Goal: Ask a question: Seek information or help from site administrators or community

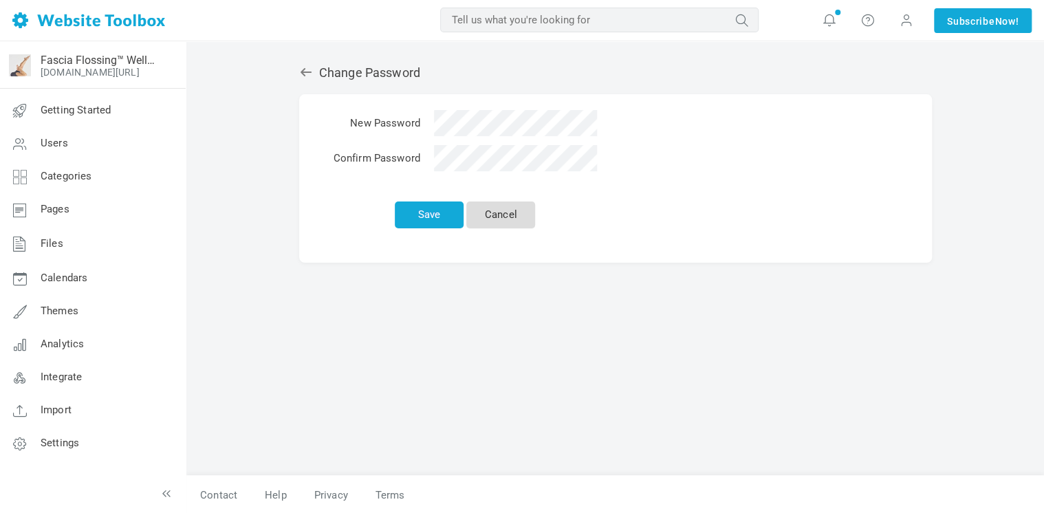
click at [501, 213] on link "Cancel" at bounding box center [500, 214] width 69 height 27
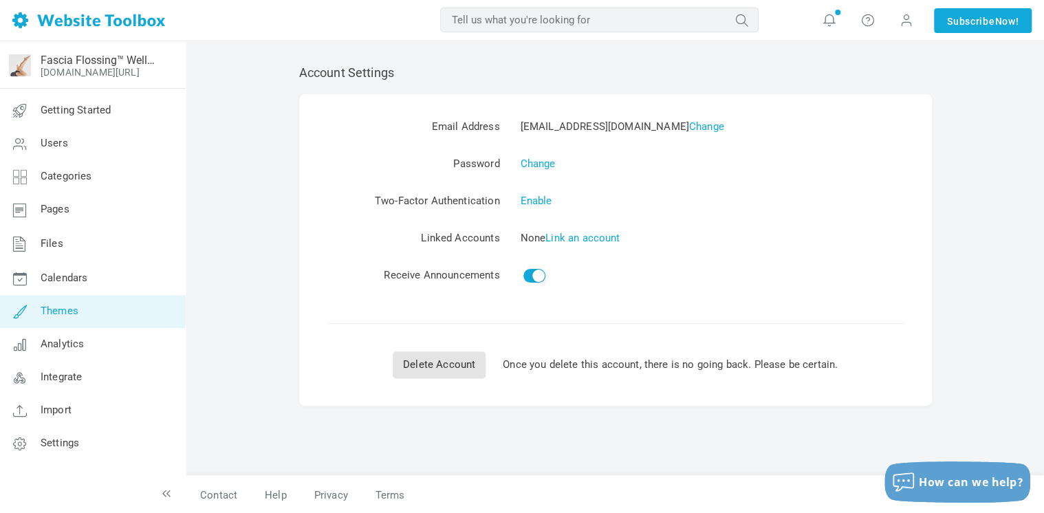
click at [72, 307] on span "Themes" at bounding box center [60, 311] width 38 height 12
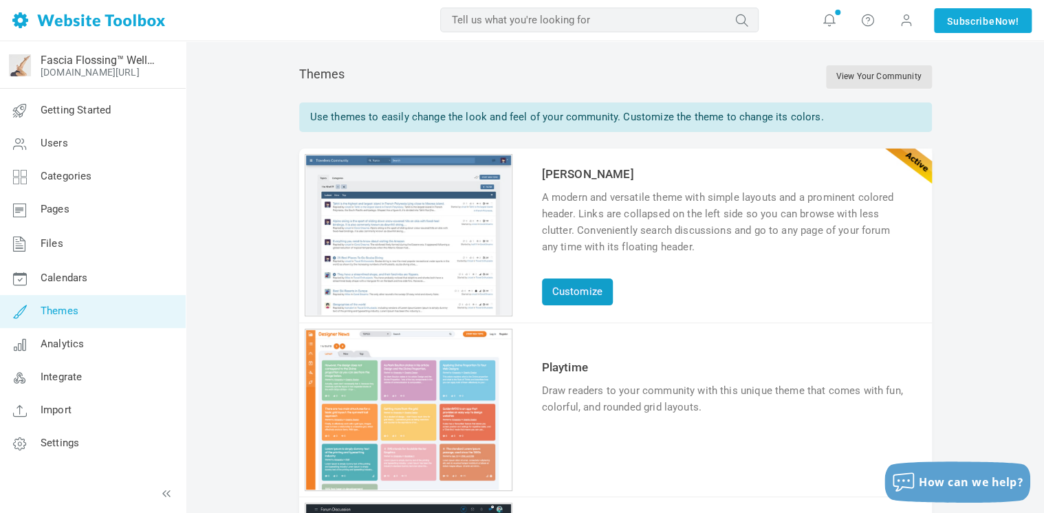
click at [575, 287] on link "Customize" at bounding box center [577, 291] width 71 height 27
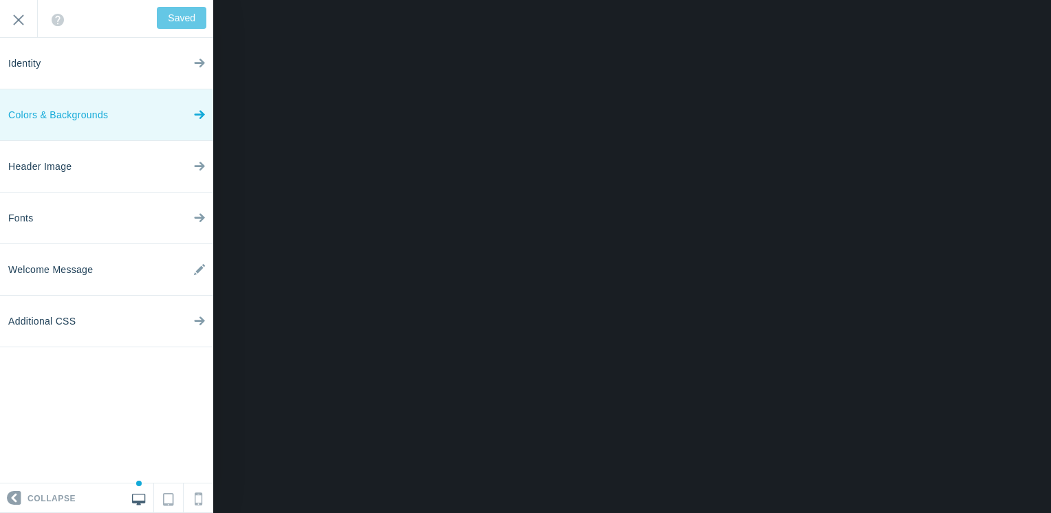
click at [191, 115] on link "Colors & Backgrounds" at bounding box center [106, 115] width 213 height 52
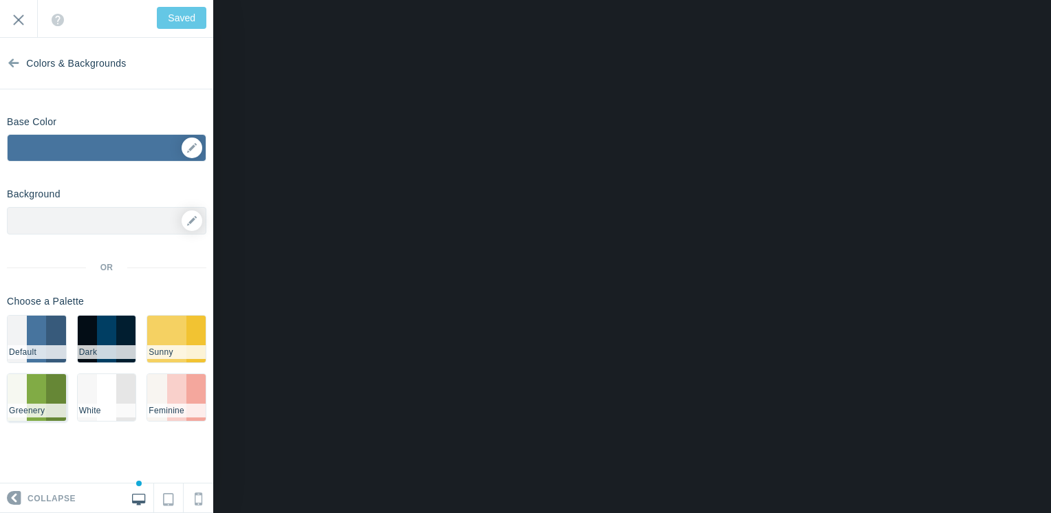
click at [43, 396] on li "#81AB45" at bounding box center [36, 397] width 19 height 47
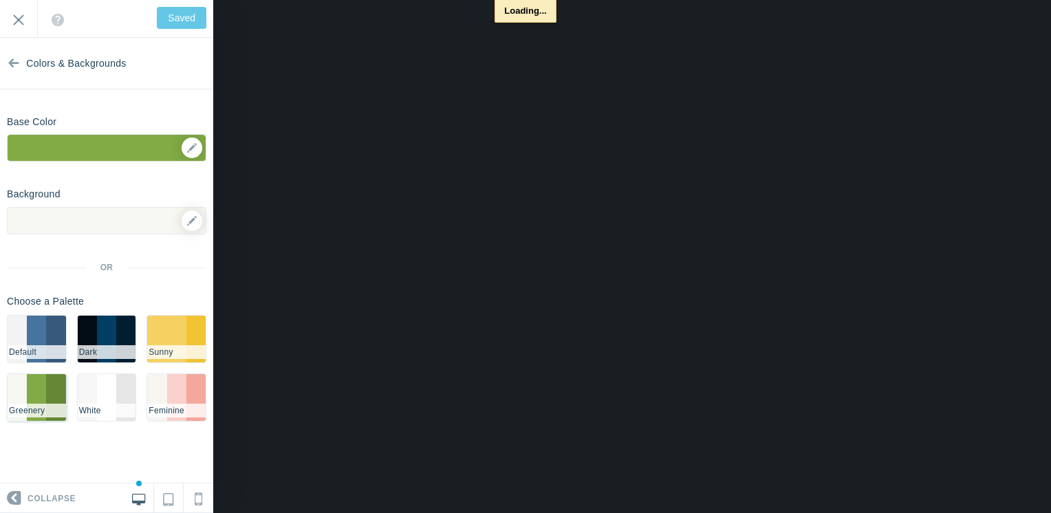
type input "Save"
click at [165, 338] on li "#F5D162" at bounding box center [156, 339] width 19 height 47
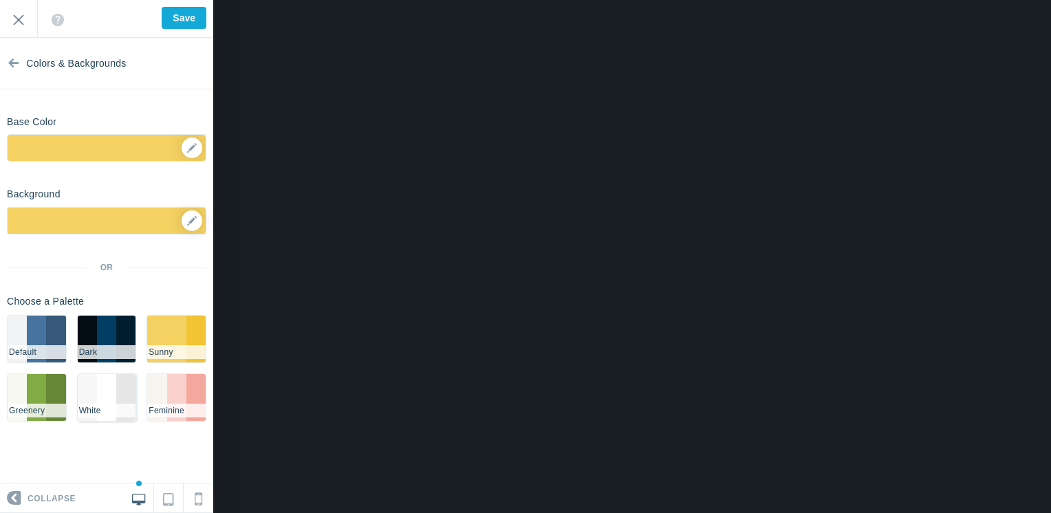
click at [113, 387] on li "#FFFFFF" at bounding box center [106, 397] width 19 height 47
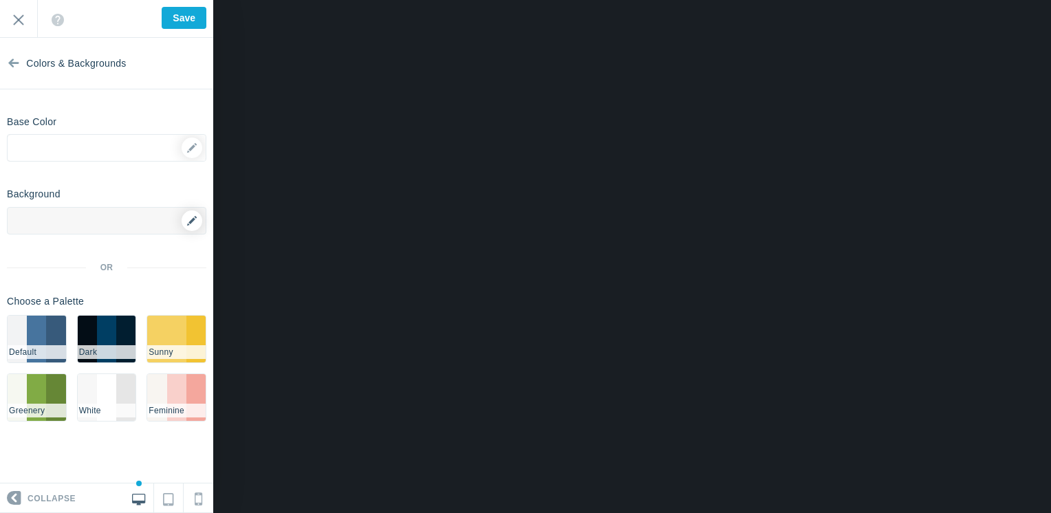
click at [190, 224] on icon at bounding box center [192, 221] width 10 height 10
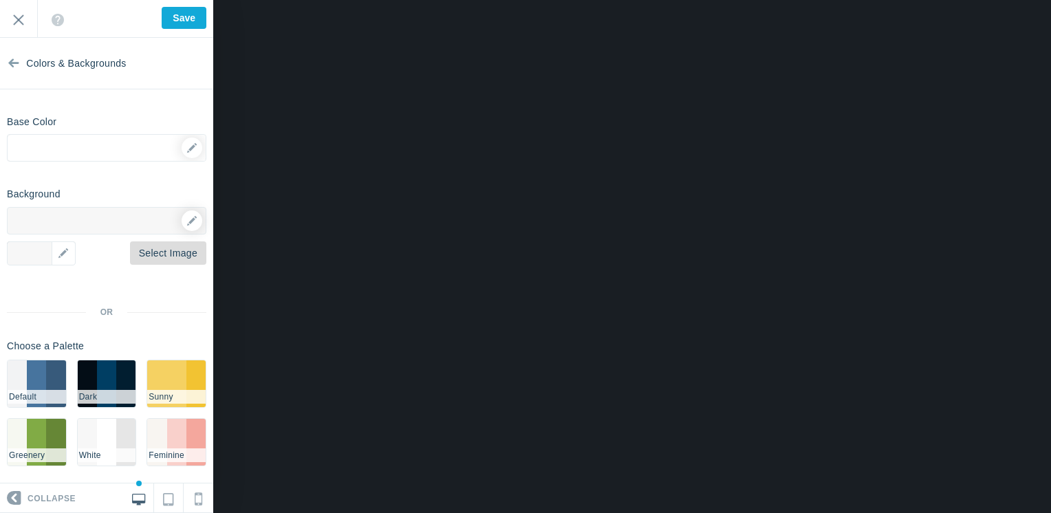
click at [138, 252] on link "Select Image" at bounding box center [168, 252] width 76 height 23
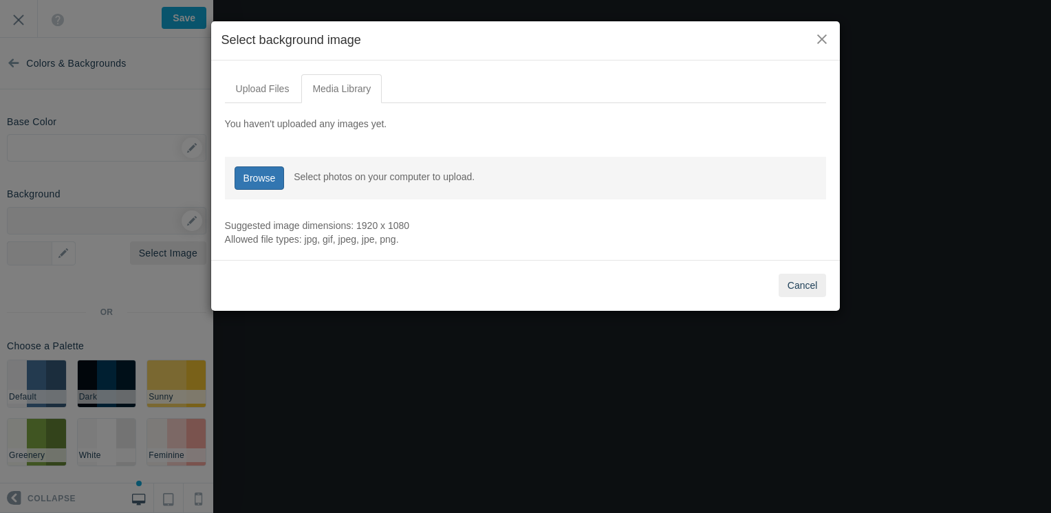
click at [264, 173] on link "Browse" at bounding box center [259, 177] width 50 height 23
type input "C:\fakepath\IMG-0412.jpg"
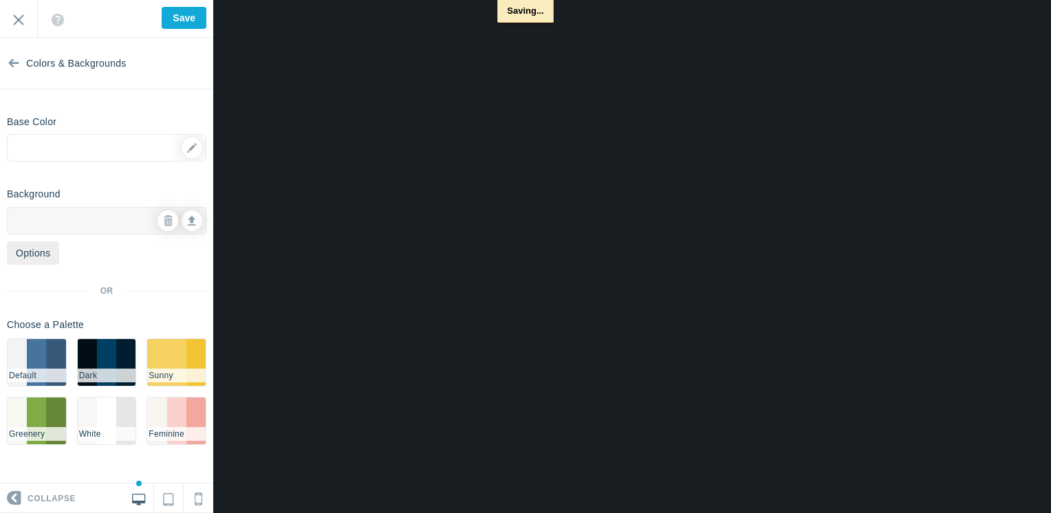
type input "Saved"
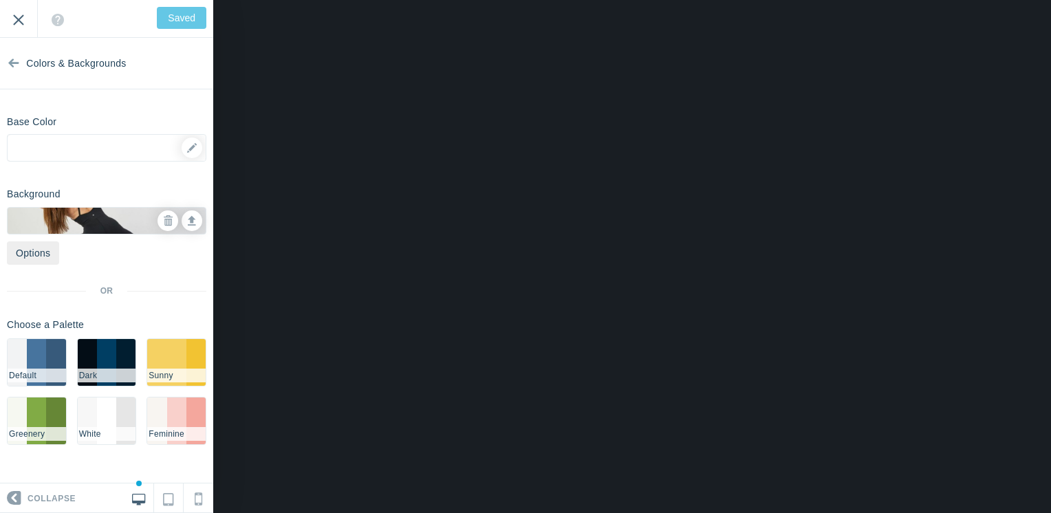
click at [19, 26] on input "Exit" at bounding box center [18, 19] width 37 height 38
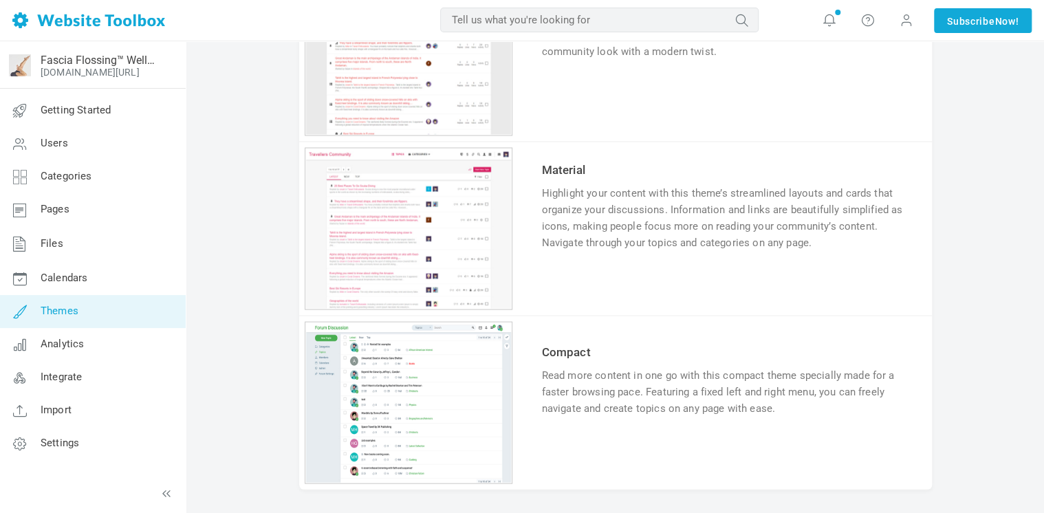
scroll to position [1273, 0]
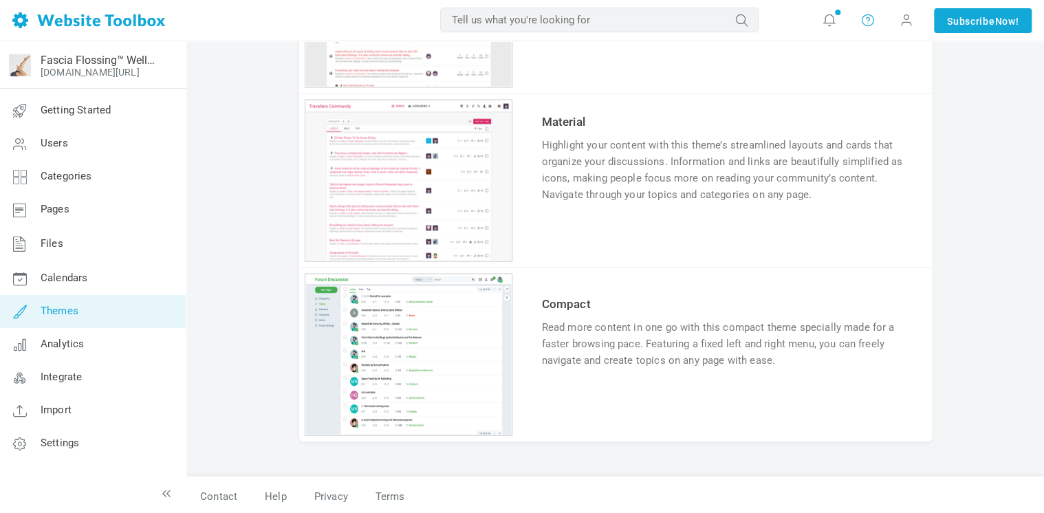
click at [865, 20] on icon at bounding box center [868, 19] width 14 height 15
click at [887, 81] on link "Contact Us" at bounding box center [909, 85] width 104 height 27
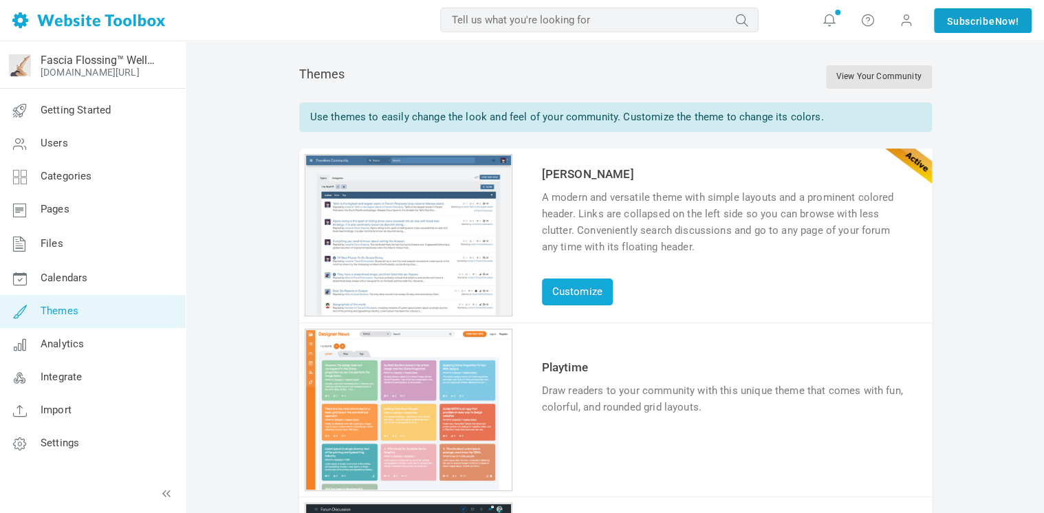
click at [963, 25] on link "Subscribe Now!" at bounding box center [983, 20] width 98 height 25
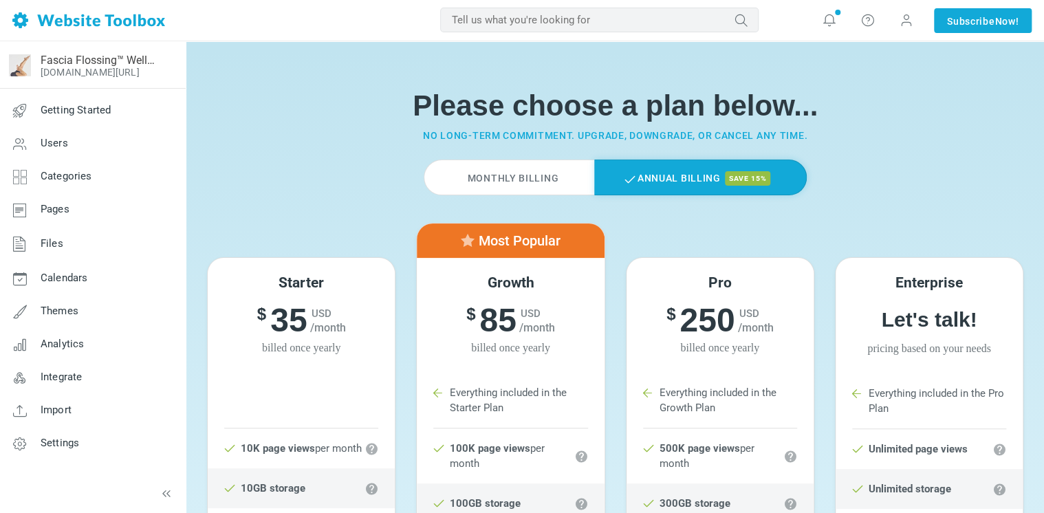
click at [325, 388] on li "Starter Plan" at bounding box center [301, 408] width 154 height 41
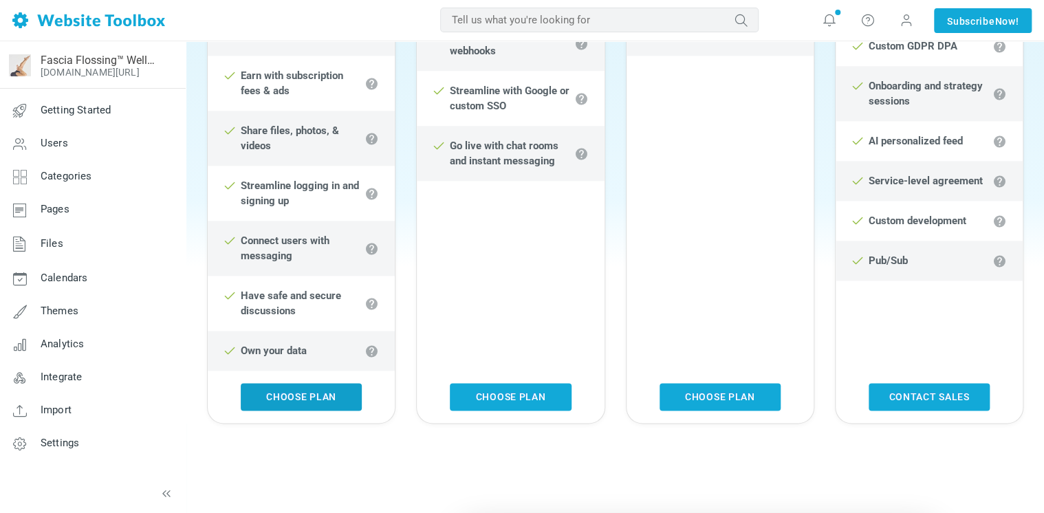
scroll to position [825, 0]
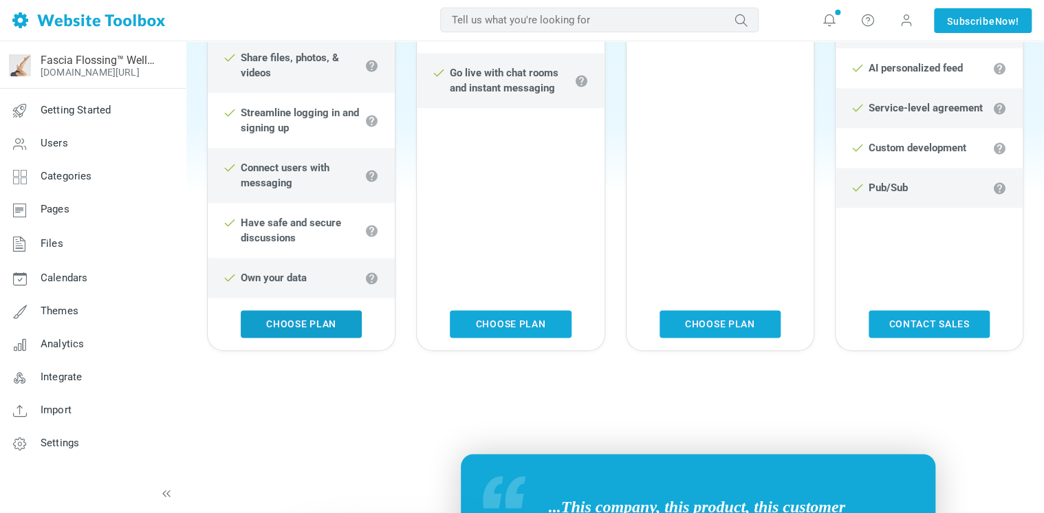
click at [324, 338] on link "Choose Plan" at bounding box center [301, 324] width 121 height 28
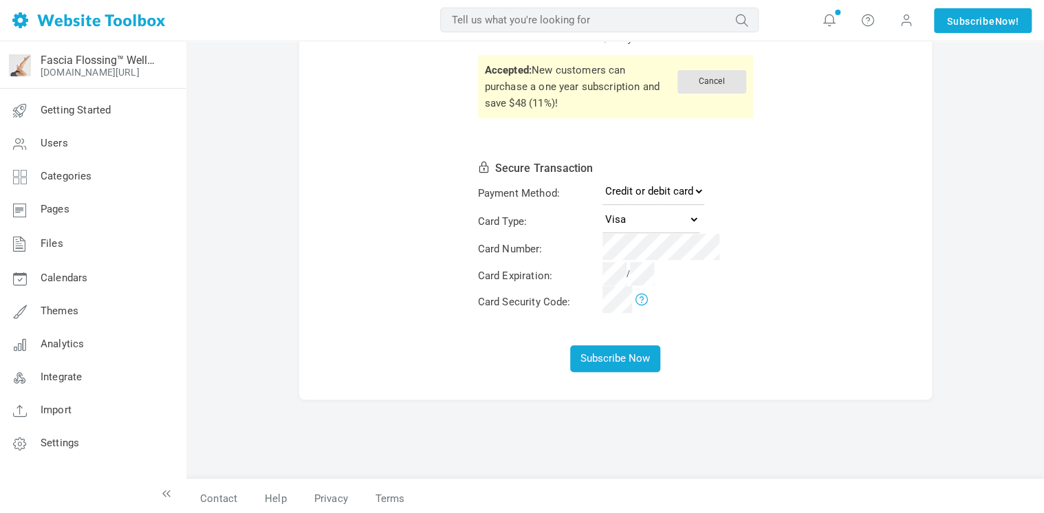
scroll to position [47, 0]
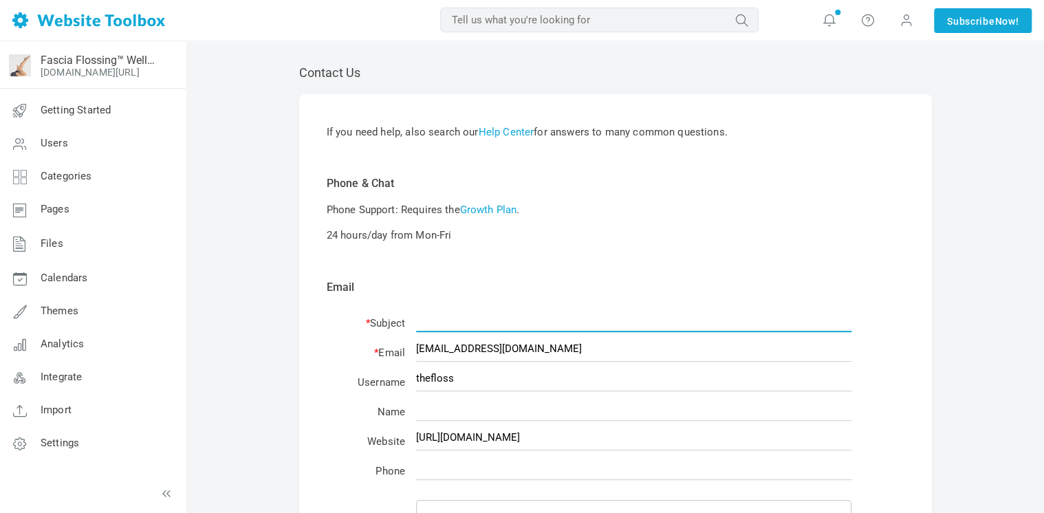
click at [600, 320] on input "text" at bounding box center [633, 319] width 435 height 26
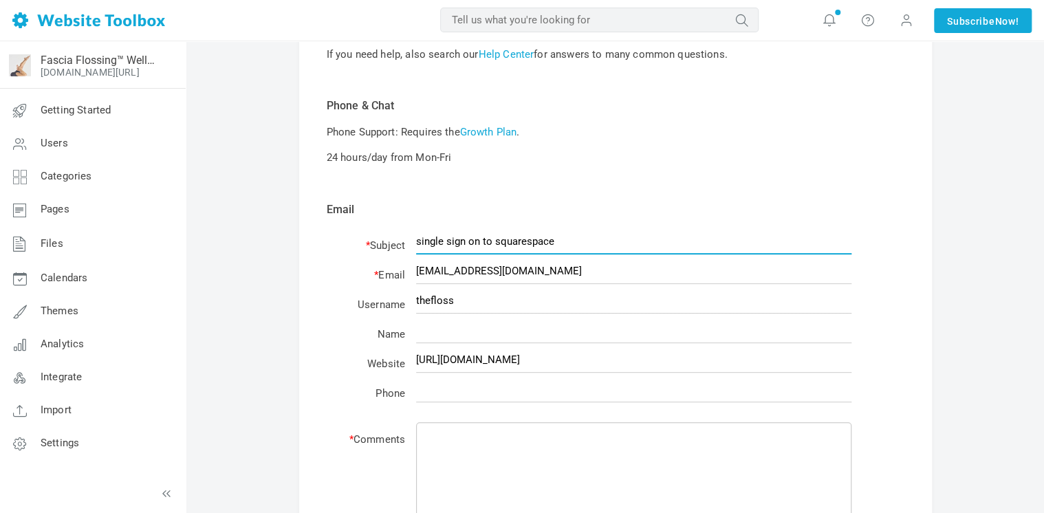
scroll to position [138, 0]
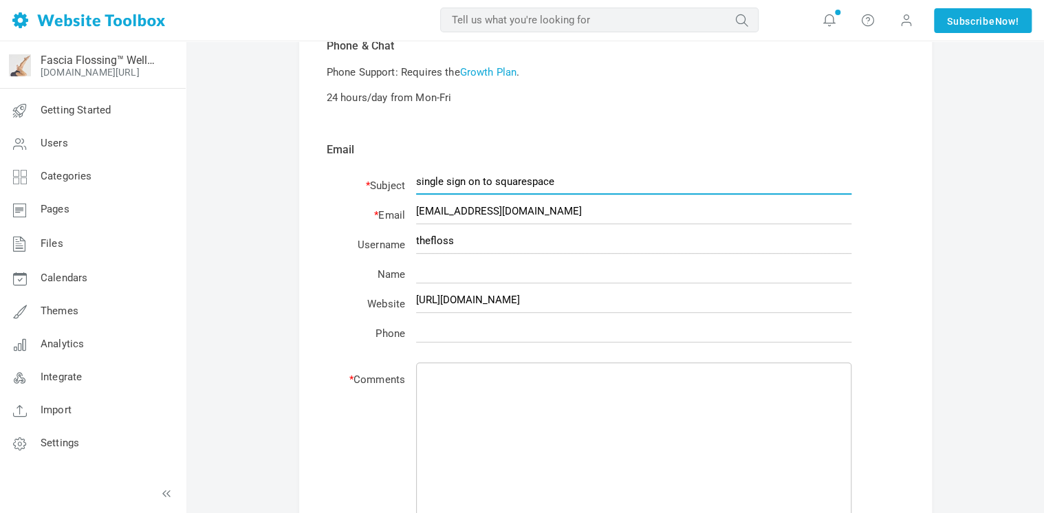
type input "single sign on to squarespace"
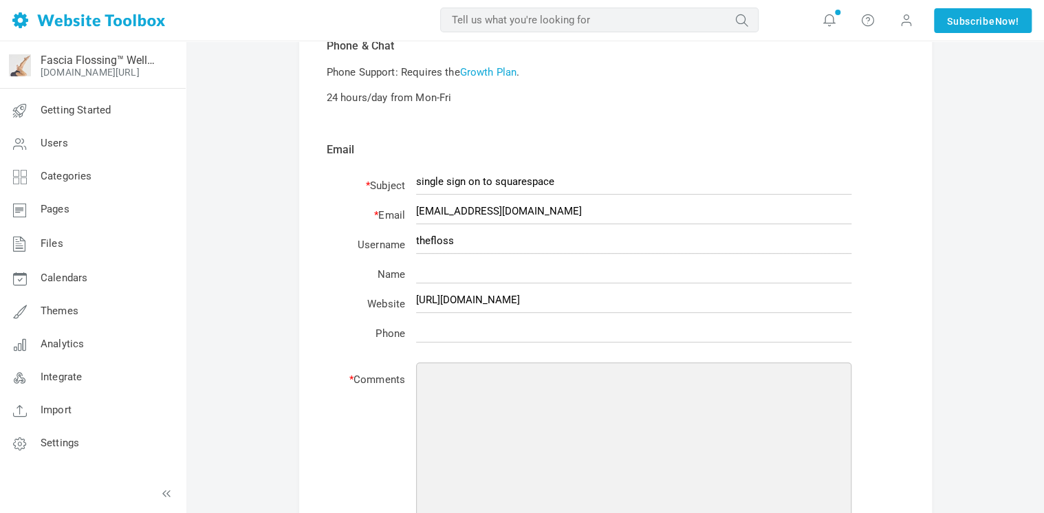
click at [567, 385] on textarea at bounding box center [633, 462] width 435 height 201
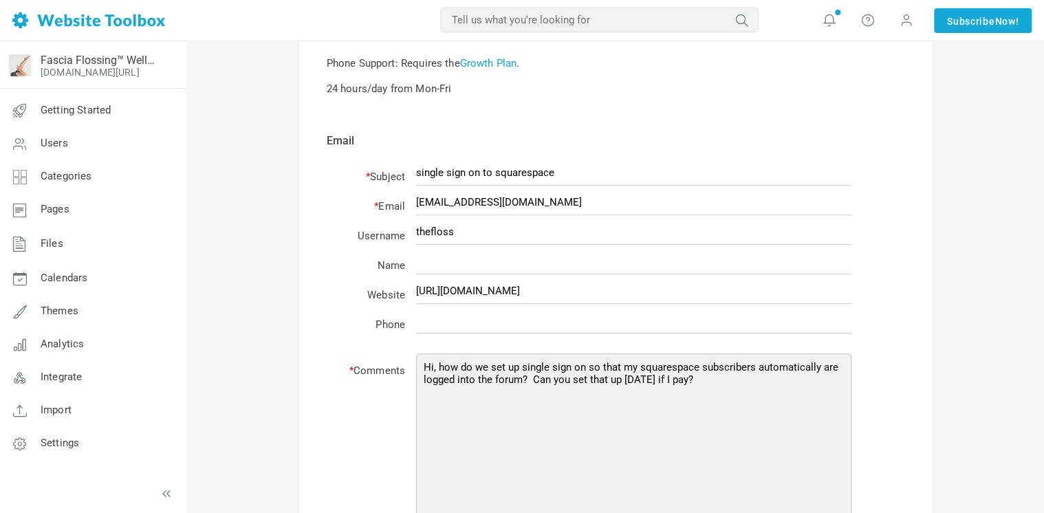
scroll to position [344, 0]
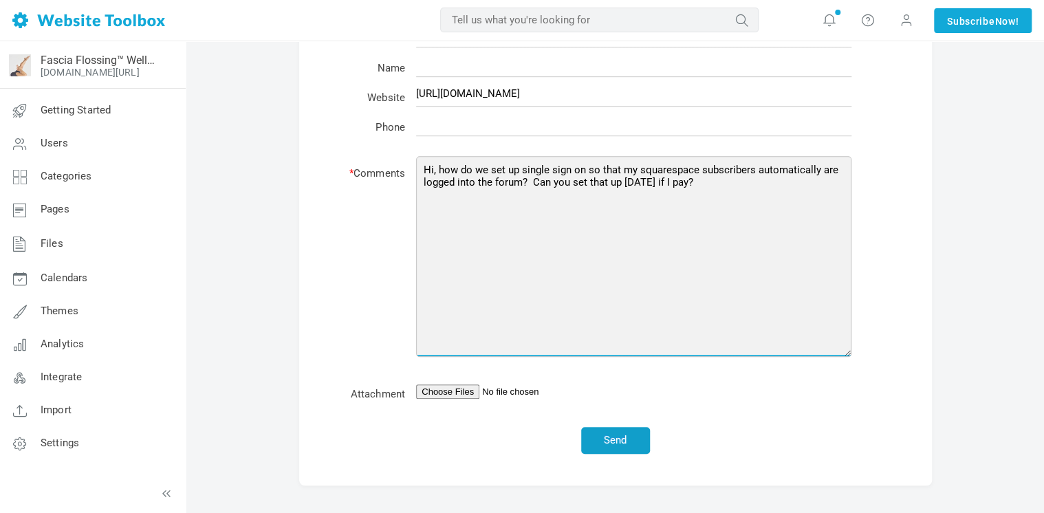
type textarea "Hi, how do we set up single sign on so that my squarespace subscribers automati…"
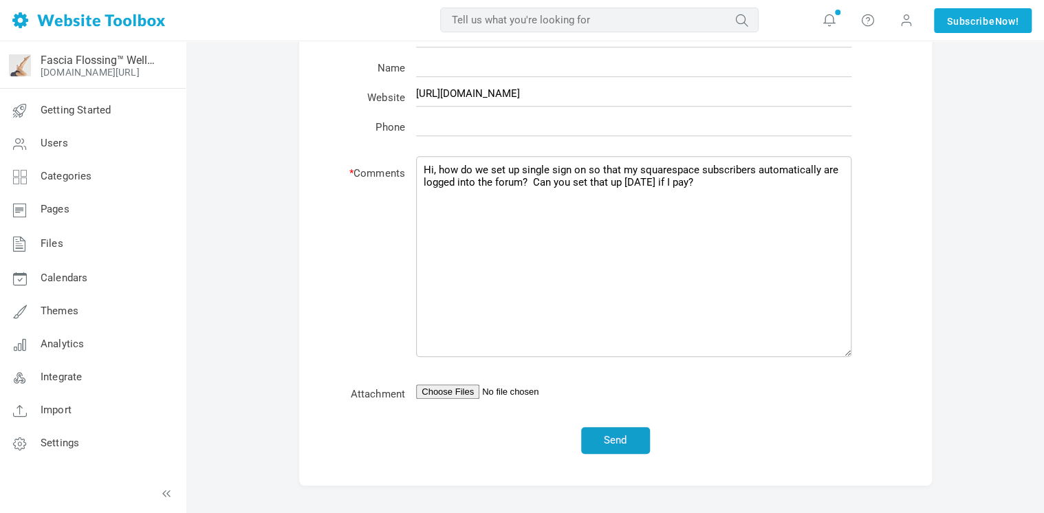
click at [622, 444] on button "Send" at bounding box center [615, 440] width 69 height 27
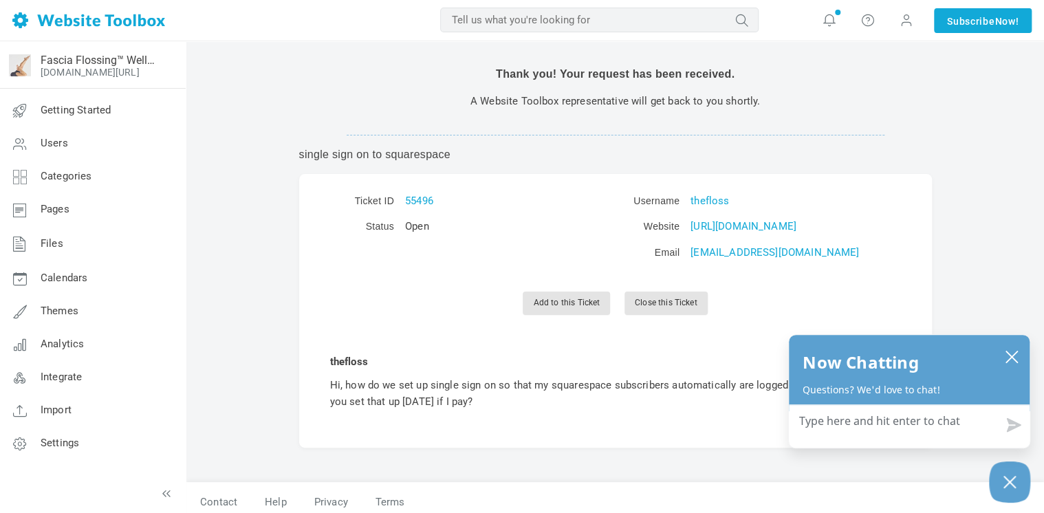
click at [880, 425] on textarea "How can we help?" at bounding box center [909, 423] width 241 height 36
drag, startPoint x: 463, startPoint y: 400, endPoint x: 326, endPoint y: 387, distance: 137.5
click at [327, 387] on td "Hi, how do we set up single sign on so that my squarespace subscribers automati…" at bounding box center [616, 393] width 578 height 40
copy td "Hi, how do we set up single sign on so that my squarespace subscribers automati…"
click at [834, 418] on textarea "How can we help?" at bounding box center [909, 423] width 241 height 36
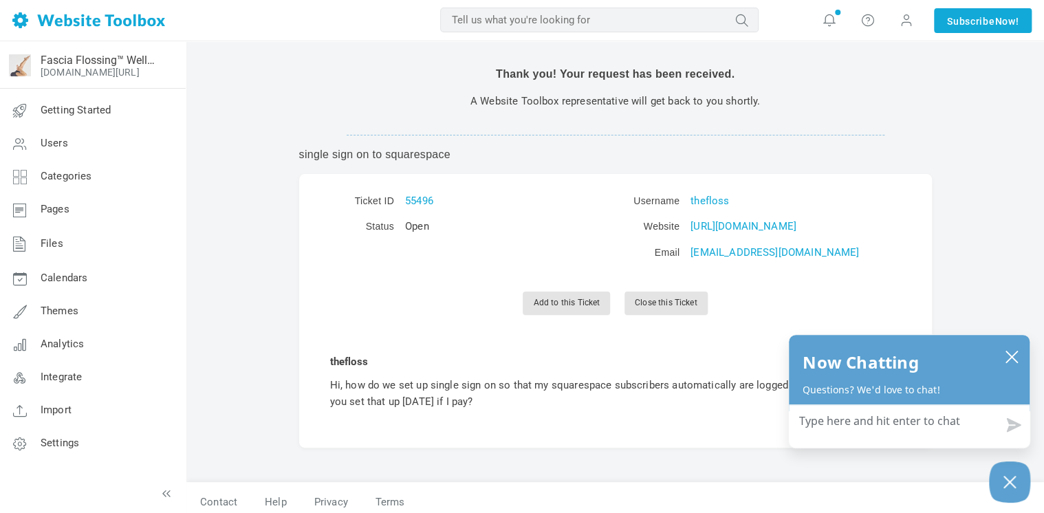
paste textarea "Hi, how do we set up single sign on so that my squarespace subscribers automati…"
type textarea "Hi, how do we set up single sign on so that my squarespace subscribers automati…"
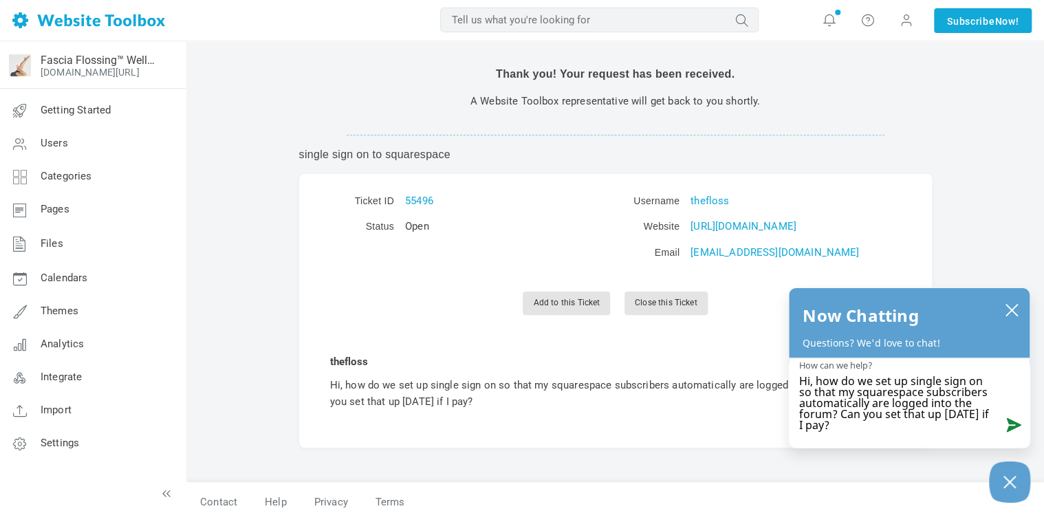
type textarea "Hi, how do we set up single sign on so that my squarespace subscribers automati…"
click at [1015, 421] on button "Send message" at bounding box center [1010, 423] width 37 height 34
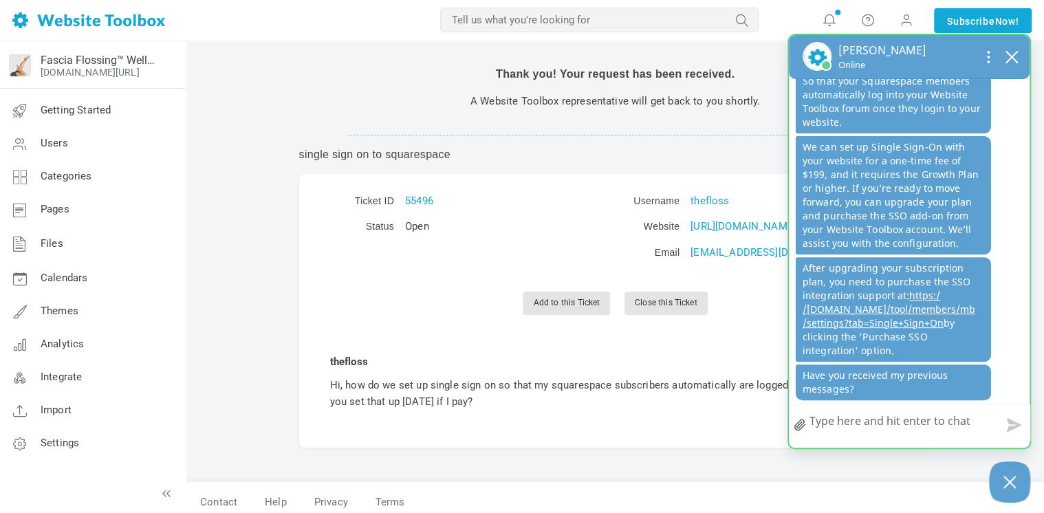
scroll to position [187, 0]
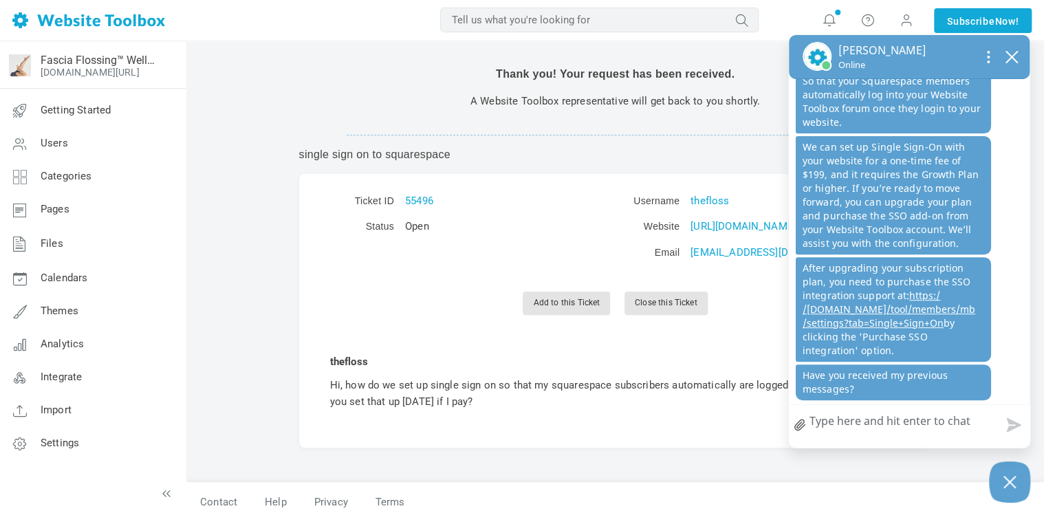
click at [861, 426] on textarea "How can we help?" at bounding box center [909, 423] width 241 height 36
type textarea "y"
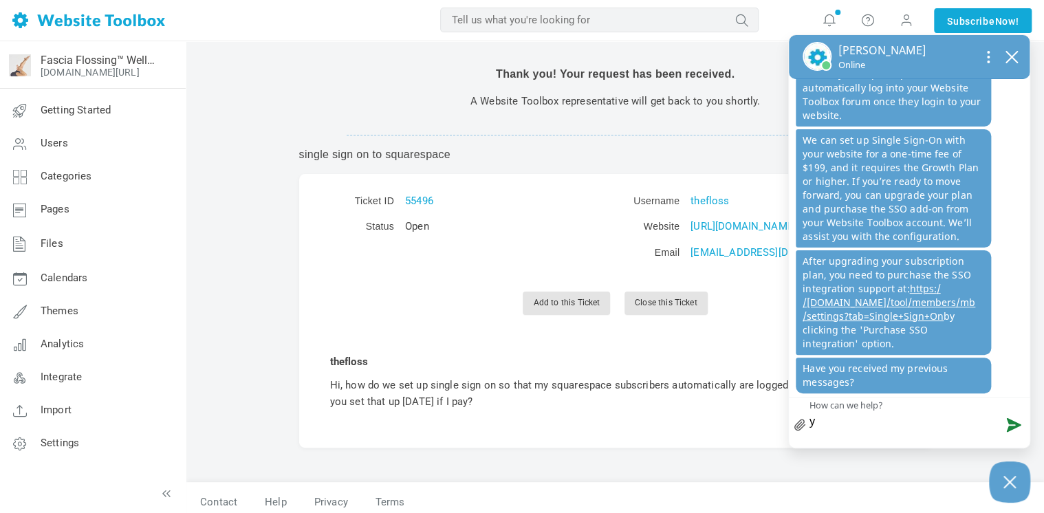
type textarea "ye"
type textarea "yes"
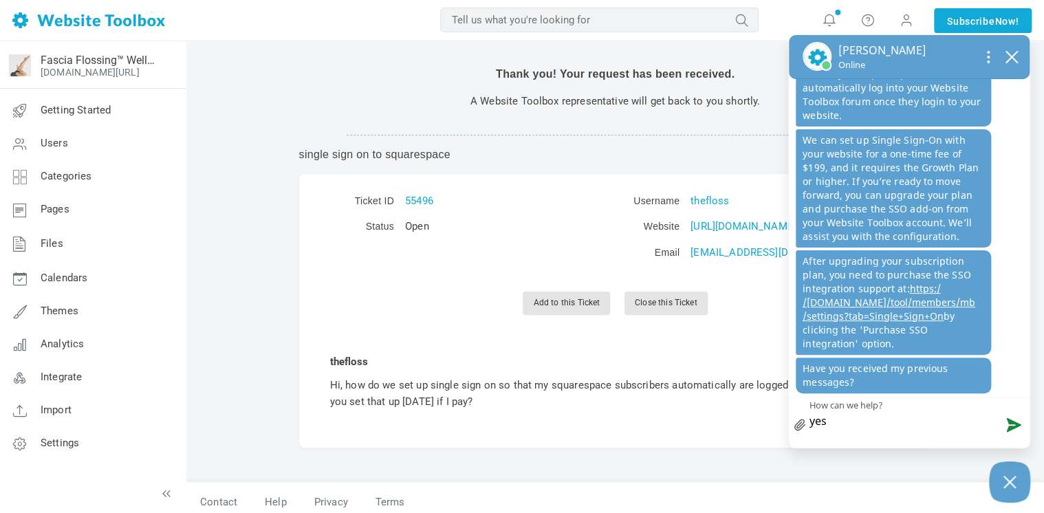
type textarea "yes,"
type textarea "yes, s"
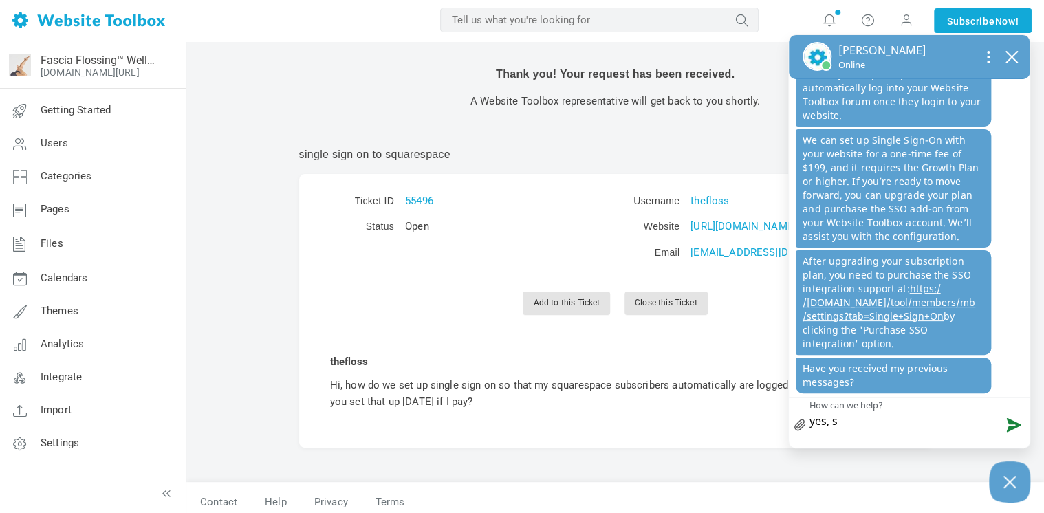
type textarea "yes, so"
type textarea "yes, sor"
type textarea "yes, sorr"
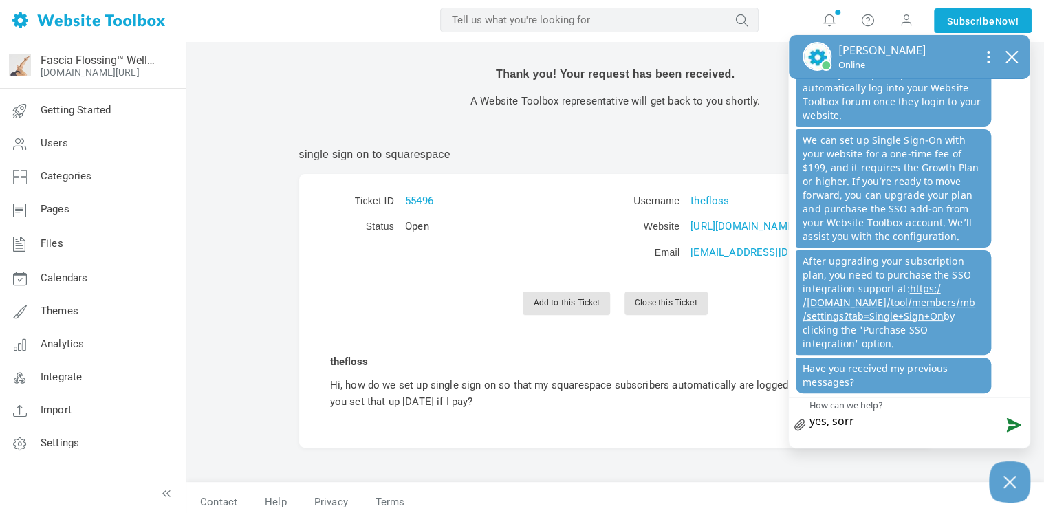
type textarea "yes, sorry"
type textarea "yes, sorry w"
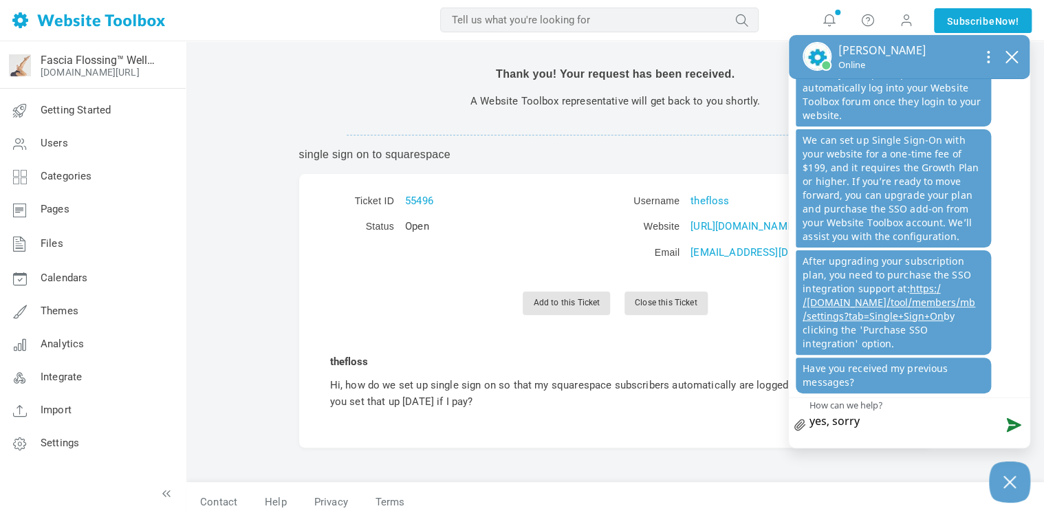
type textarea "yes, sorry w"
type textarea "yes, sorry wa"
type textarea "yes, sorry was"
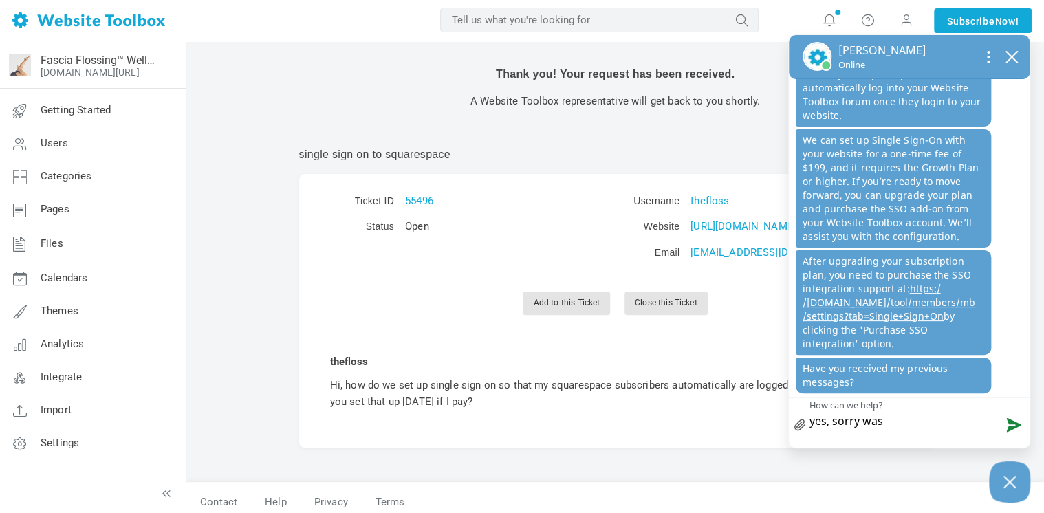
type textarea "yes, sorry was"
type textarea "yes, sorry was w"
type textarea "yes, sorry was wo"
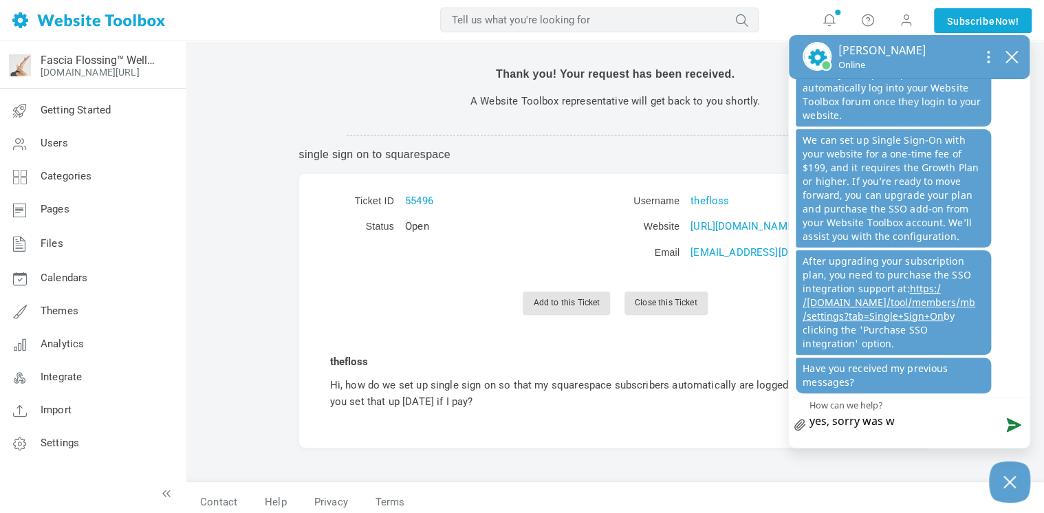
type textarea "yes, sorry was wo"
type textarea "yes, sorry was wor"
type textarea "yes, sorry was work"
type textarea "yes, sorry was worki"
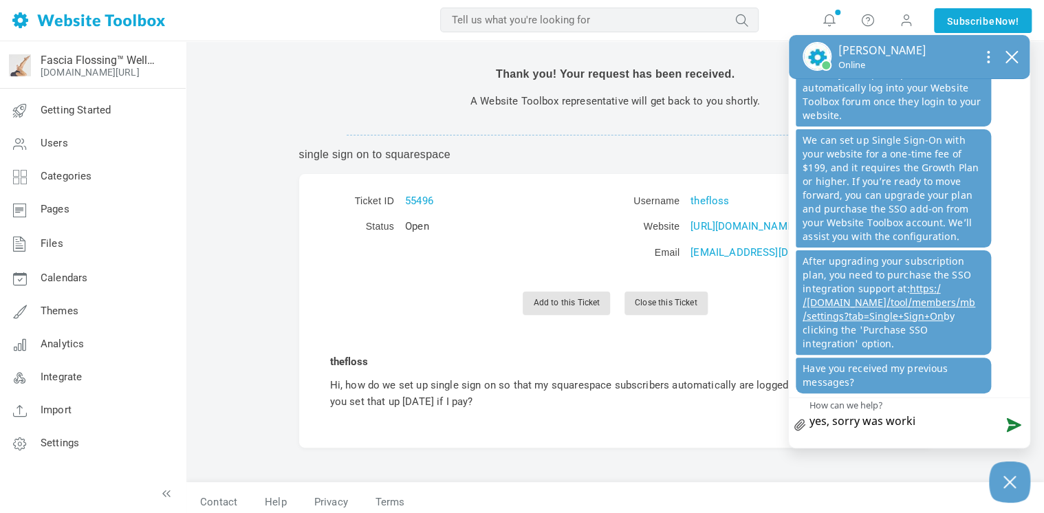
type textarea "yes, sorry was workin"
type textarea "yes, sorry was working"
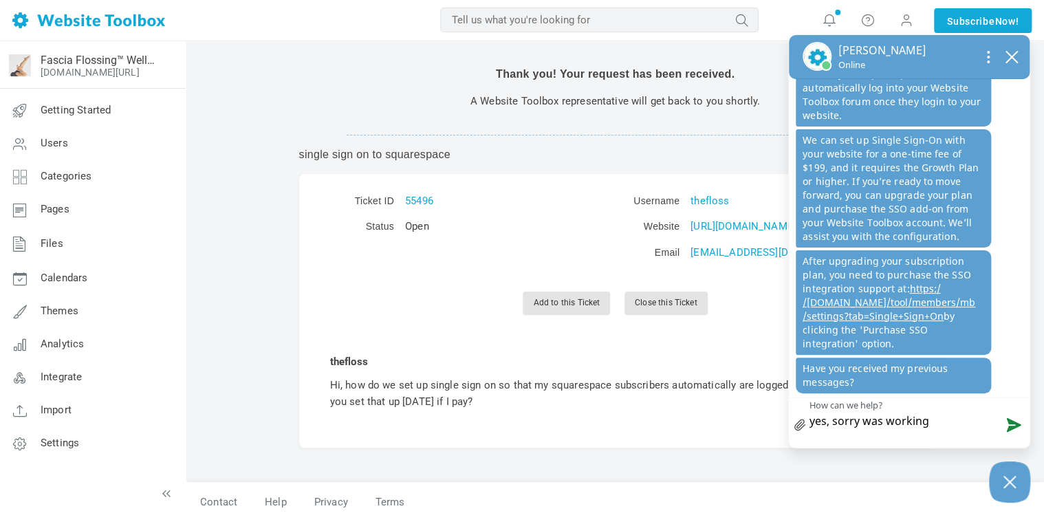
type textarea "yes, sorry was working"
type textarea "yes, sorry was working o"
type textarea "yes, sorry was working on"
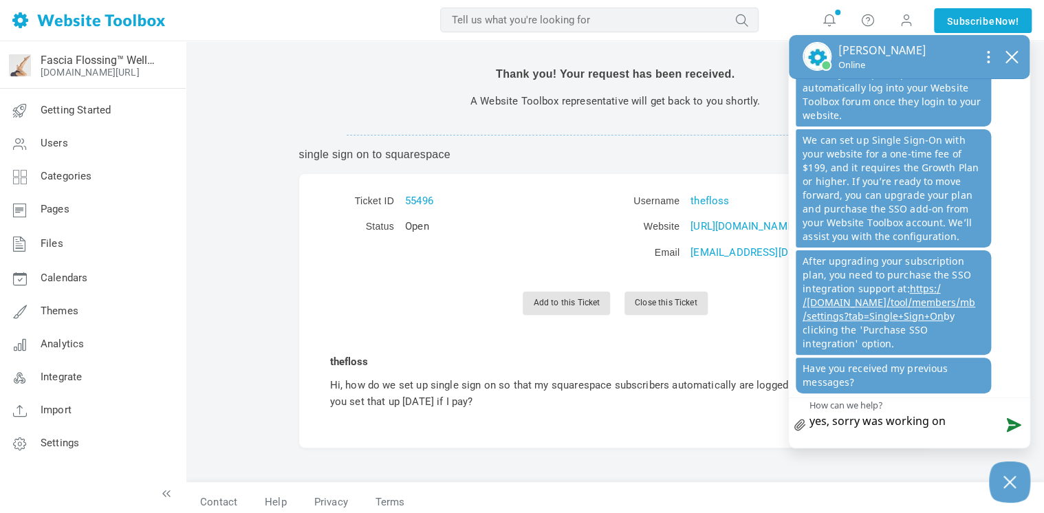
type textarea "yes, sorry was working on"
type textarea "yes, sorry was working on s"
type textarea "yes, sorry was working on so"
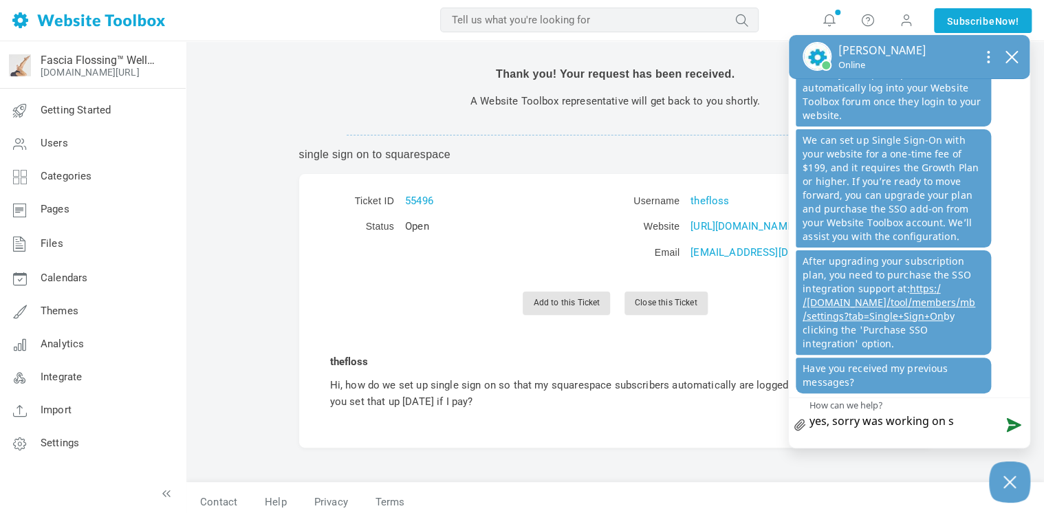
type textarea "yes, sorry was working on so"
type textarea "yes, sorry was working on som"
type textarea "yes, sorry was working on some"
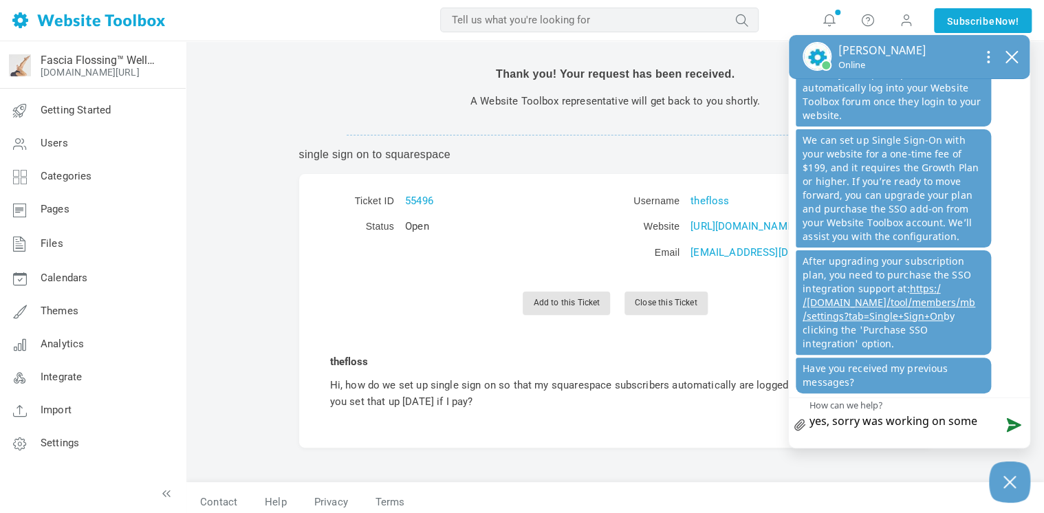
type textarea "yes, sorry was working on somet"
type textarea "yes, sorry was working on someth"
type textarea "yes, sorry was working on somethi"
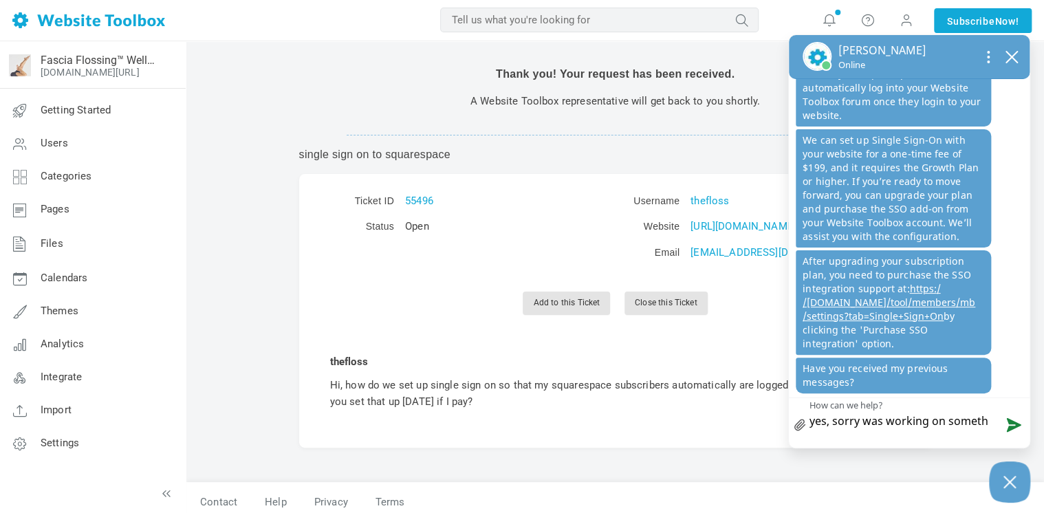
type textarea "yes, sorry was working on somethi"
type textarea "yes, sorry was working on somethin"
type textarea "yes, sorry was working on something"
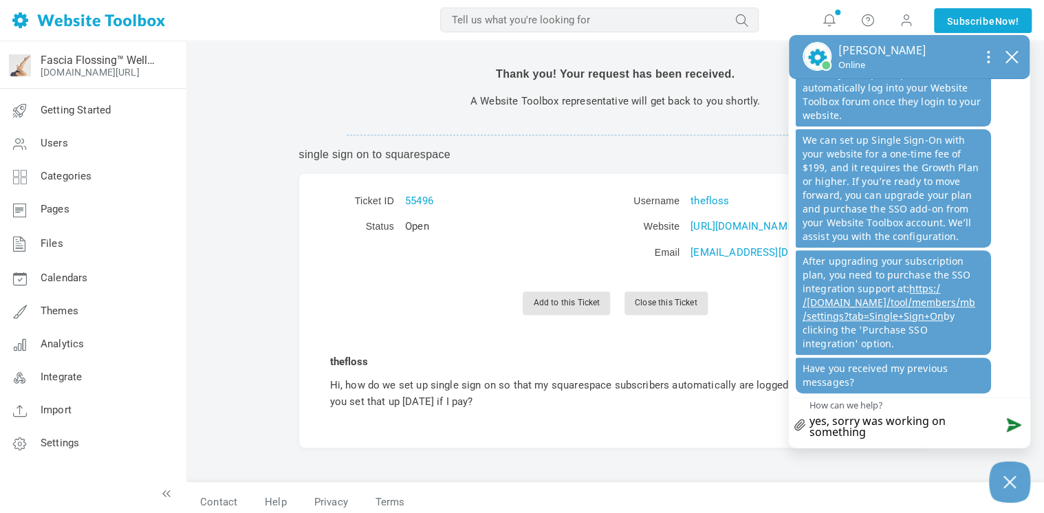
type textarea "yes, sorry was working on something"
type textarea "yes, sorry was working on something e"
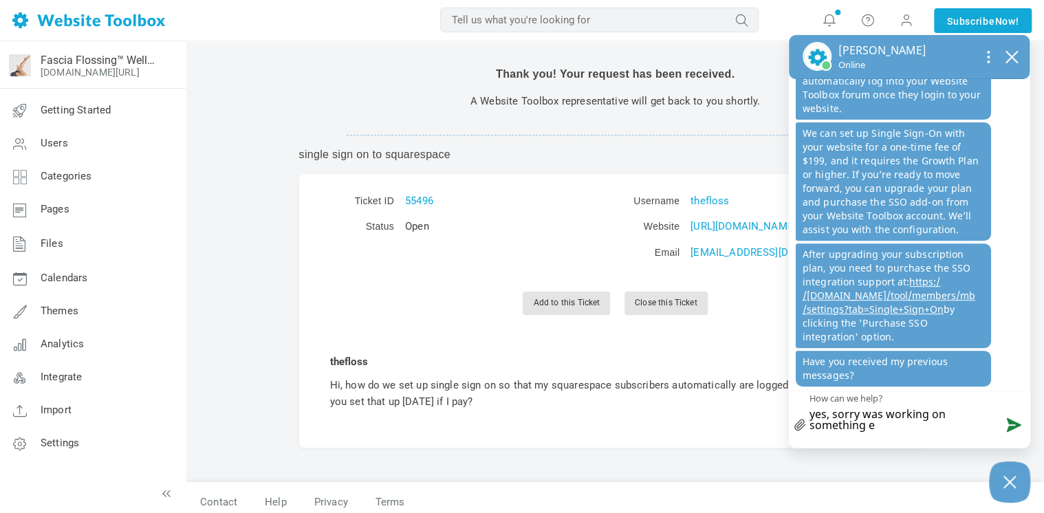
scroll to position [201, 0]
type textarea "yes, sorry was working on something el"
type textarea "yes, sorry was working on something els"
type textarea "yes, sorry was working on something else"
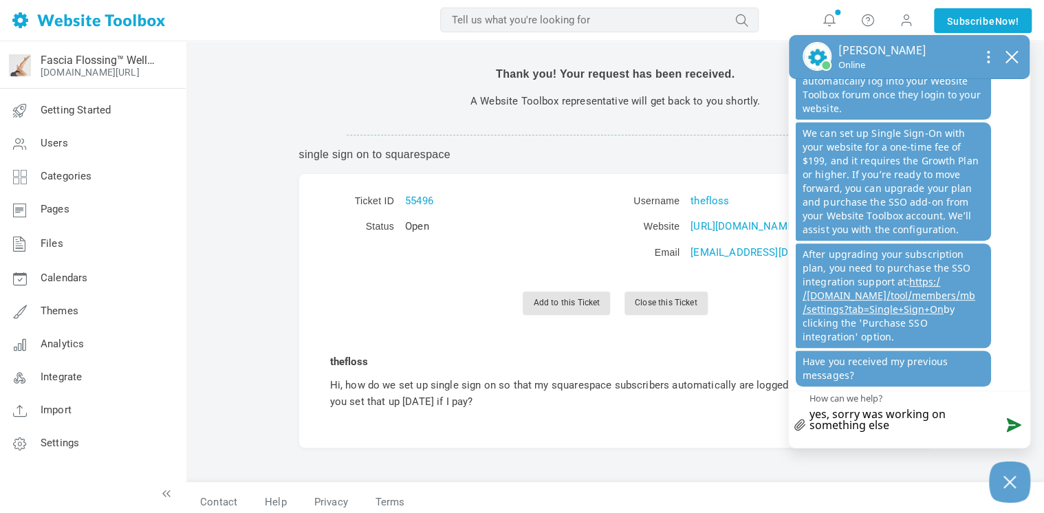
type textarea "yes, sorry was working on something else."
type textarea "yes, sorry was working on something else. i"
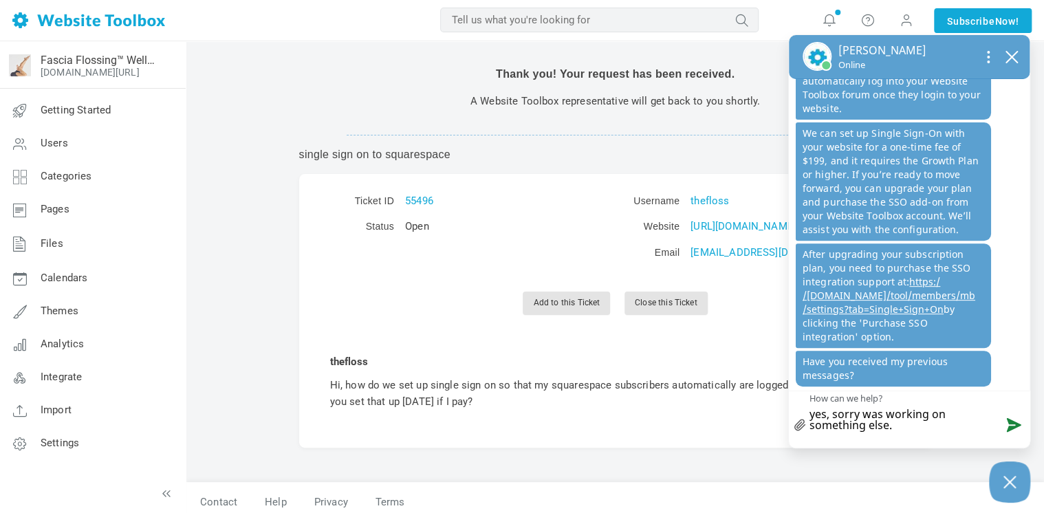
type textarea "yes, sorry was working on something else. i"
type textarea "yes, sorry was working on something else. i w"
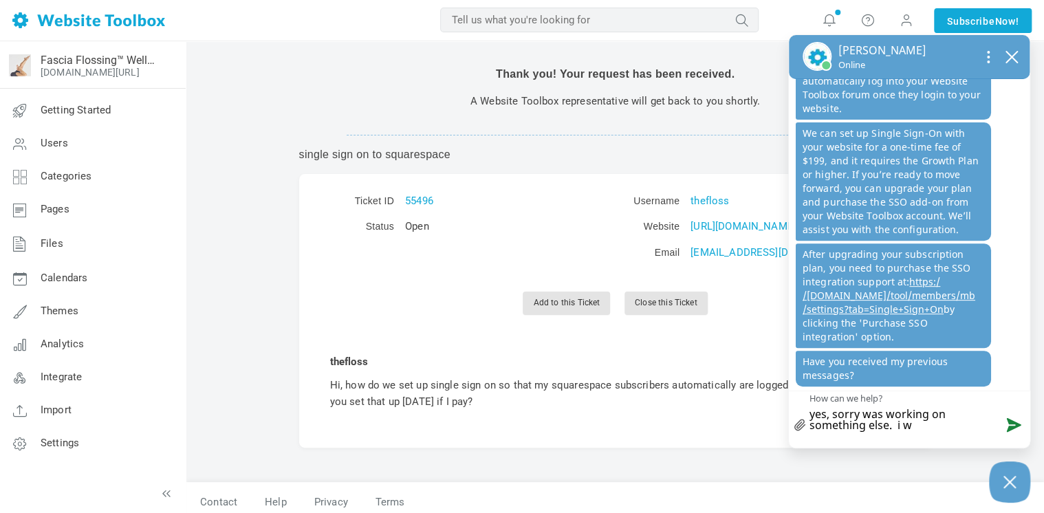
type textarea "yes, sorry was working on something else. i wi"
type textarea "yes, sorry was working on something else. i wil"
type textarea "yes, sorry was working on something else. i will"
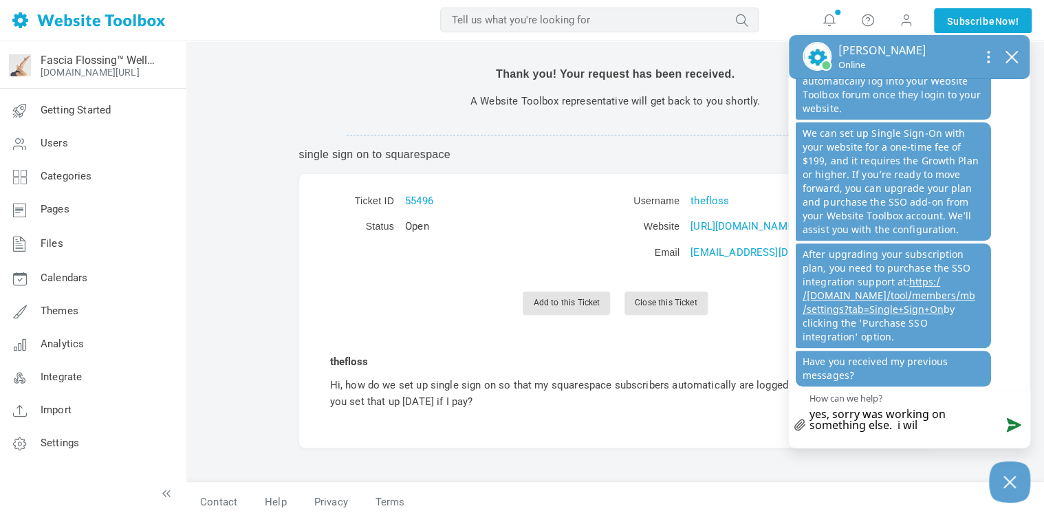
type textarea "yes, sorry was working on something else. i will"
type textarea "yes, sorry was working on something else. i will g"
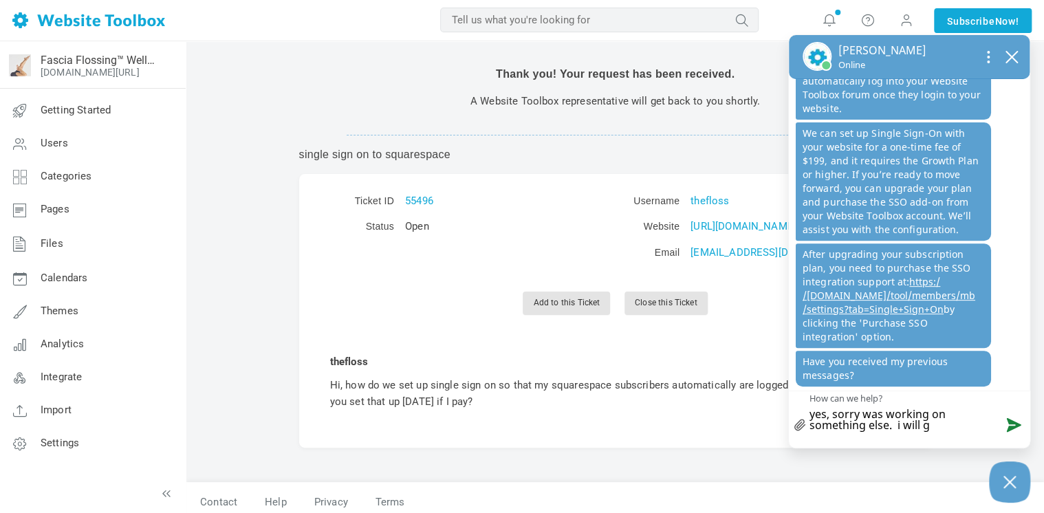
type textarea "yes, sorry was working on something else. i will go"
type textarea "yes, sorry was working on something else. i will go u"
type textarea "yes, sorry was working on something else. i will go up"
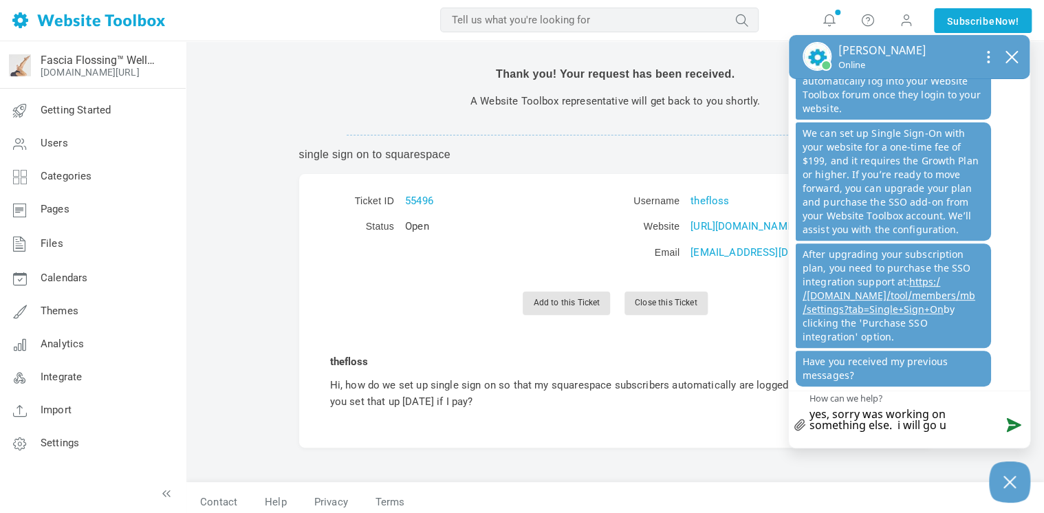
type textarea "yes, sorry was working on something else. i will go up"
type textarea "yes, sorry was working on something else. i will go upg"
type textarea "yes, sorry was working on something else. i will go upgr"
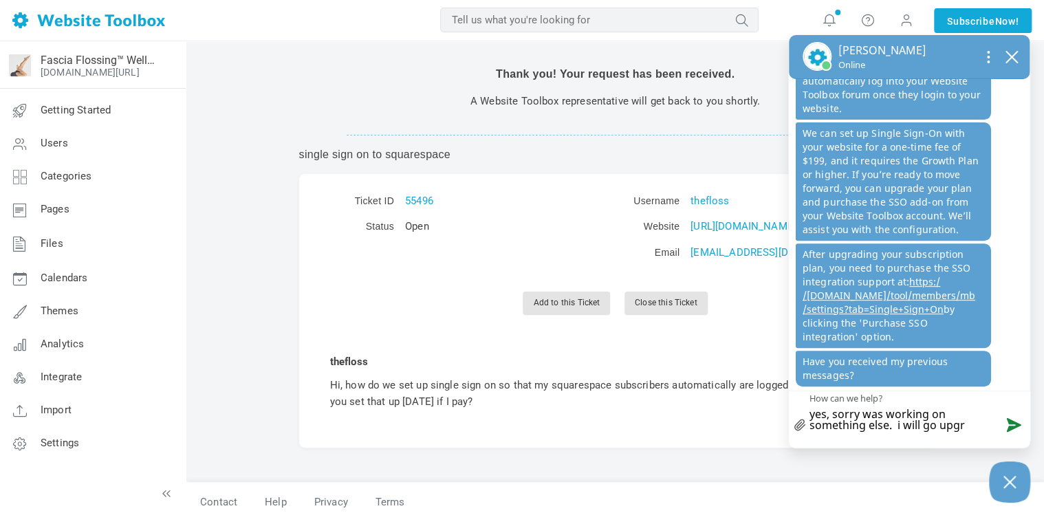
type textarea "yes, sorry was working on something else. i will go upgra"
type textarea "yes, sorry was working on something else. i will go upgrad"
type textarea "yes, sorry was working on something else. i will go upgrade"
type textarea "yes, sorry was working on something else. i will go upgrade t"
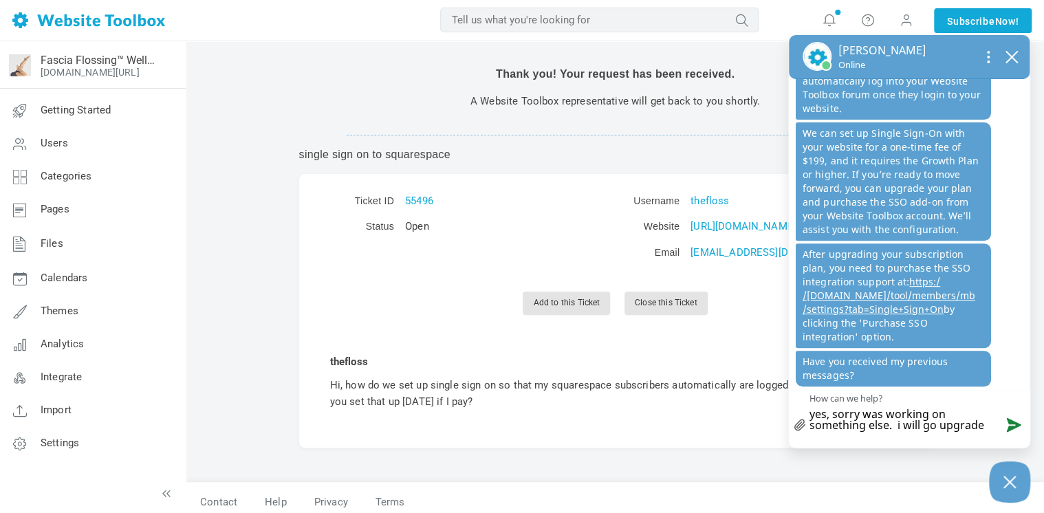
type textarea "yes, sorry was working on something else. i will go upgrade t"
type textarea "yes, sorry was working on something else. i will go upgrade to"
type textarea "yes, sorry was working on something else. i will go upgrade to g"
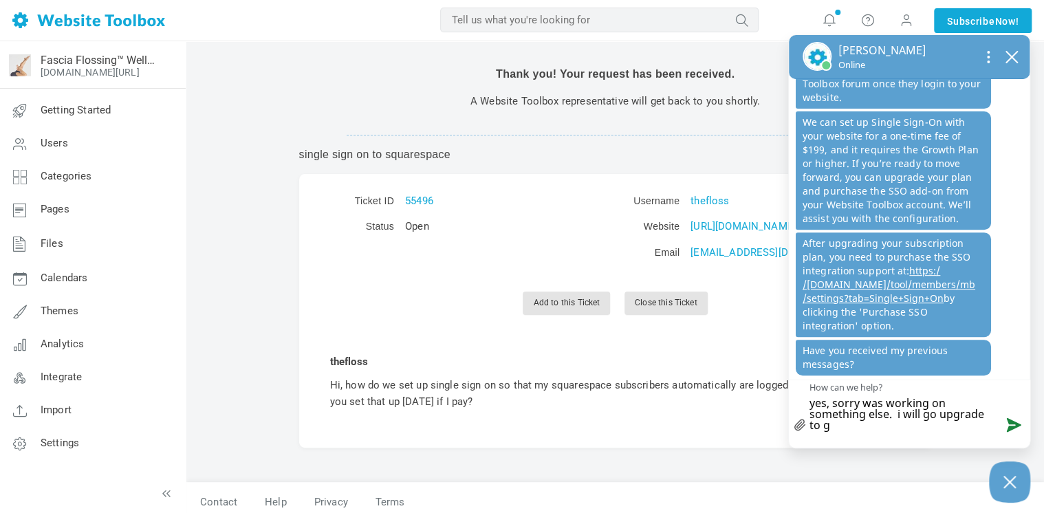
scroll to position [212, 0]
type textarea "yes, sorry was working on something else. i will go upgrade to gr"
type textarea "yes, sorry was working on something else. i will go upgrade to gro"
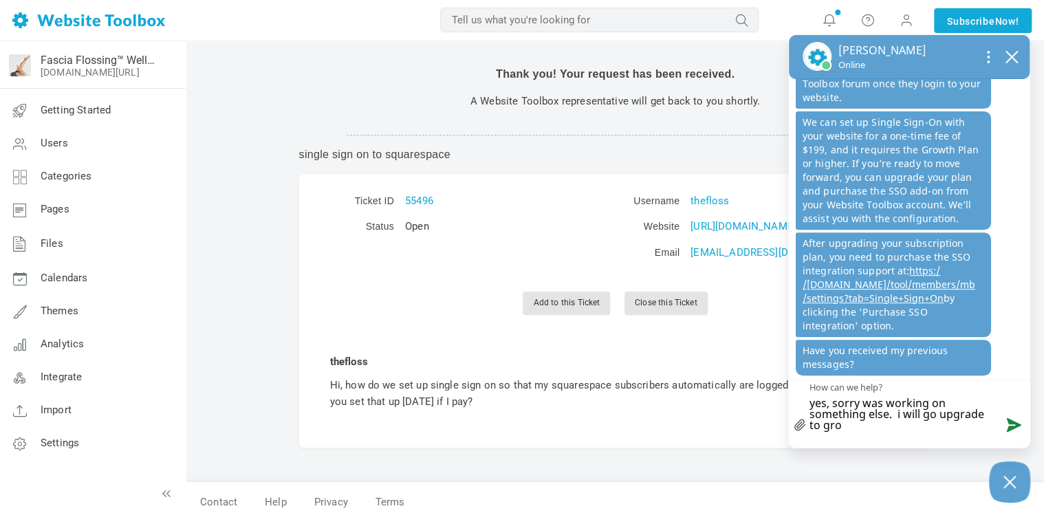
type textarea "yes, sorry was working on something else. i will go upgrade to grow"
type textarea "yes, sorry was working on something else. i will go upgrade to growt"
type textarea "yes, sorry was working on something else. i will go upgrade to growth"
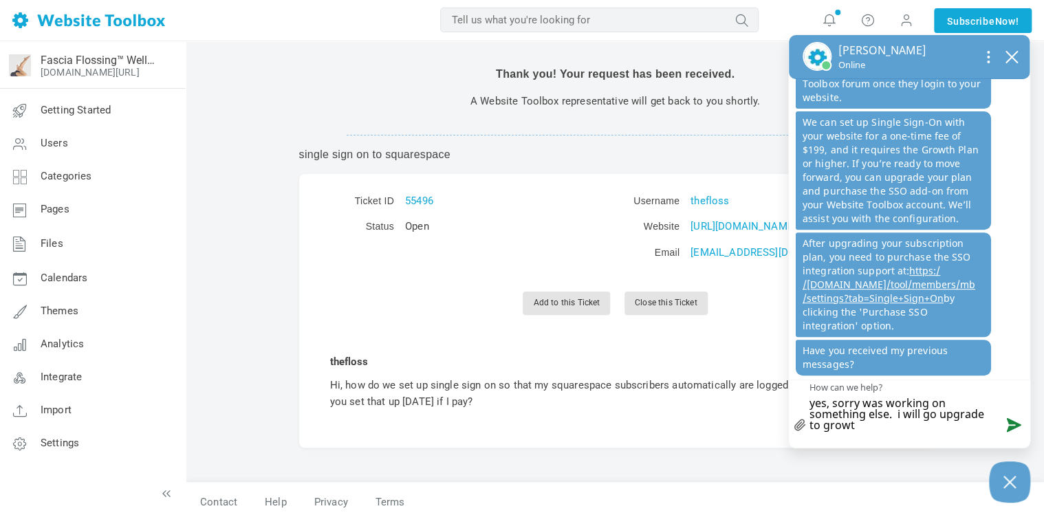
type textarea "yes, sorry was working on something else. i will go upgrade to growth"
type textarea "yes, sorry was working on something else. i will go upgrade to growth p"
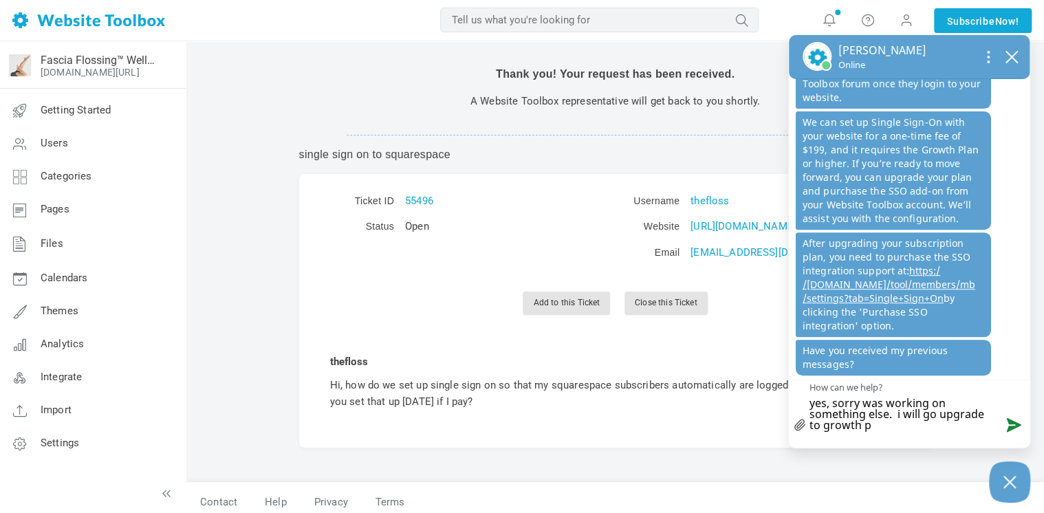
type textarea "yes, sorry was working on something else. i will go upgrade to growth pl"
type textarea "yes, sorry was working on something else. i will go upgrade to growth pla"
type textarea "yes, sorry was working on something else. i will go upgrade to growth plan"
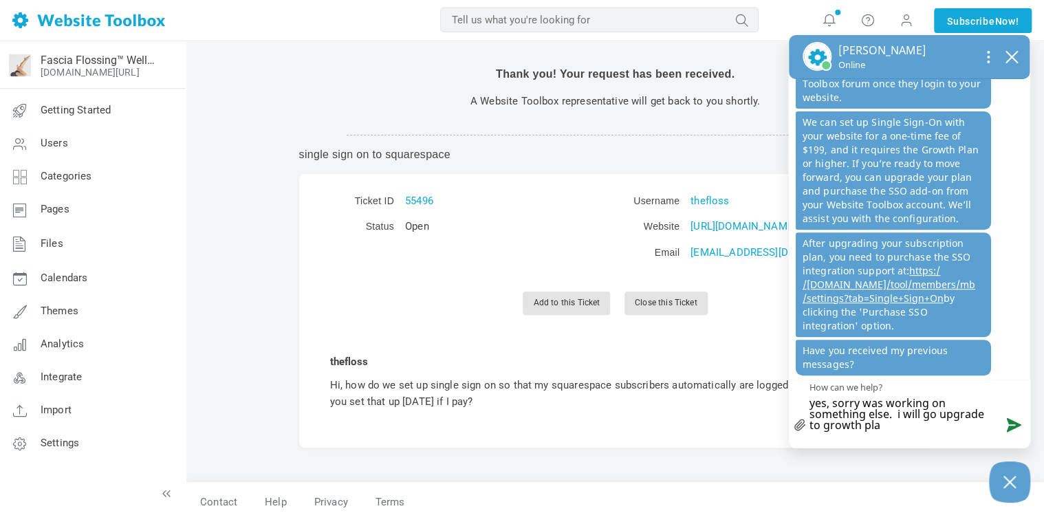
type textarea "yes, sorry was working on something else. i will go upgrade to growth plan"
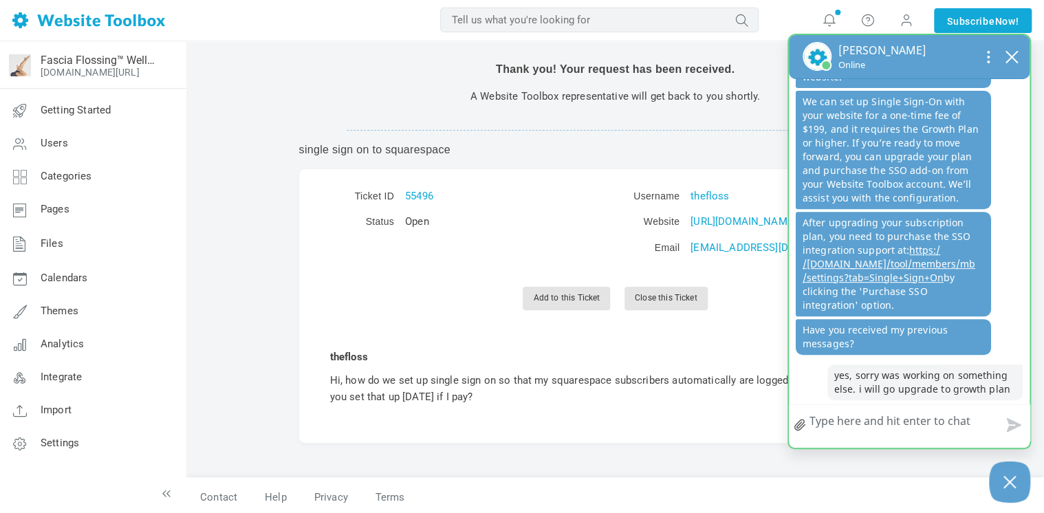
scroll to position [6, 0]
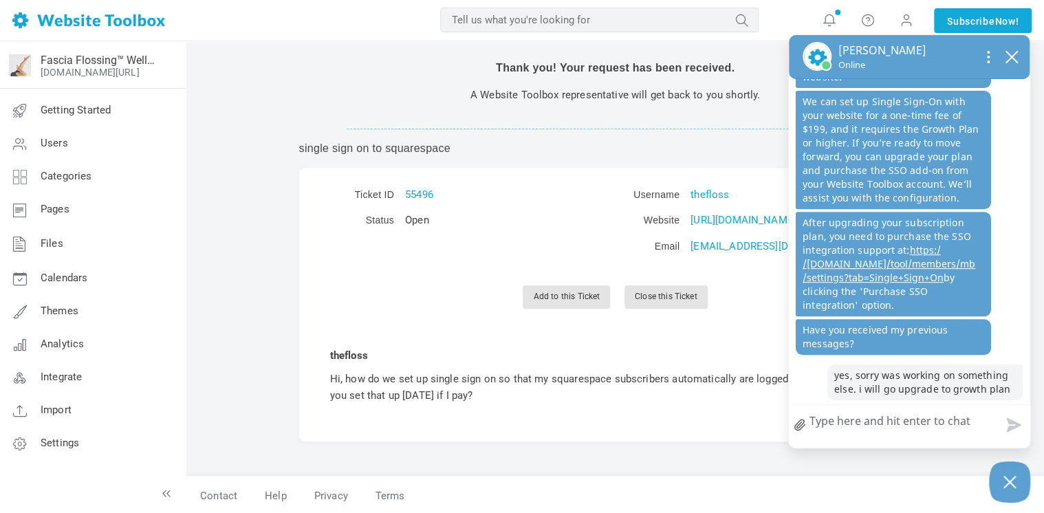
click at [934, 415] on textarea "How can we help?" at bounding box center [909, 423] width 241 height 36
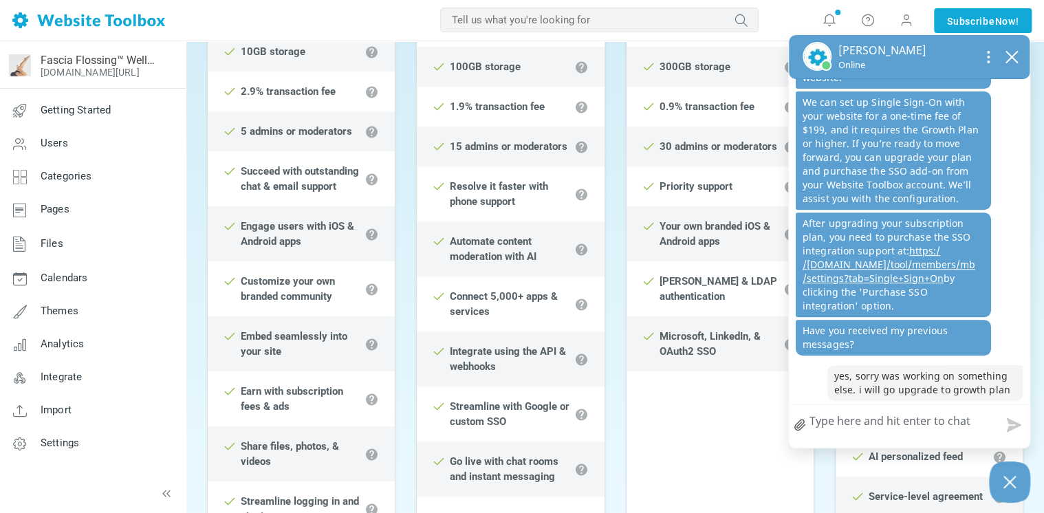
scroll to position [481, 0]
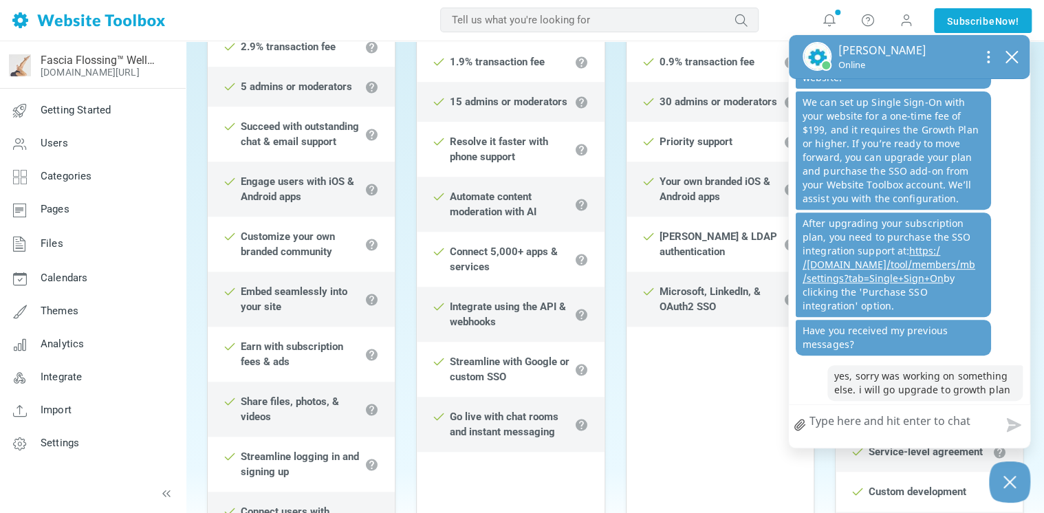
click at [913, 426] on textarea "How can we help?" at bounding box center [909, 423] width 241 height 36
type textarea "i"
type textarea "is"
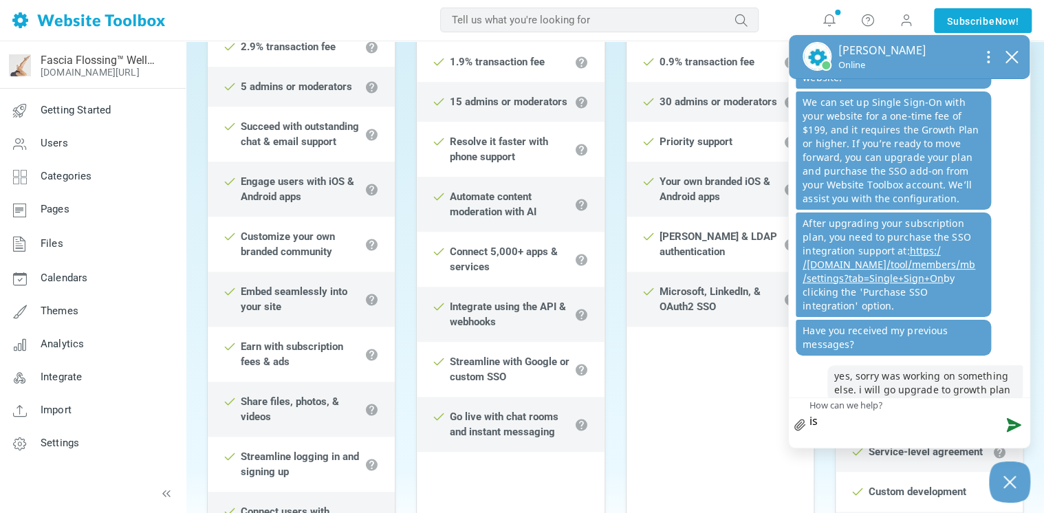
type textarea "is"
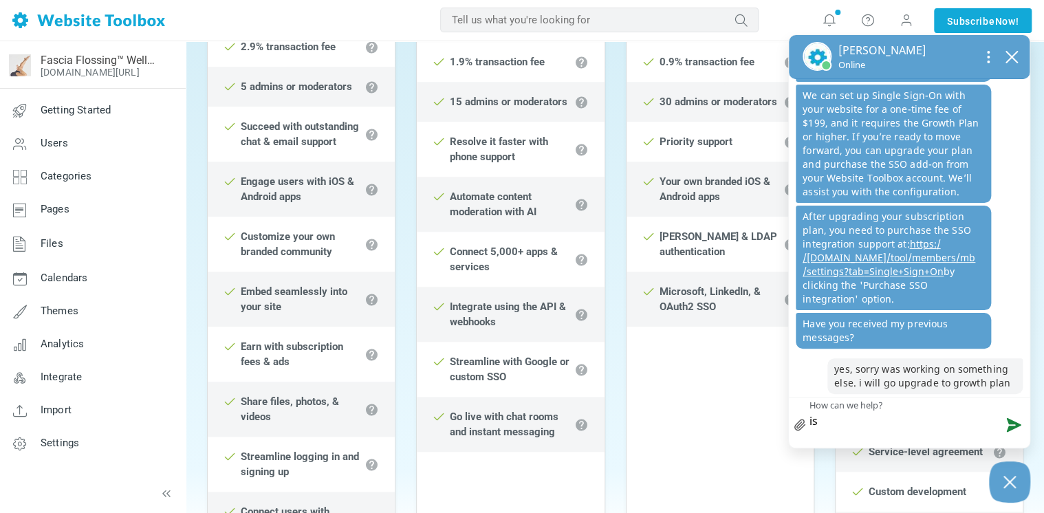
type textarea "is t"
type textarea "is th"
type textarea "is the"
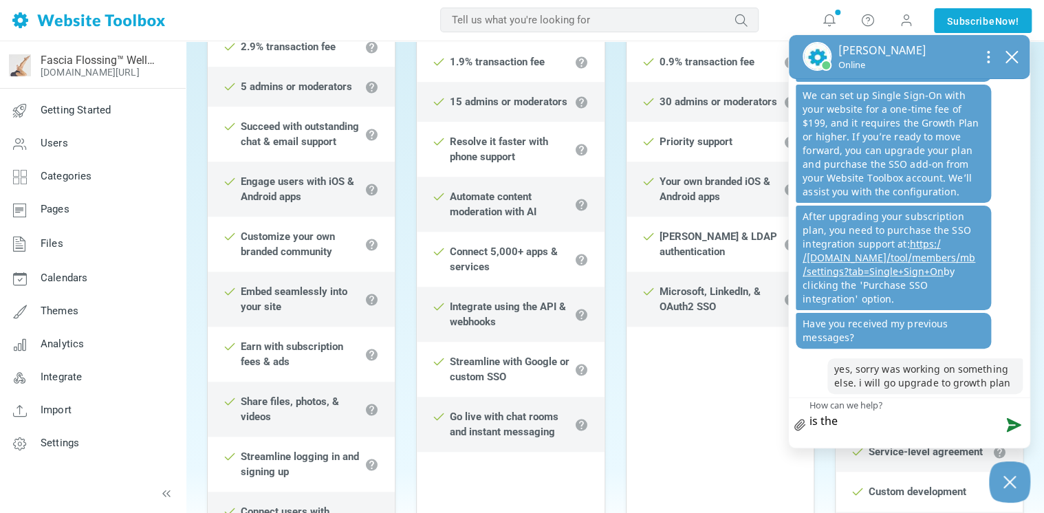
type textarea "is ther"
type textarea "is there"
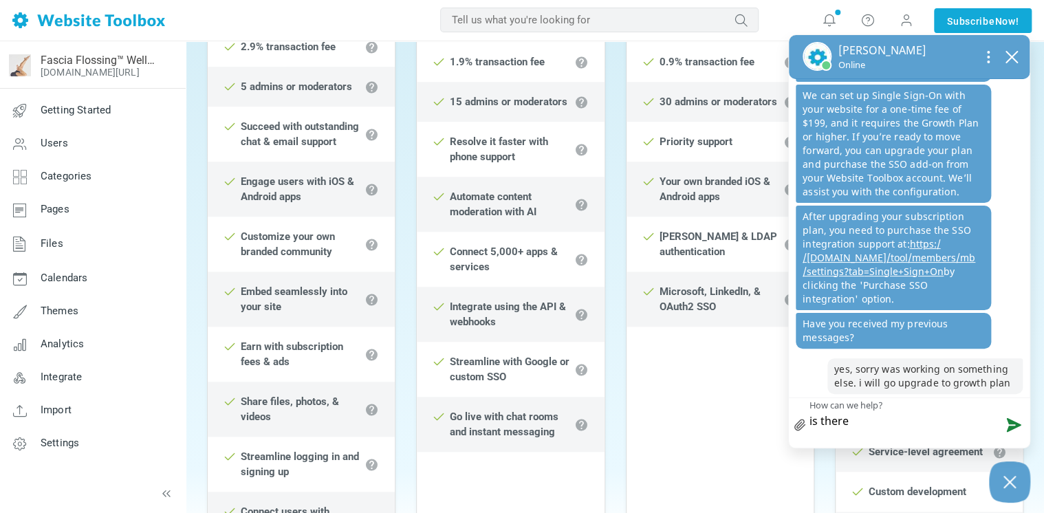
type textarea "is there n"
type textarea "is there no"
type textarea "is there no w"
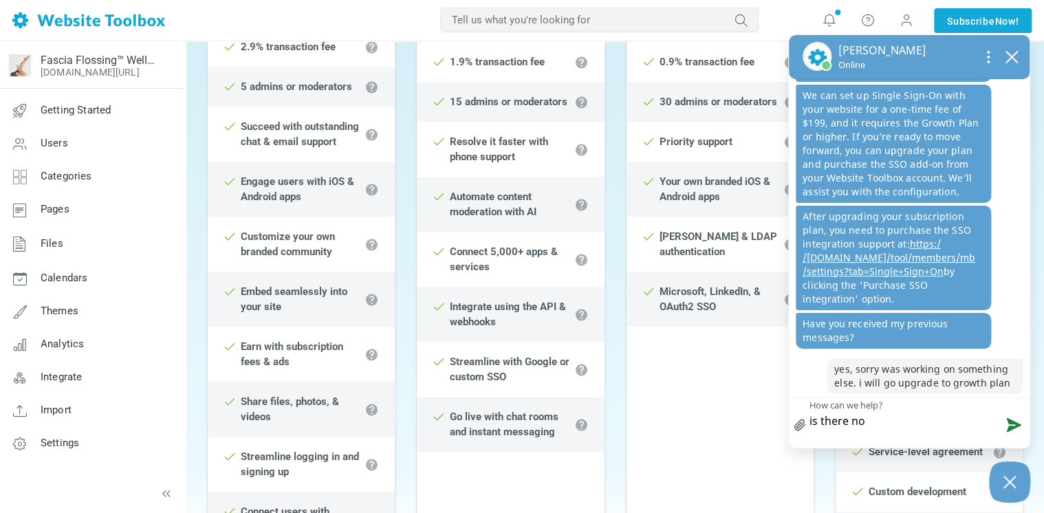
type textarea "is there no w"
type textarea "is there no wa"
type textarea "is there no way"
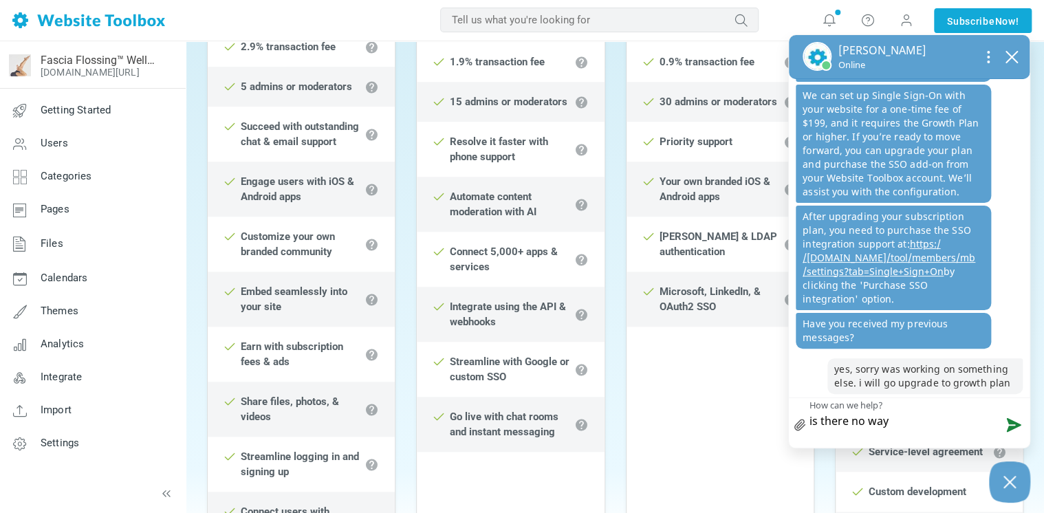
type textarea "is there no way"
type textarea "is there no way t"
type textarea "is there no way to"
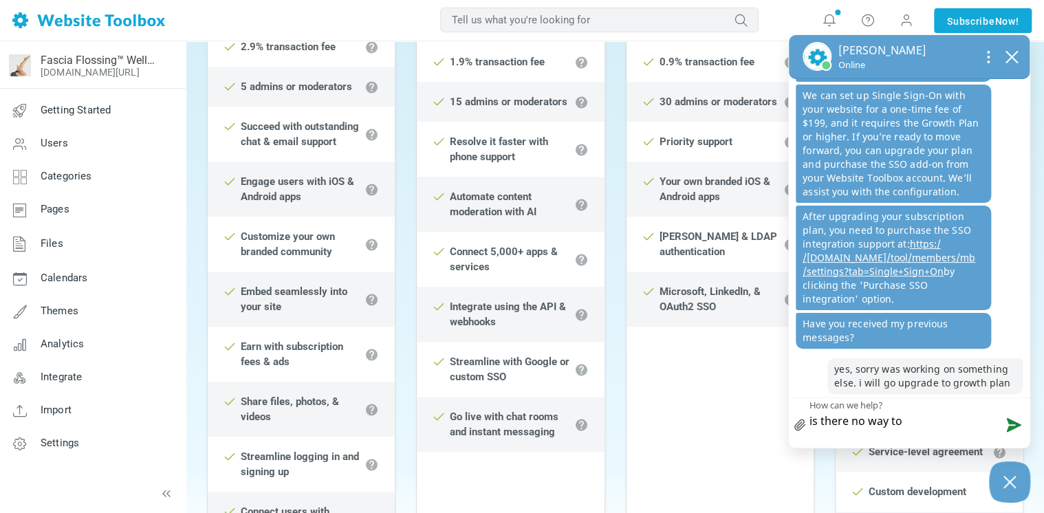
type textarea "is there no way to"
type textarea "is there no way t"
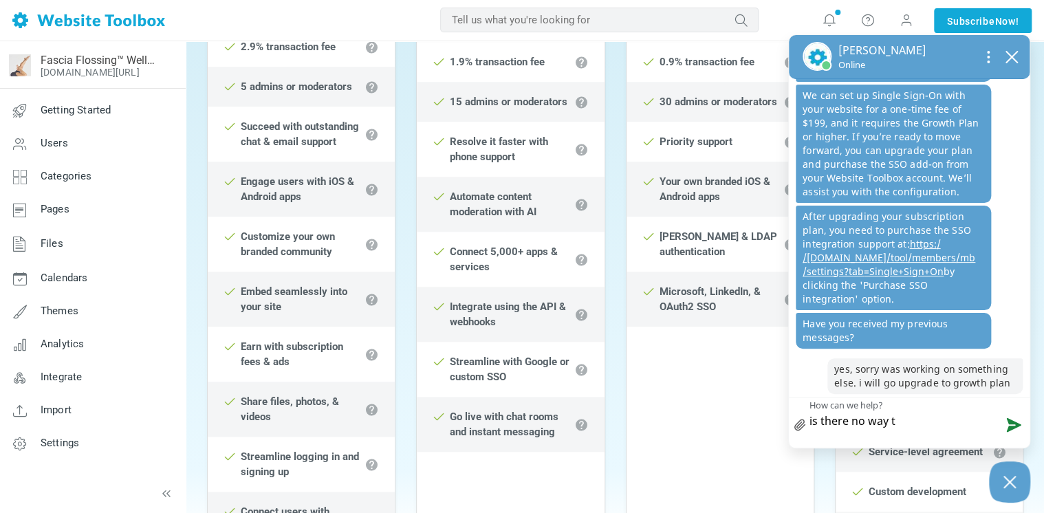
type textarea "is there no way"
type textarea "is there no wa"
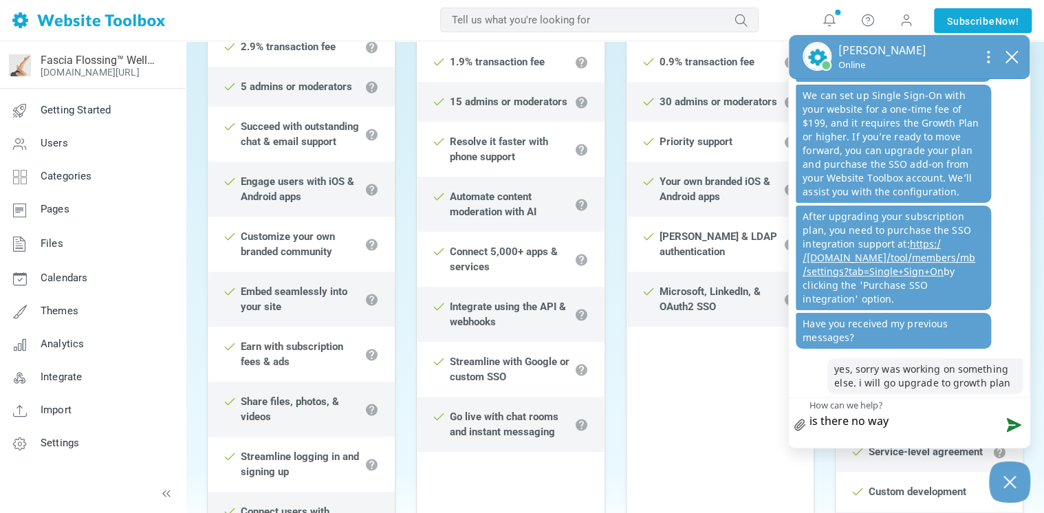
type textarea "is there no wa"
type textarea "is there no w"
type textarea "is there no"
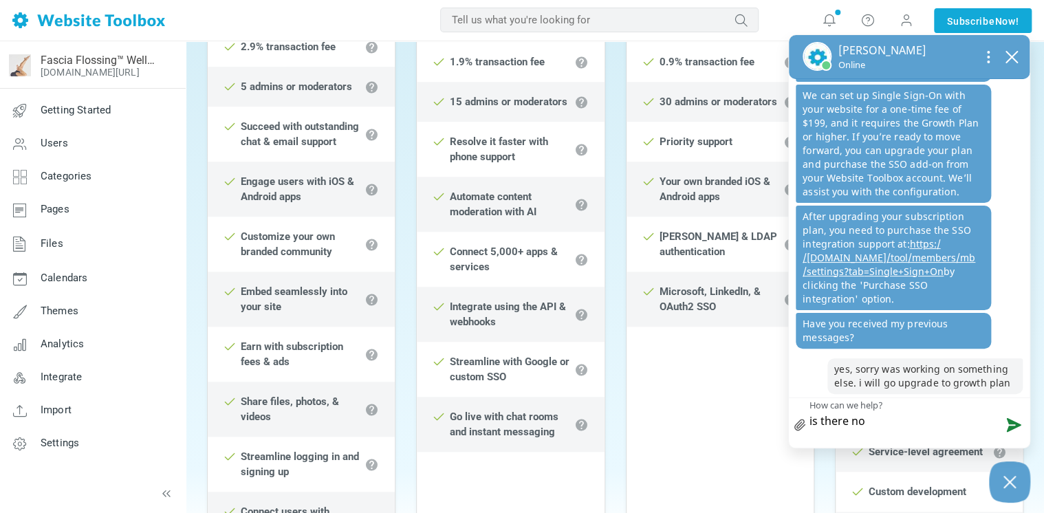
type textarea "is there no"
type textarea "is there n"
type textarea "is there"
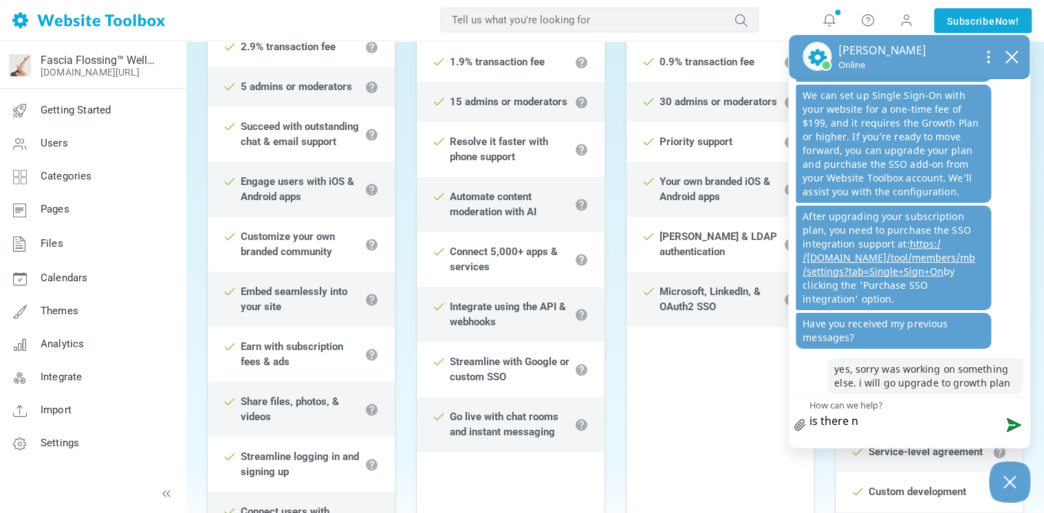
type textarea "is there"
type textarea "is ther"
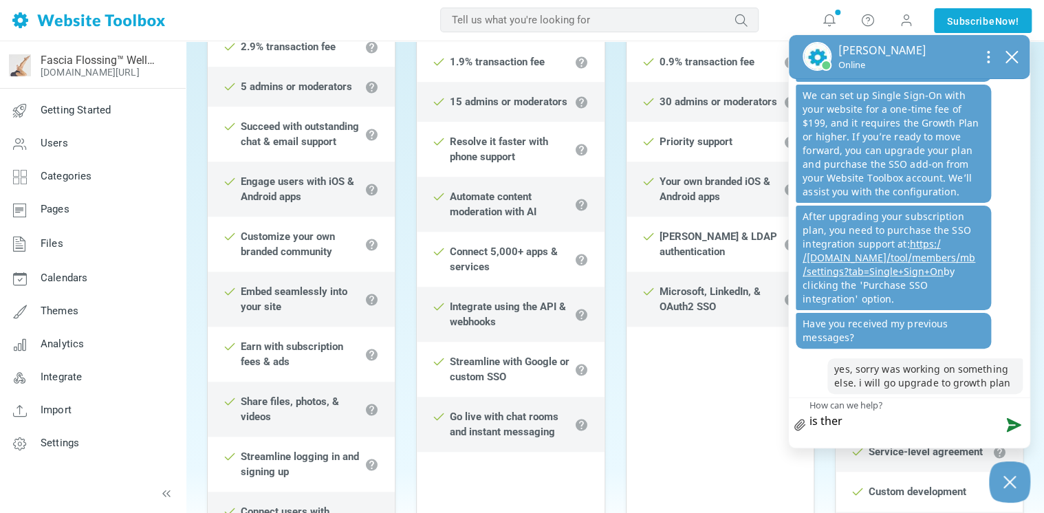
type textarea "is the"
type textarea "is th"
type textarea "is t"
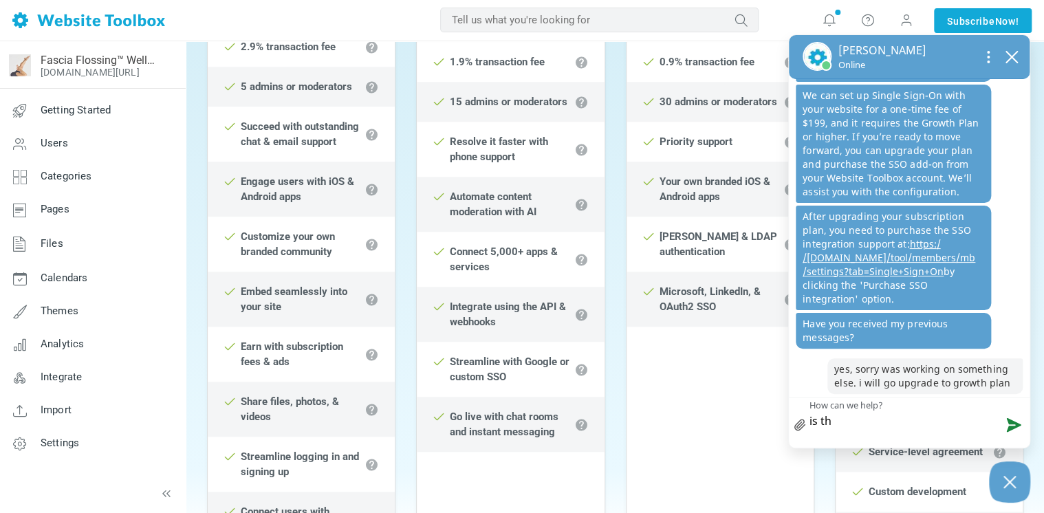
type textarea "is t"
type textarea "is"
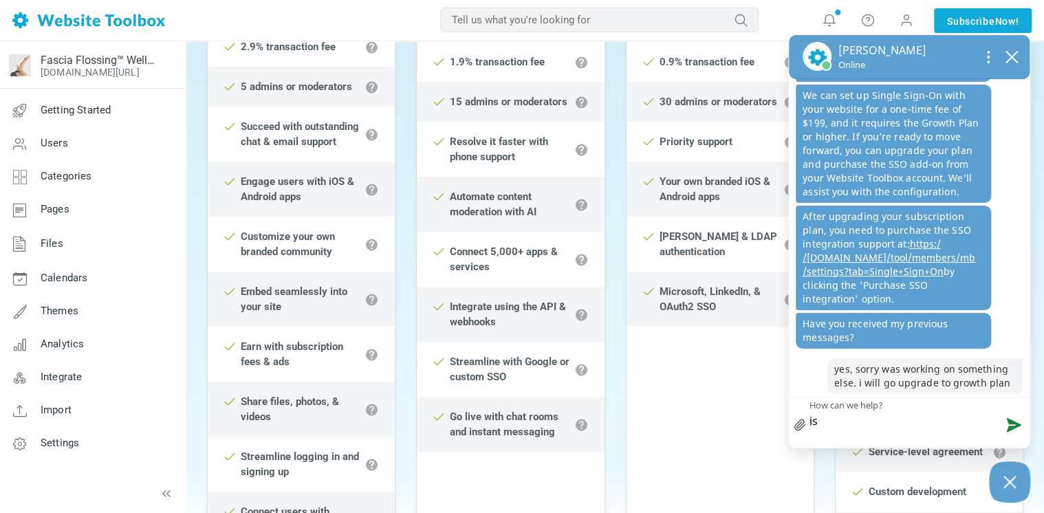
type textarea "i"
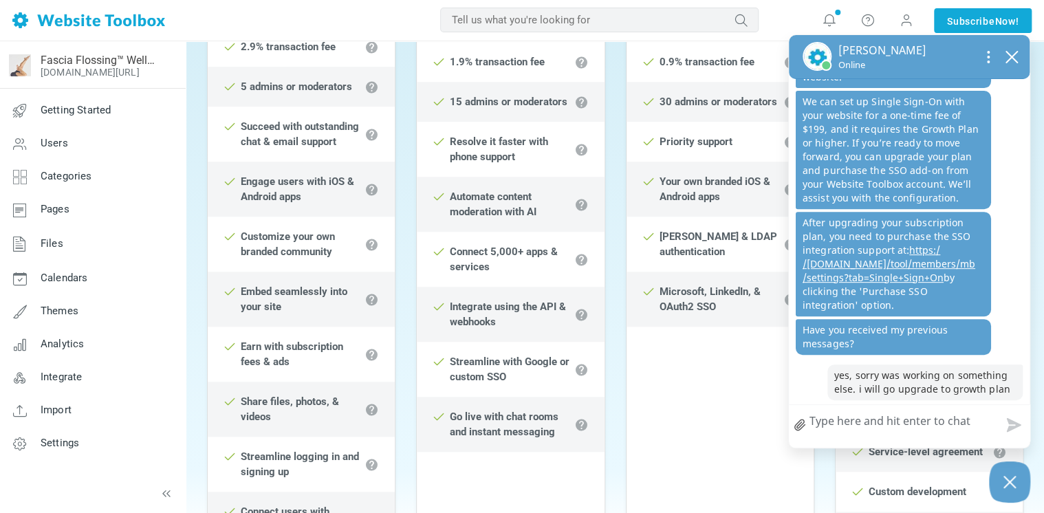
type textarea "c"
type textarea "ca"
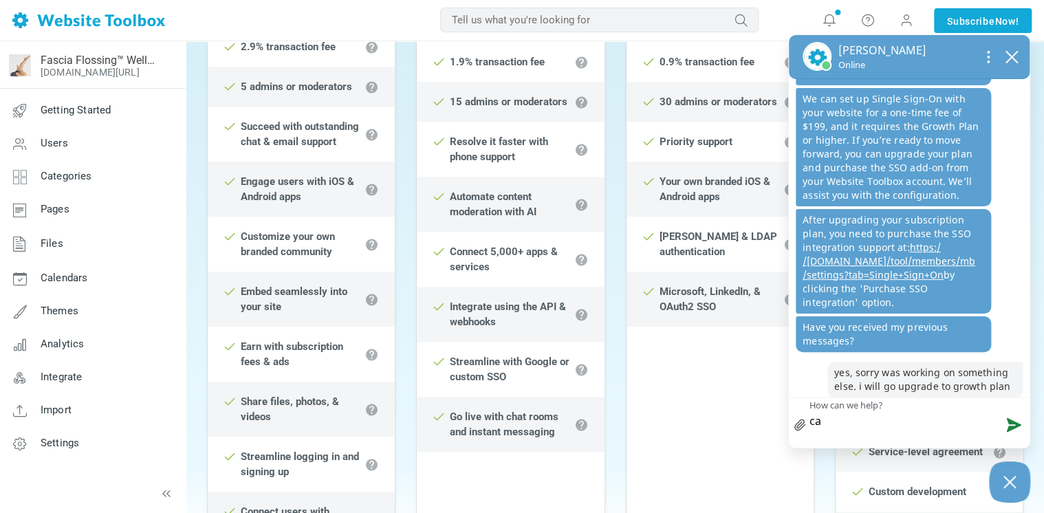
type textarea "can"
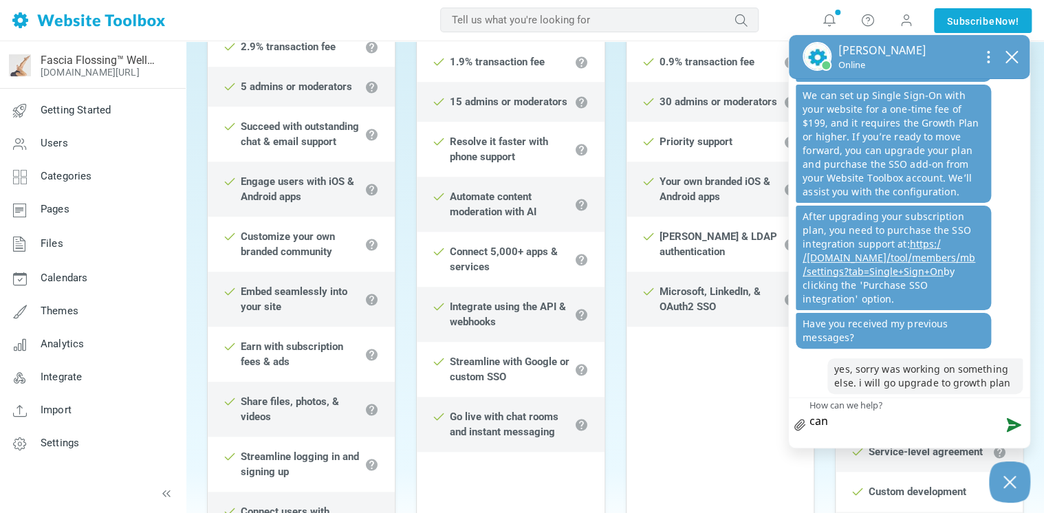
type textarea "can i"
type textarea "can i d"
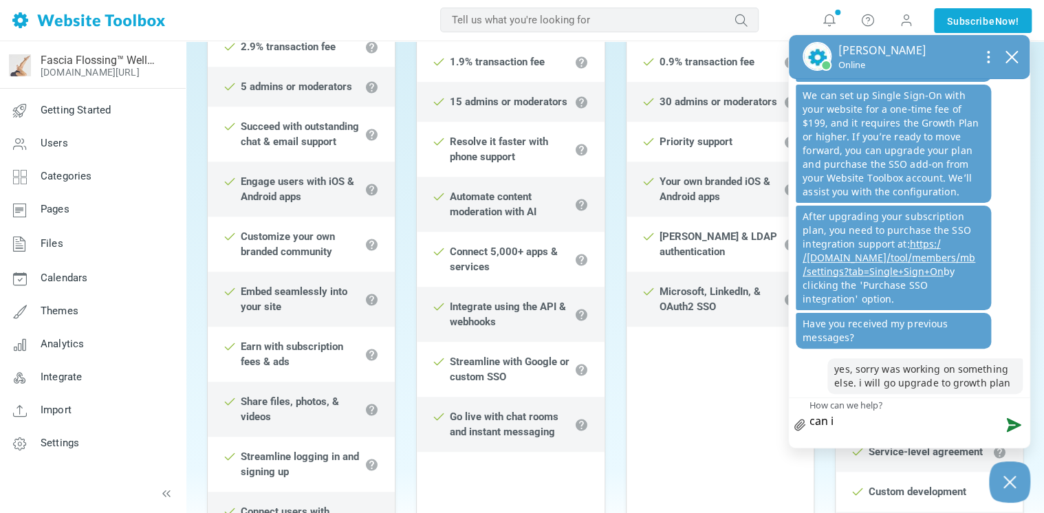
type textarea "can i d"
type textarea "can i do"
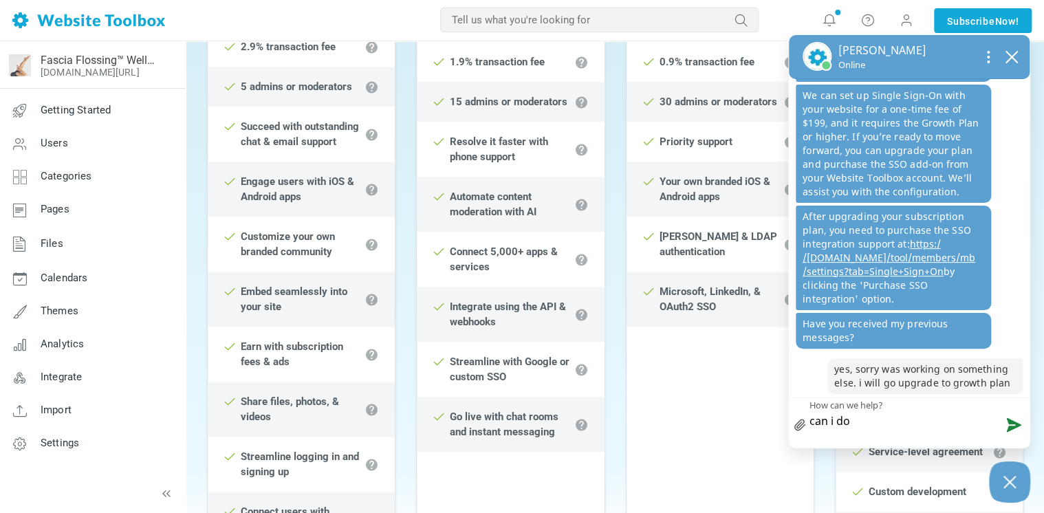
type textarea "can i do s"
type textarea "can i do si"
type textarea "can i do sig"
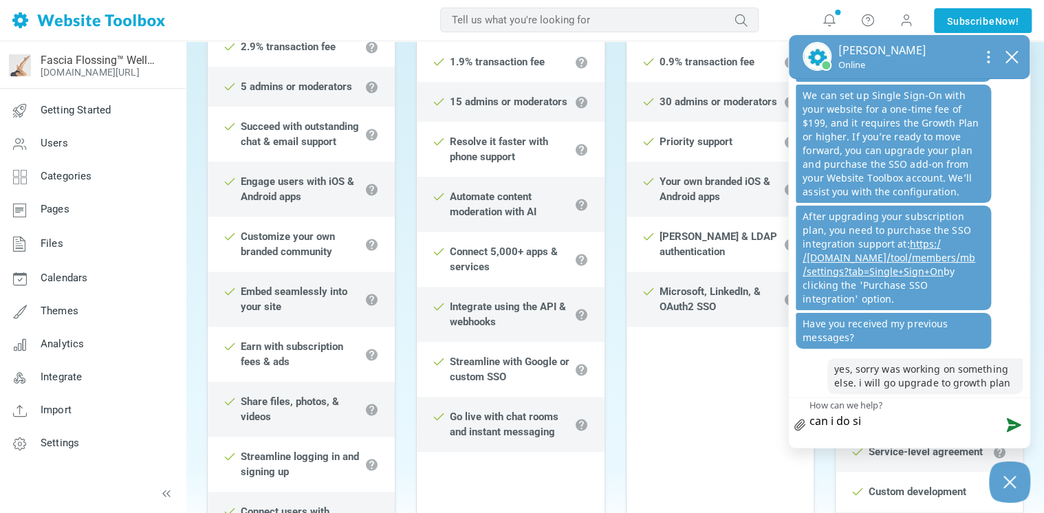
type textarea "can i do sig"
type textarea "can i do sign"
type textarea "can i do signl"
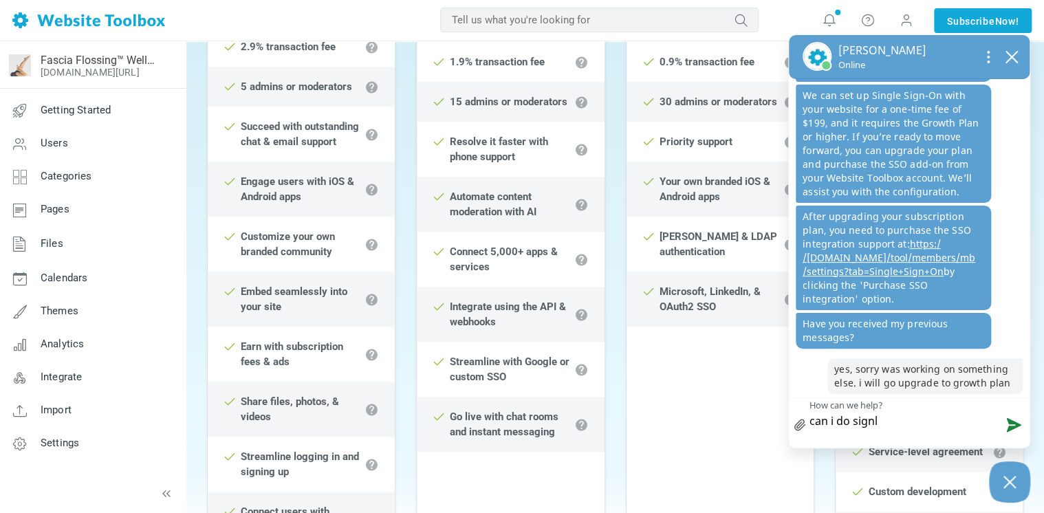
type textarea "can i do signle"
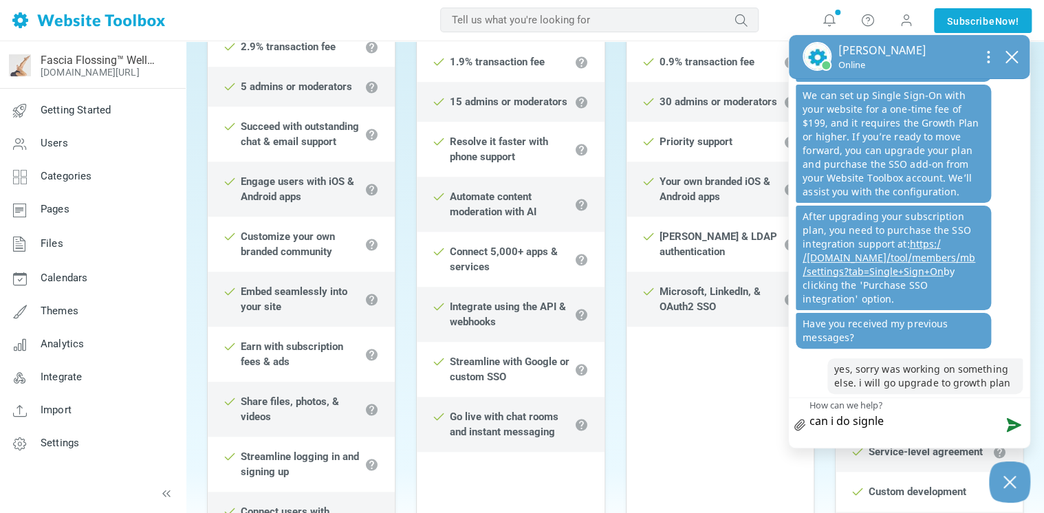
type textarea "can i do signle"
type textarea "can i do signl"
type textarea "can i do sign"
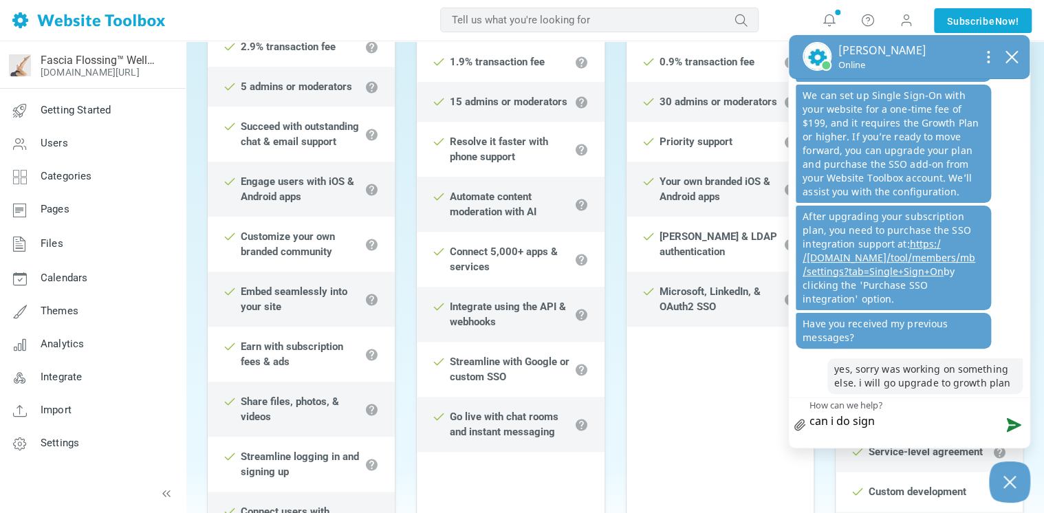
type textarea "can i do sig"
type textarea "can i do si"
type textarea "can i do sig"
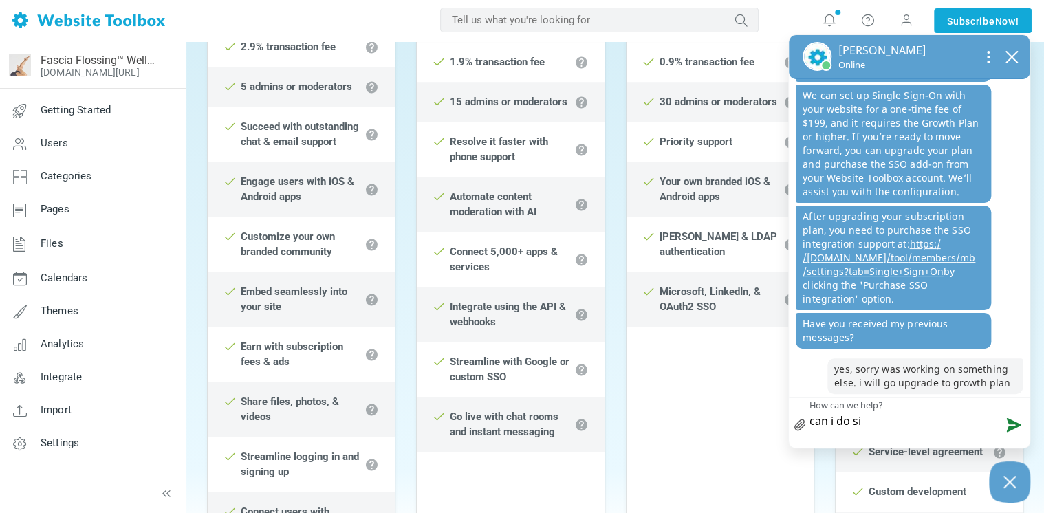
type textarea "can i do sig"
type textarea "can i do sign"
type textarea "can i do signe"
type textarea "can i do signel"
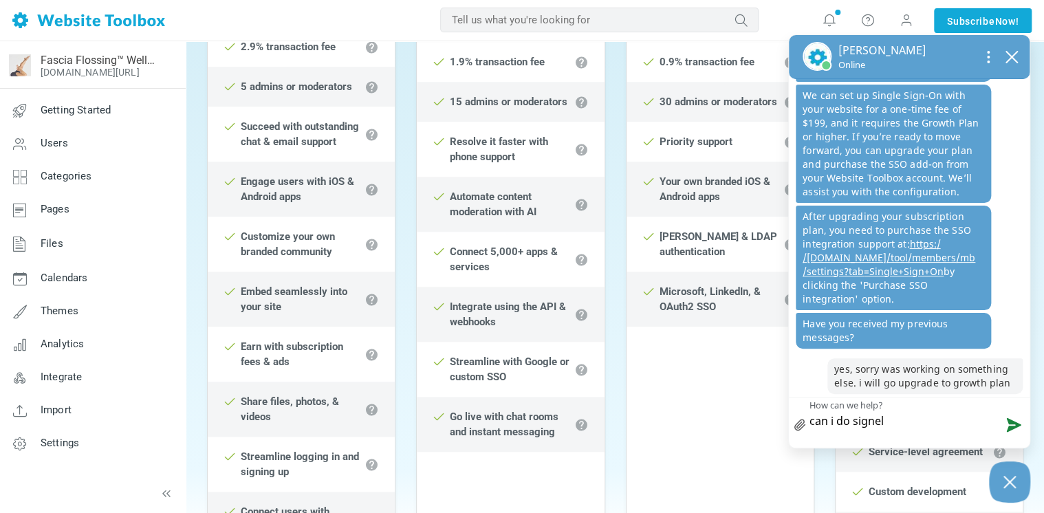
type textarea "can i do signel"
type textarea "can i do signe"
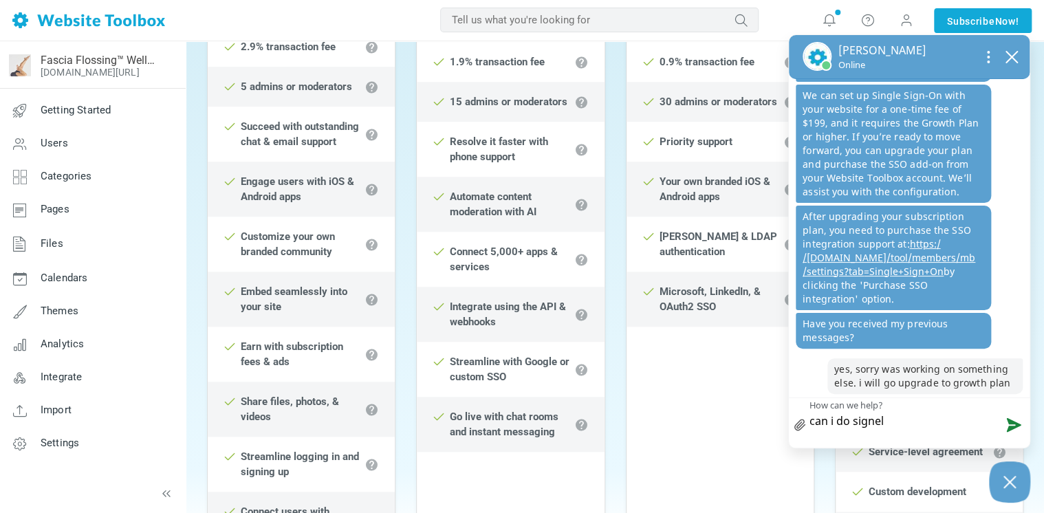
type textarea "can i do signe"
type textarea "can i do sign"
type textarea "can i do sig"
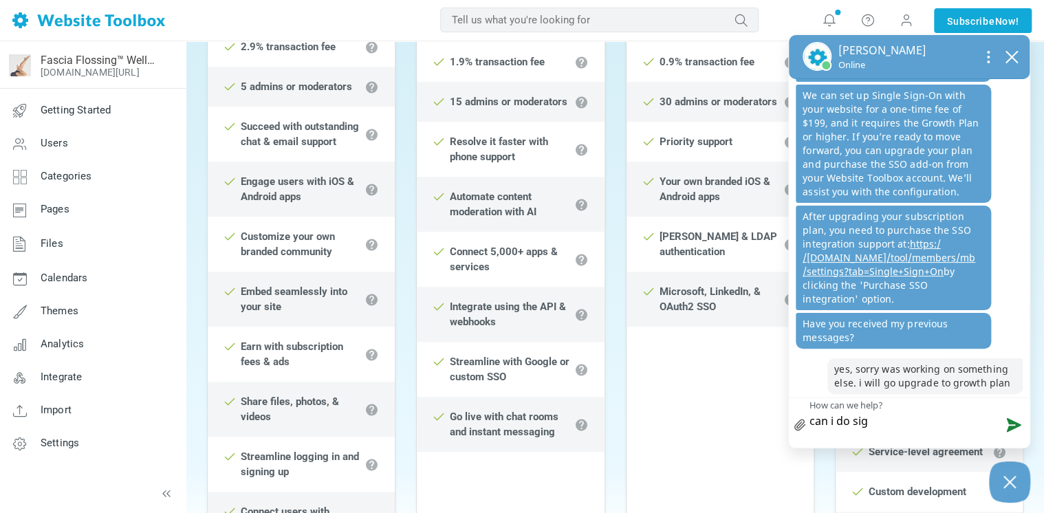
type textarea "can i do si"
type textarea "can i do sin"
type textarea "can i do sing"
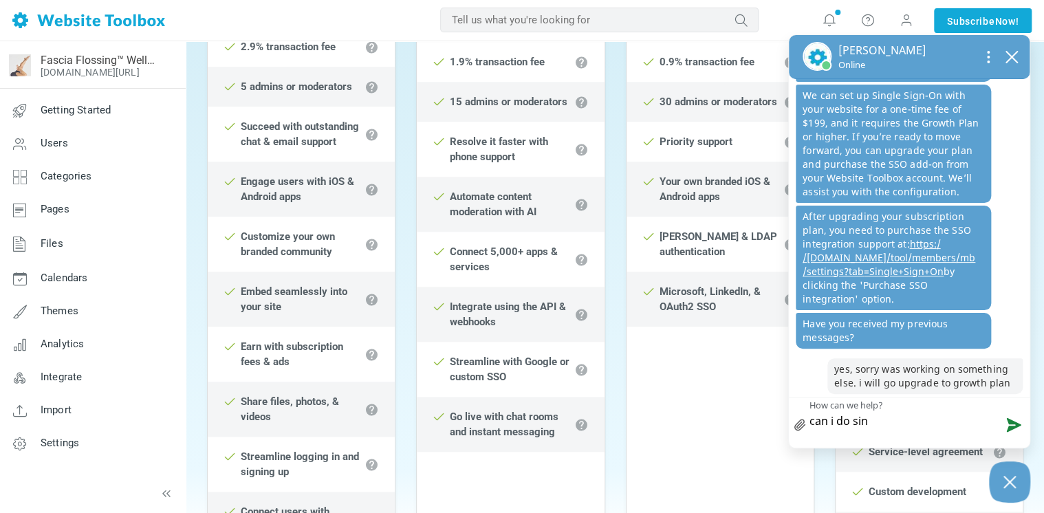
type textarea "can i do sing"
type textarea "can i do singl"
type textarea "can i do single"
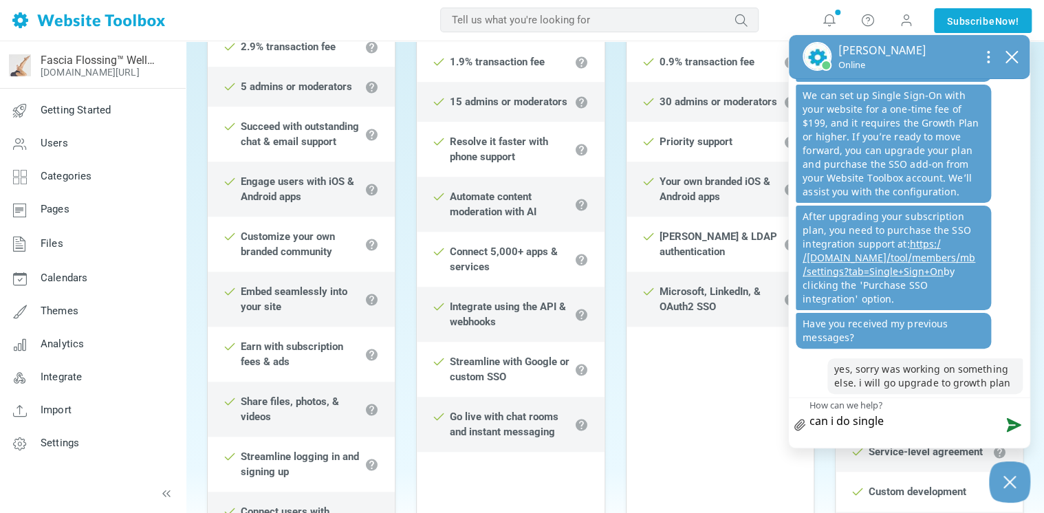
type textarea "can i do single"
type textarea "can i do single s"
type textarea "can i do single si"
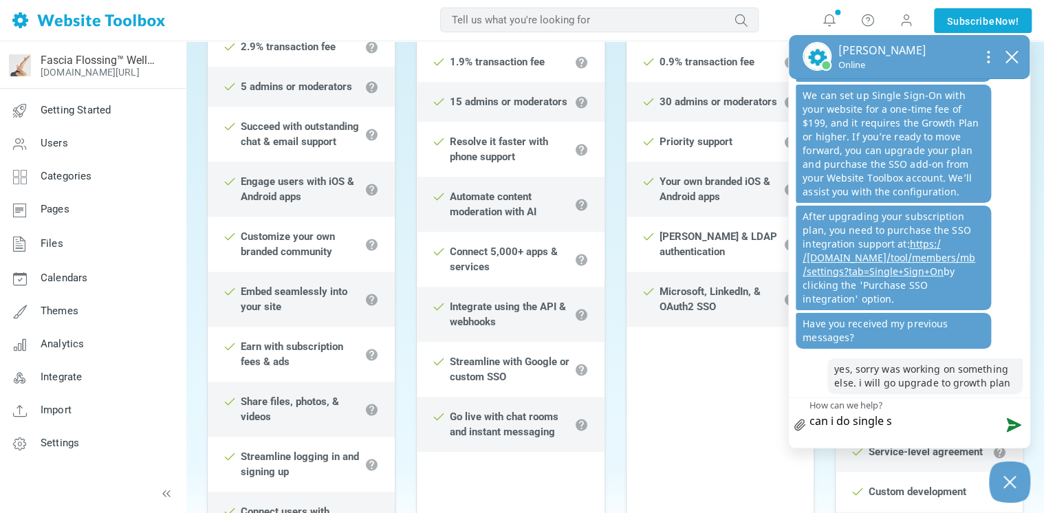
type textarea "can i do single si"
type textarea "can i do single sig"
type textarea "can i do single sign"
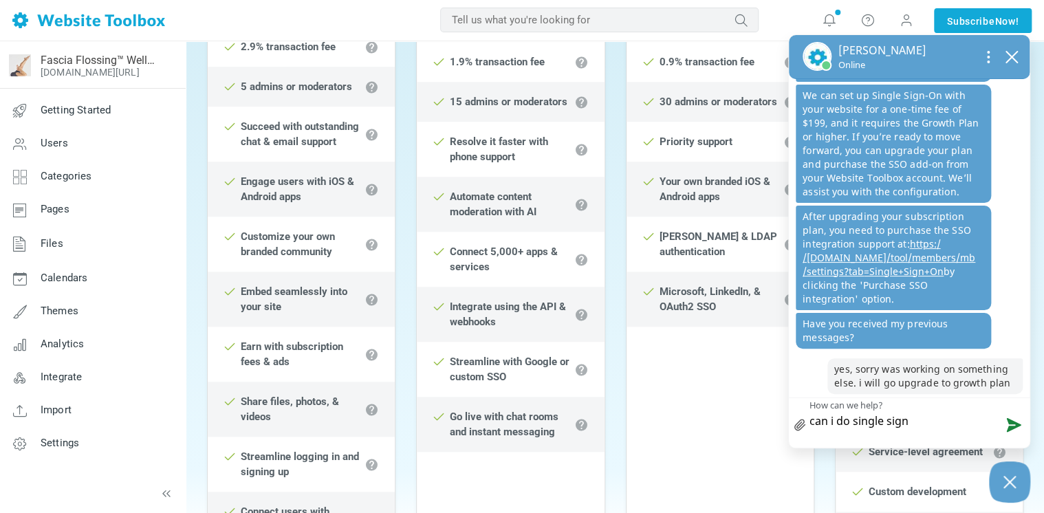
type textarea "can i do single sign"
type textarea "can i do single sign o"
type textarea "can i do single sign on"
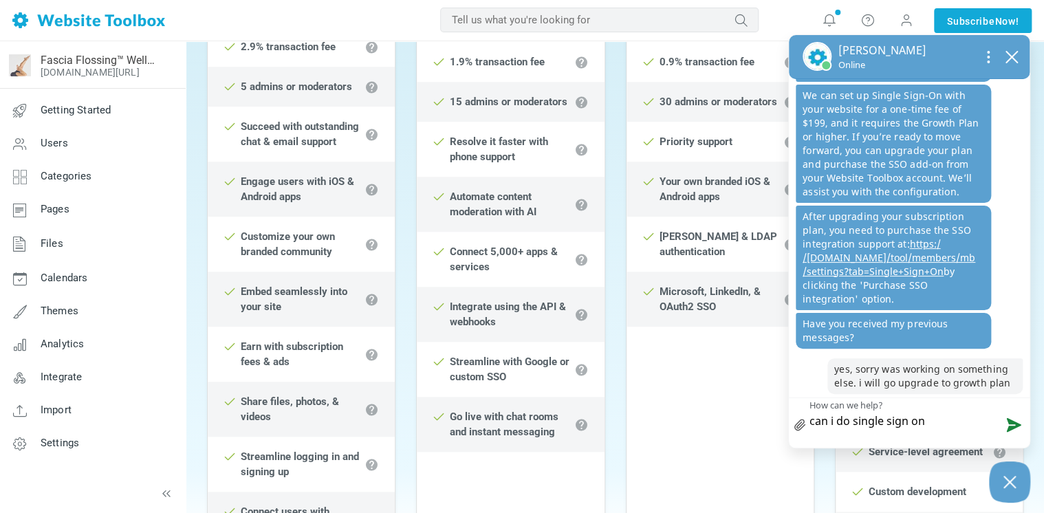
type textarea "can i do single sign on"
type textarea "can i do single sign on w"
type textarea "can i do single sign on wi"
type textarea "can i do single sign on wih"
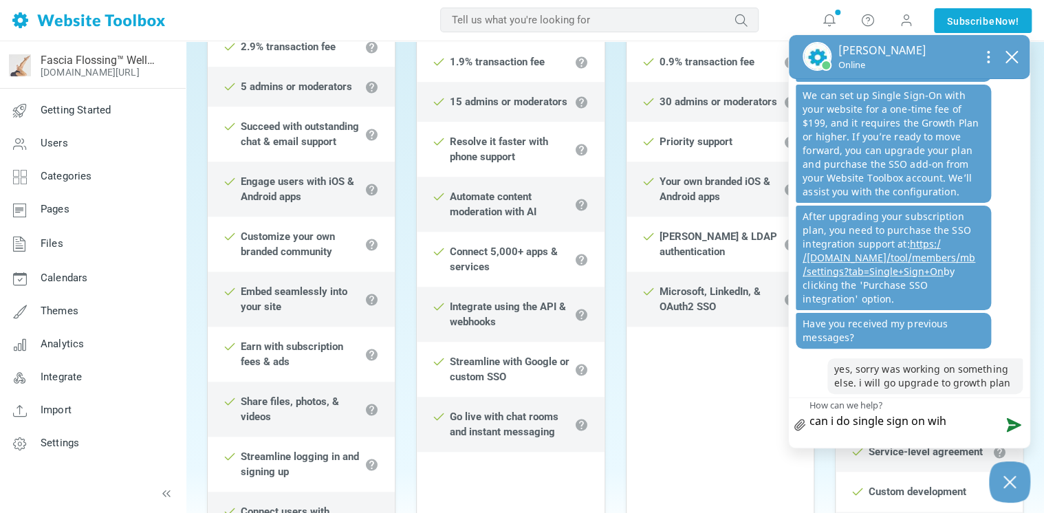
type textarea "can i do single sign on wiht"
type textarea "can i do single sign on wiht t"
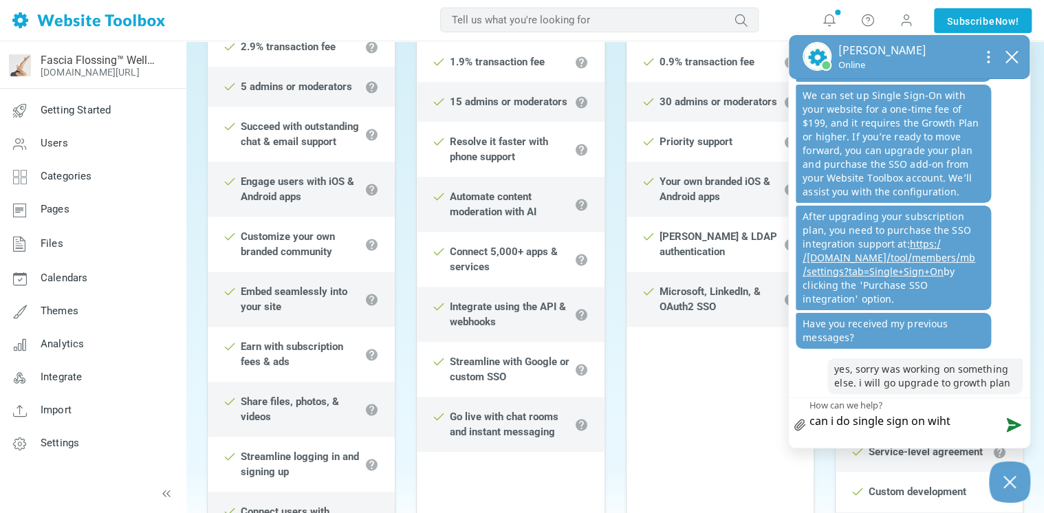
type textarea "can i do single sign on wiht t"
type textarea "can i do single sign on wiht th"
type textarea "can i do single sign on wiht the"
type textarea "can i do single sign on wiht th"
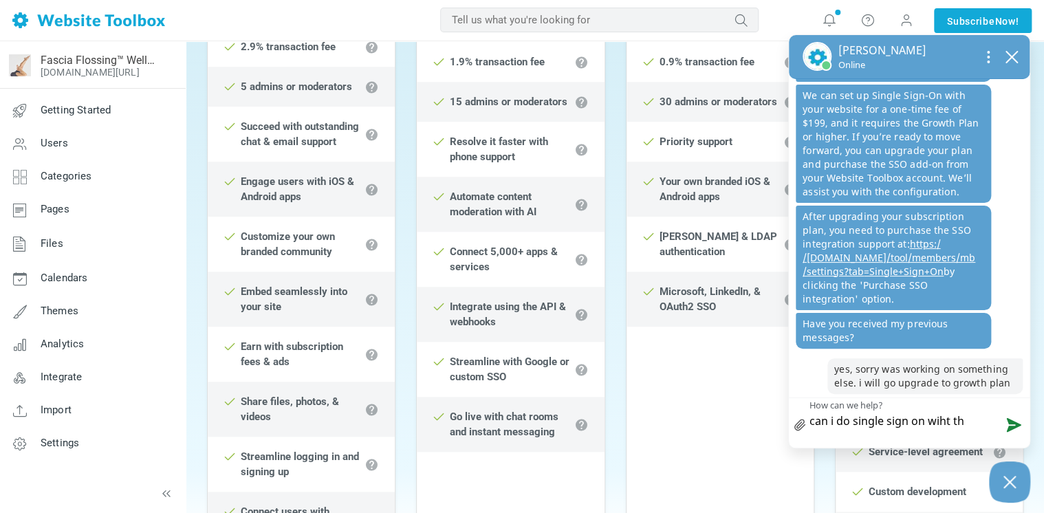
type textarea "can i do single sign on wiht t"
type textarea "can i do single sign on wiht"
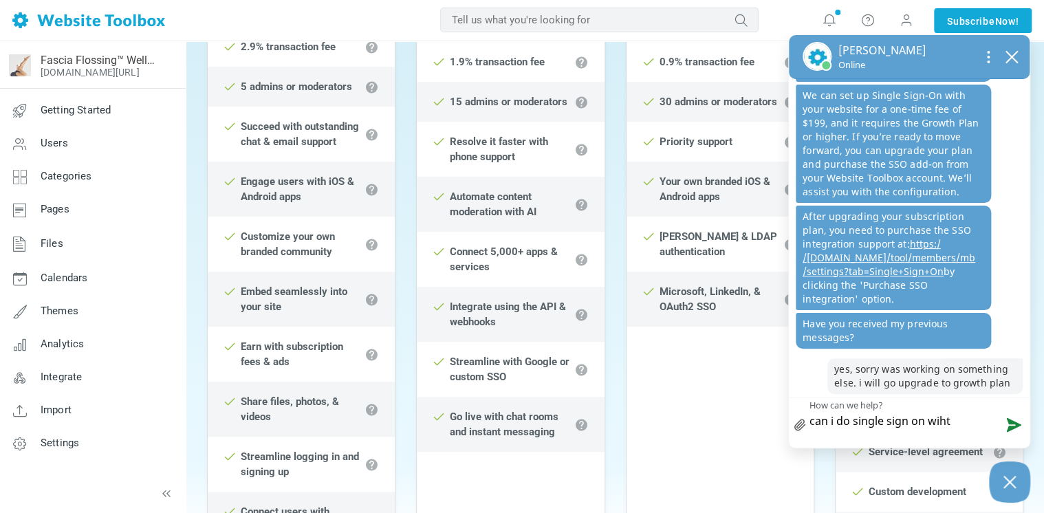
type textarea "can i do single sign on wiht"
type textarea "can i do single sign on wih"
type textarea "can i do single sign on wi"
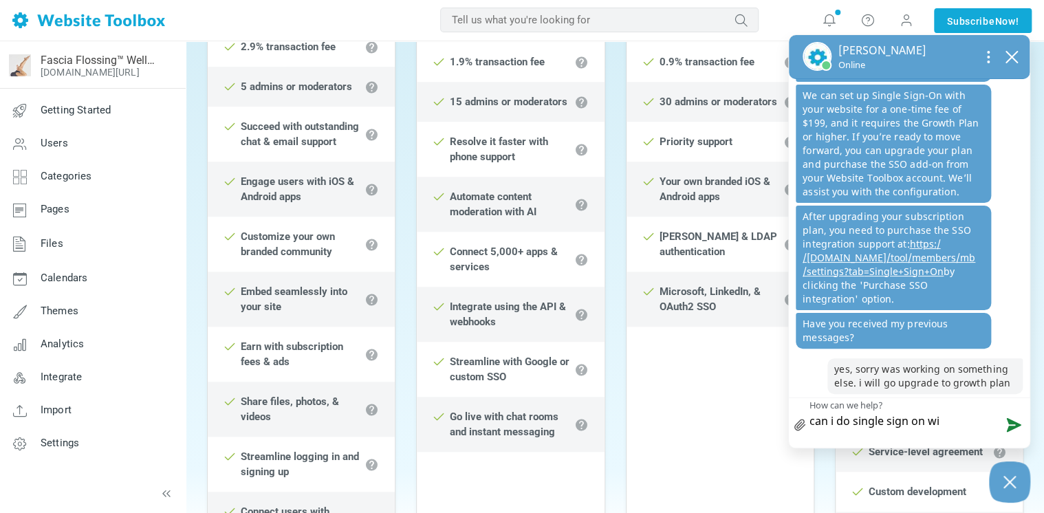
type textarea "can i do single sign on wit"
type textarea "can i do single sign on wite"
type textarea "can i do single sign on witeh"
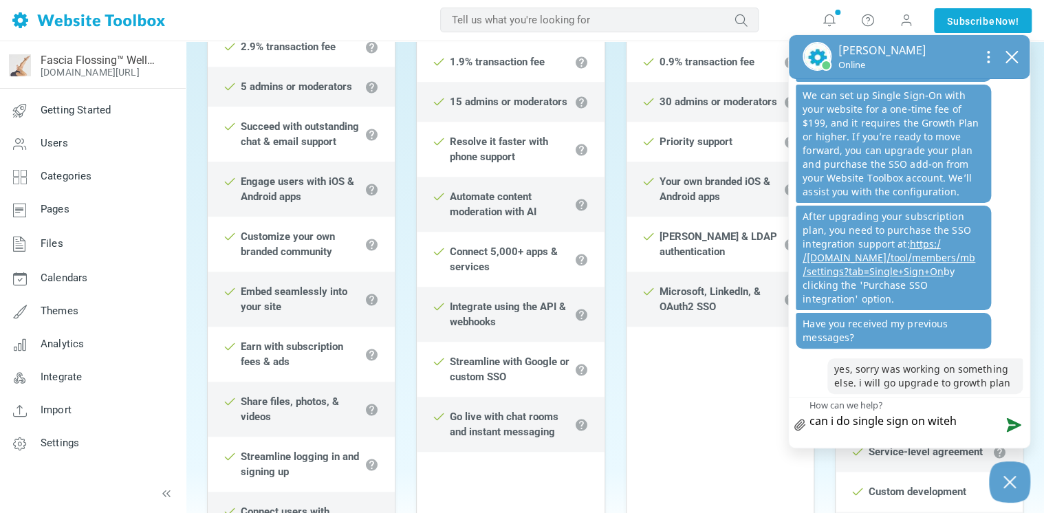
type textarea "can i do single sign on witeh"
type textarea "can i do single sign on witeh s"
type textarea "can i do single sign on witeh st"
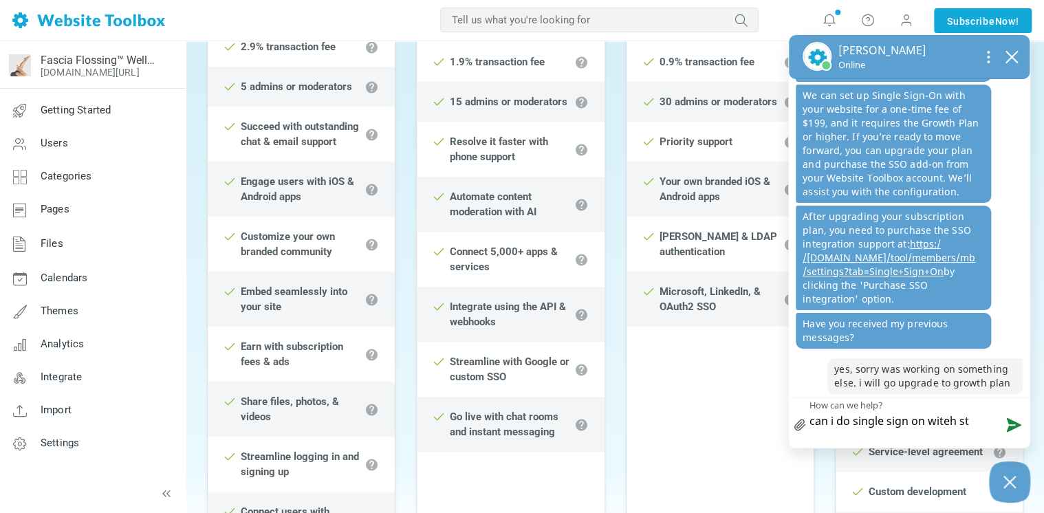
type textarea "can i do single sign on witeh s"
type textarea "can i do single sign on witeh"
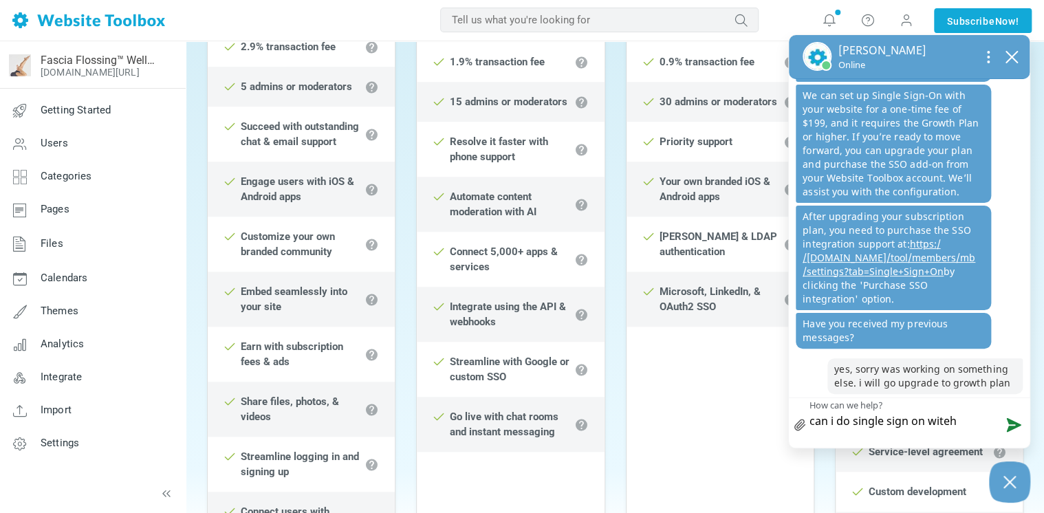
type textarea "can i do single sign on witeh"
type textarea "can i do single sign on wite"
type textarea "can i do single sign on wit"
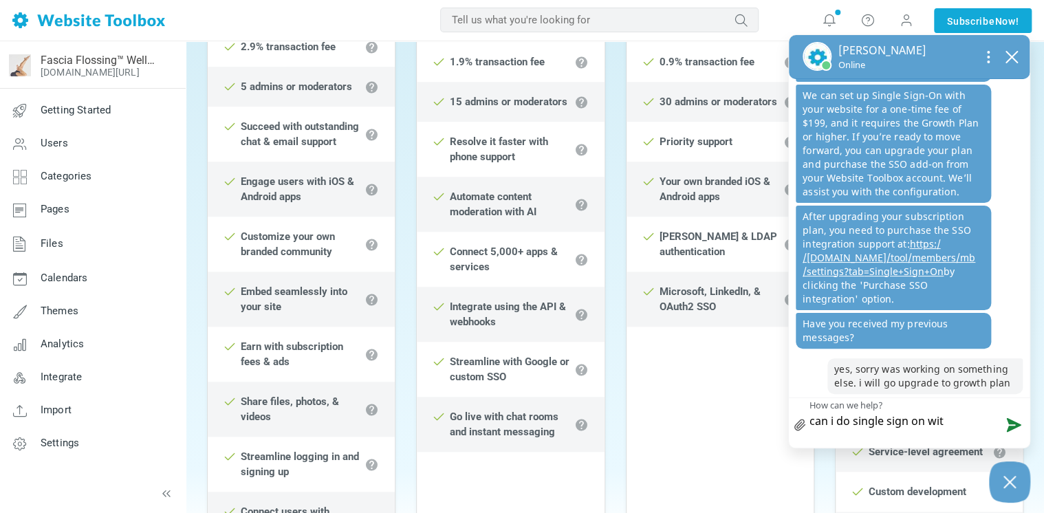
type textarea "can i do single sign on with"
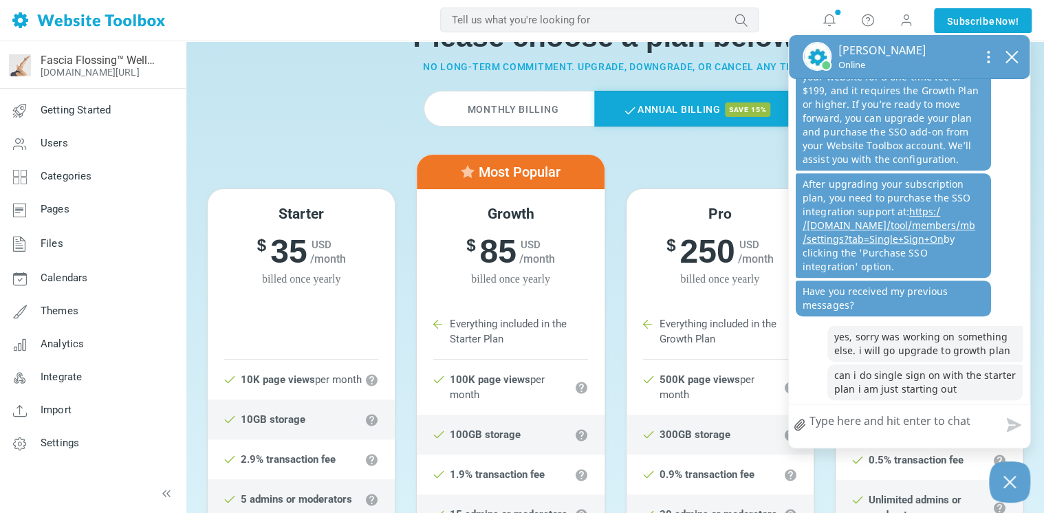
scroll to position [257, 0]
click at [85, 303] on link "Themes" at bounding box center [92, 311] width 186 height 33
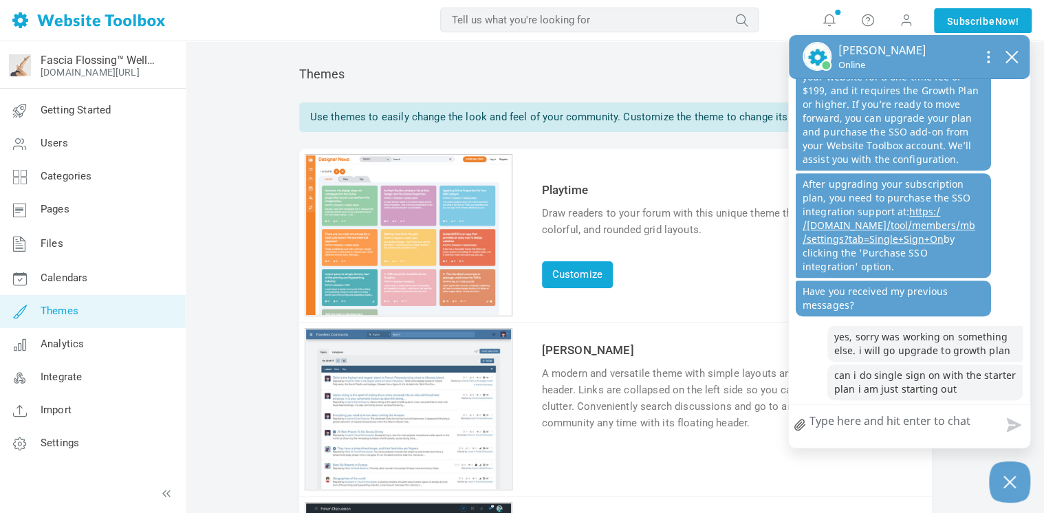
scroll to position [69, 0]
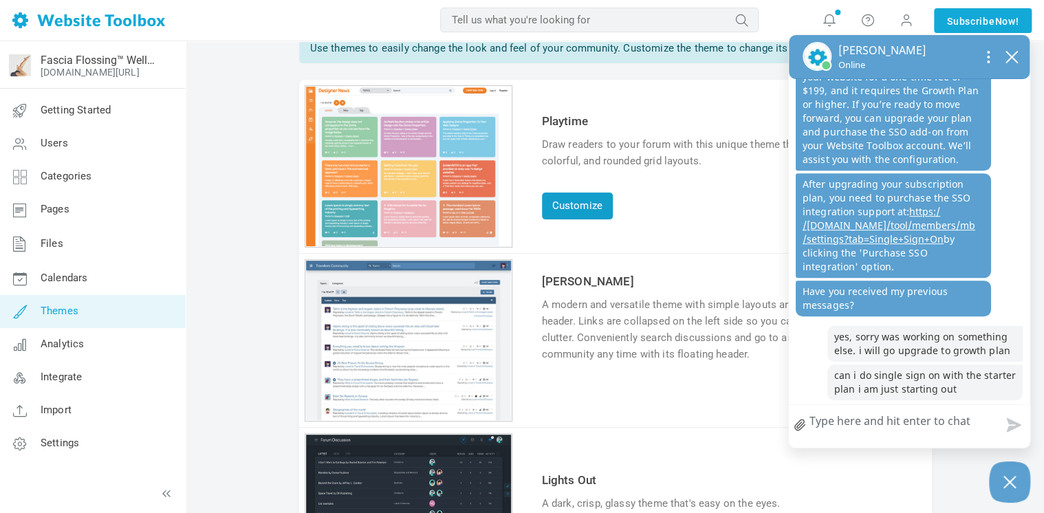
click at [594, 199] on link "Customize" at bounding box center [577, 206] width 71 height 27
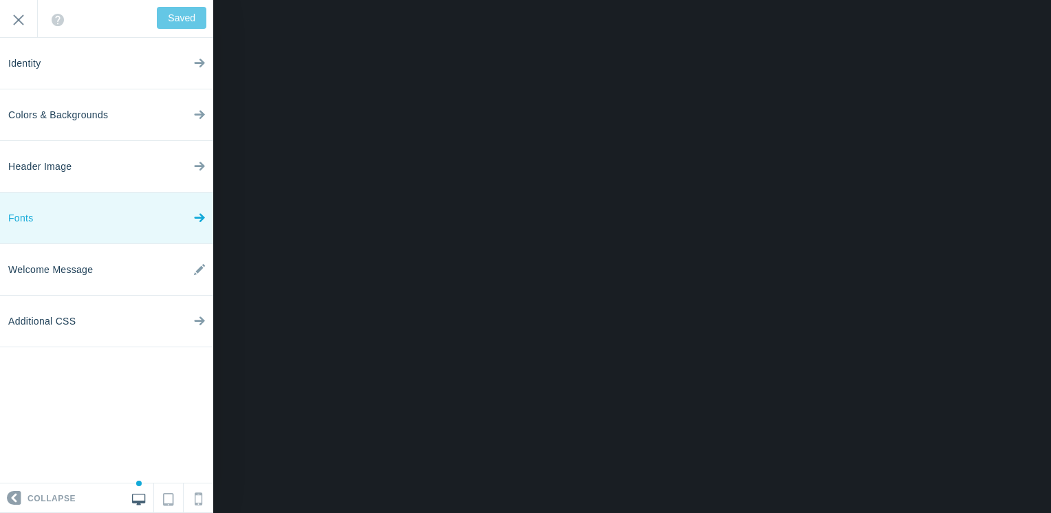
click at [189, 217] on link "Fonts" at bounding box center [106, 219] width 213 height 52
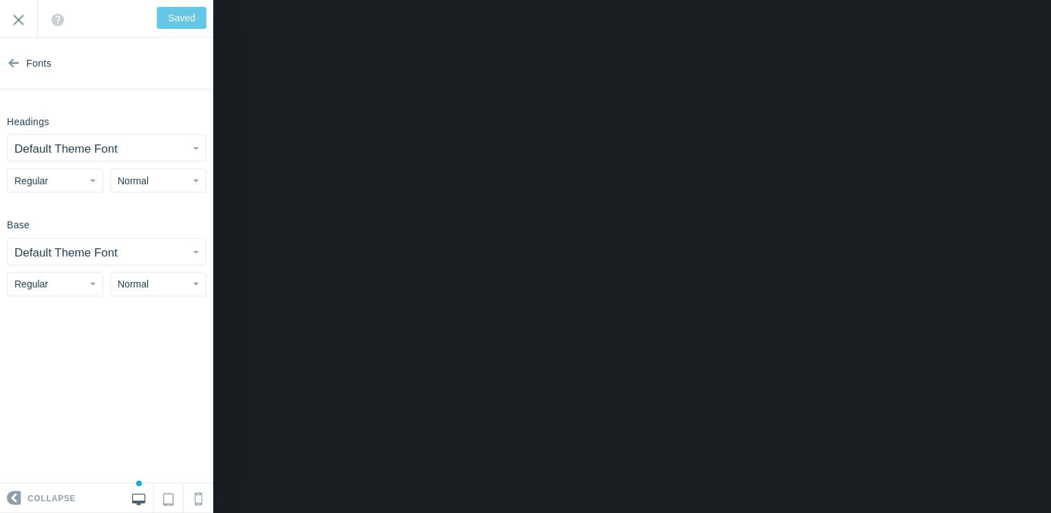
click at [193, 146] on button "Default Theme Font" at bounding box center [107, 148] width 198 height 26
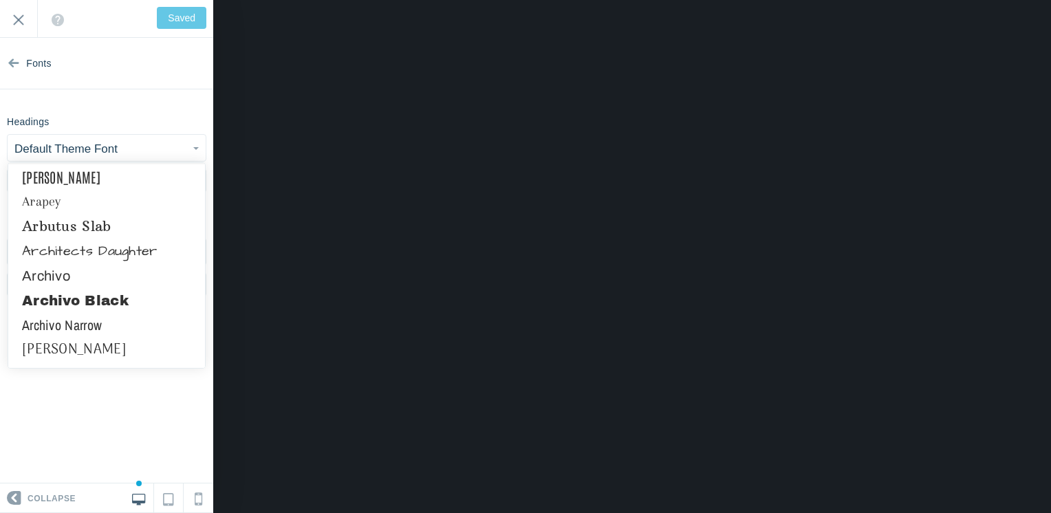
scroll to position [756, 0]
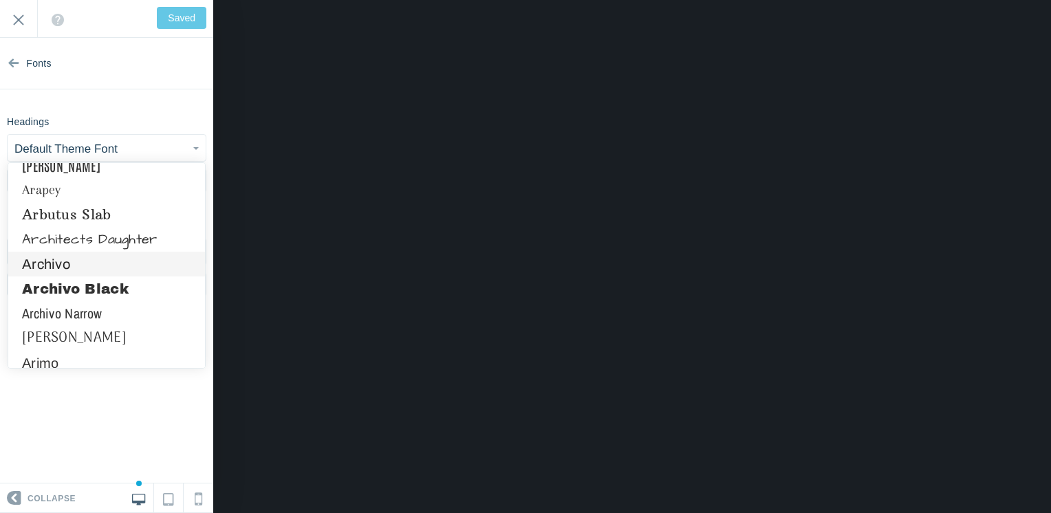
click at [133, 269] on link "Archivo" at bounding box center [106, 264] width 197 height 25
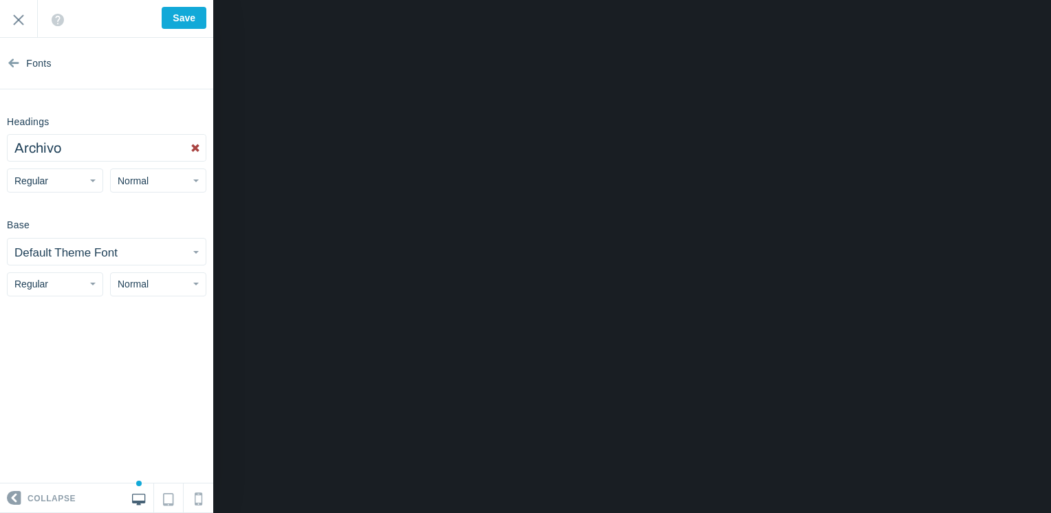
click at [91, 188] on button "Regular" at bounding box center [55, 180] width 96 height 24
click at [105, 164] on div "Headings Archivo Abel Abhaya Libre Aboreto Abril Fatface Aclonica Acme Actor Ad…" at bounding box center [106, 151] width 213 height 83
click at [193, 23] on input "Save" at bounding box center [184, 18] width 45 height 22
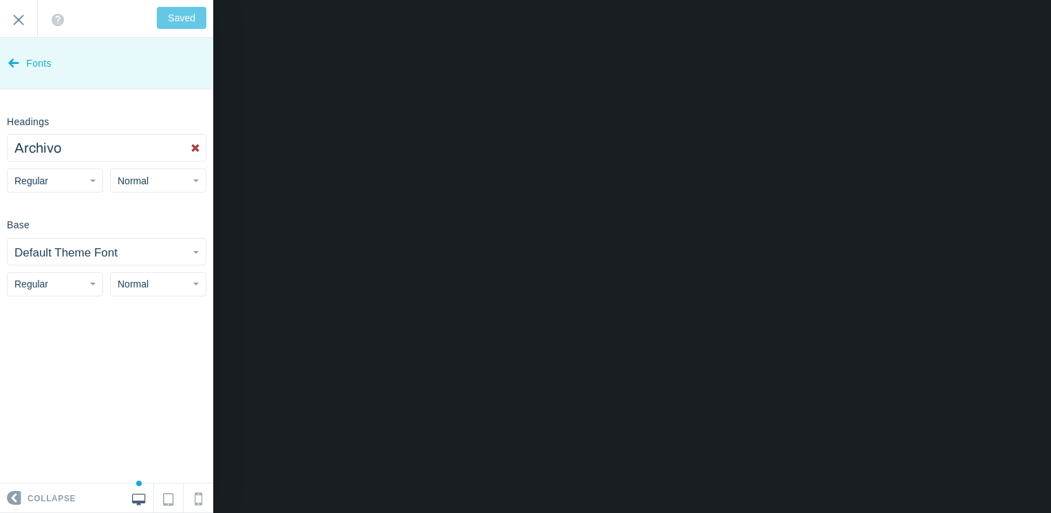
click at [22, 69] on link "Fonts" at bounding box center [106, 64] width 213 height 52
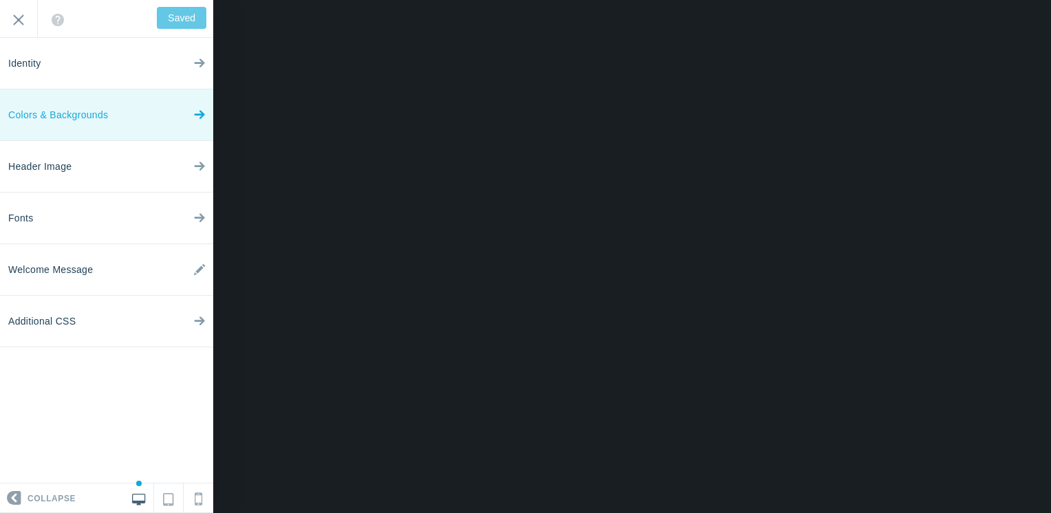
click at [133, 117] on link "Colors & Backgrounds" at bounding box center [106, 115] width 213 height 52
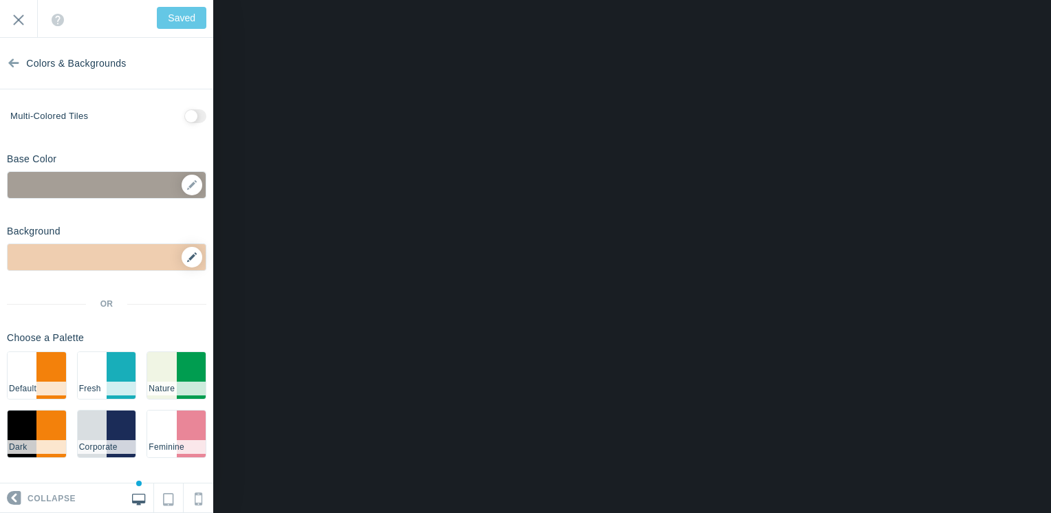
click at [187, 258] on icon at bounding box center [192, 257] width 10 height 10
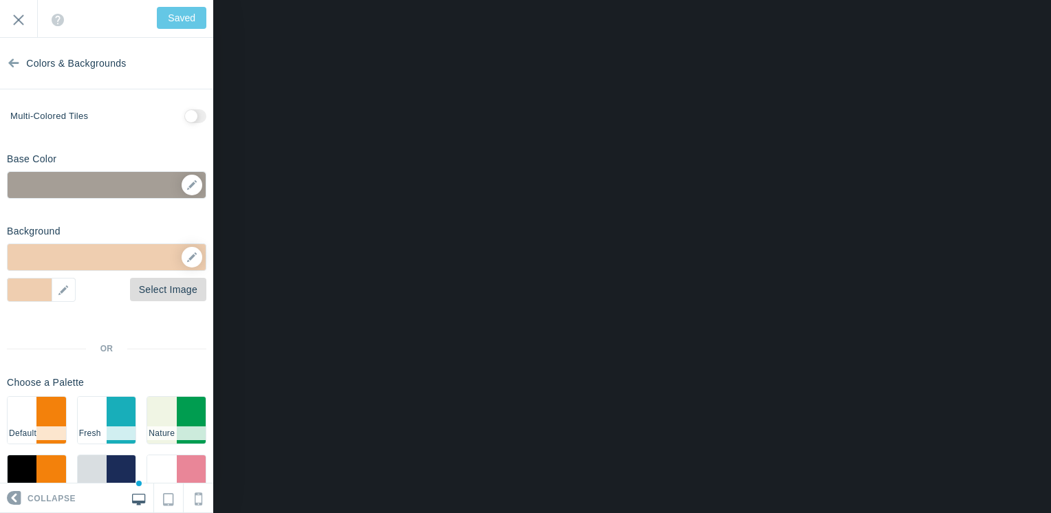
click at [158, 289] on link "Select Image" at bounding box center [168, 289] width 76 height 23
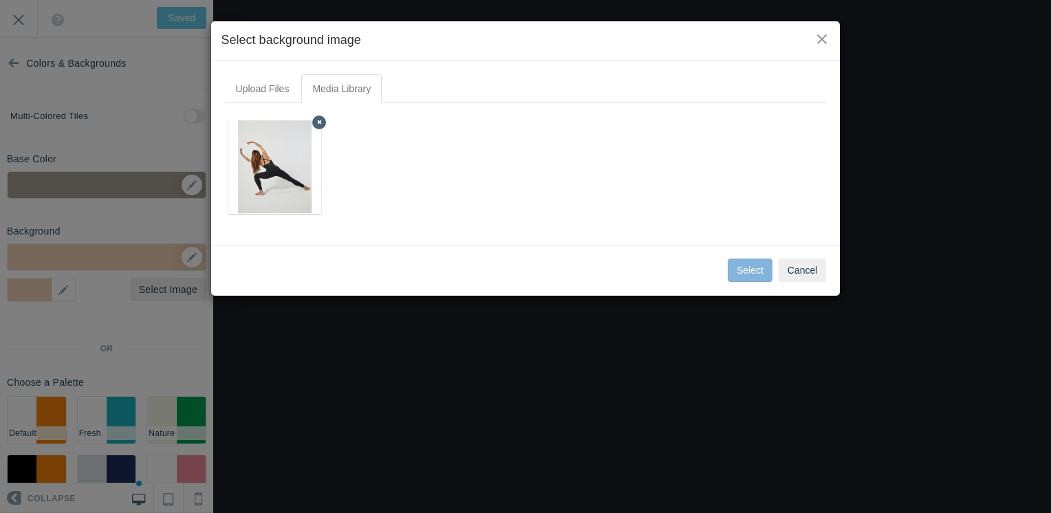
click at [279, 181] on img at bounding box center [274, 167] width 73 height 94
click at [754, 268] on button "Select" at bounding box center [749, 270] width 45 height 23
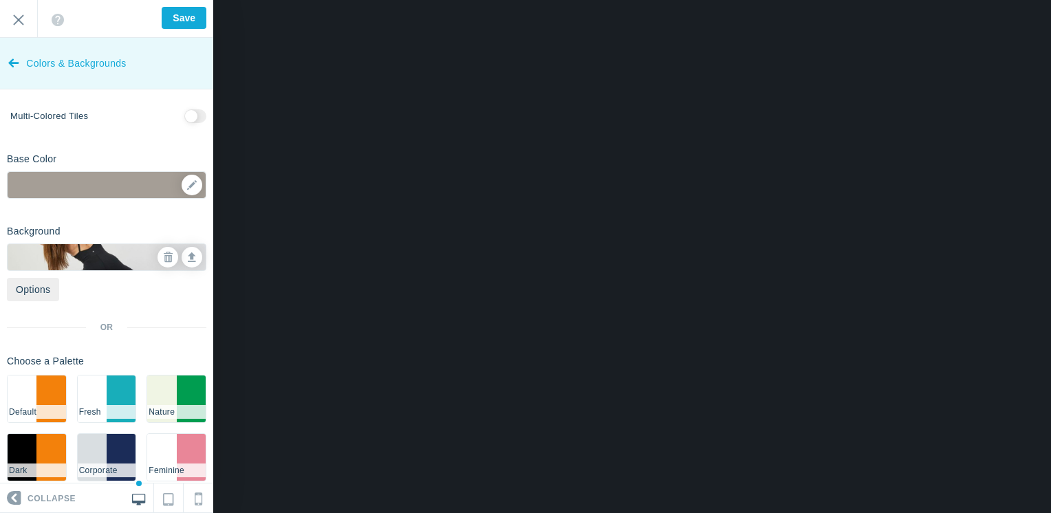
click at [23, 62] on link "Colors & Backgrounds" at bounding box center [106, 64] width 213 height 52
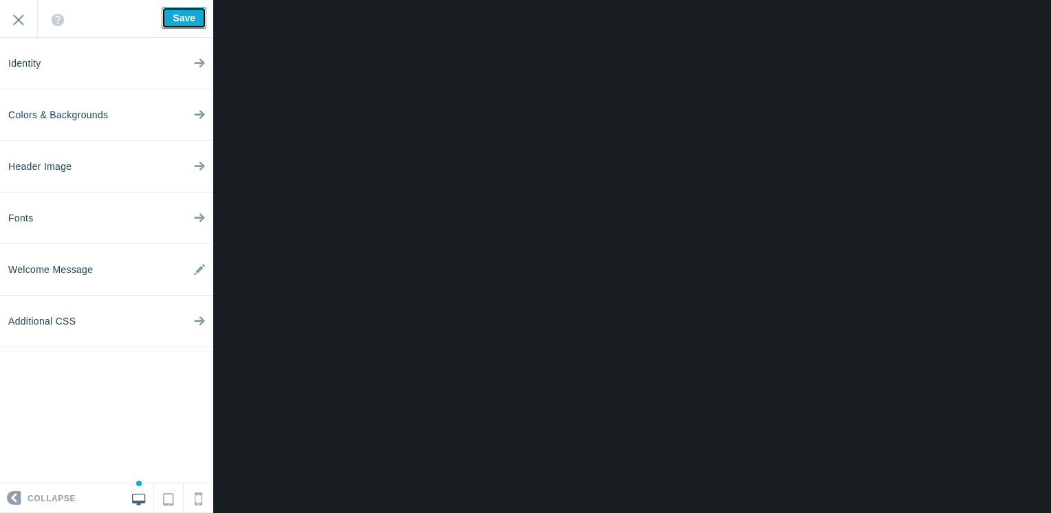
click at [171, 21] on input "Save" at bounding box center [184, 18] width 45 height 22
type input "Saved"
click at [34, 26] on input "Exit" at bounding box center [18, 19] width 37 height 38
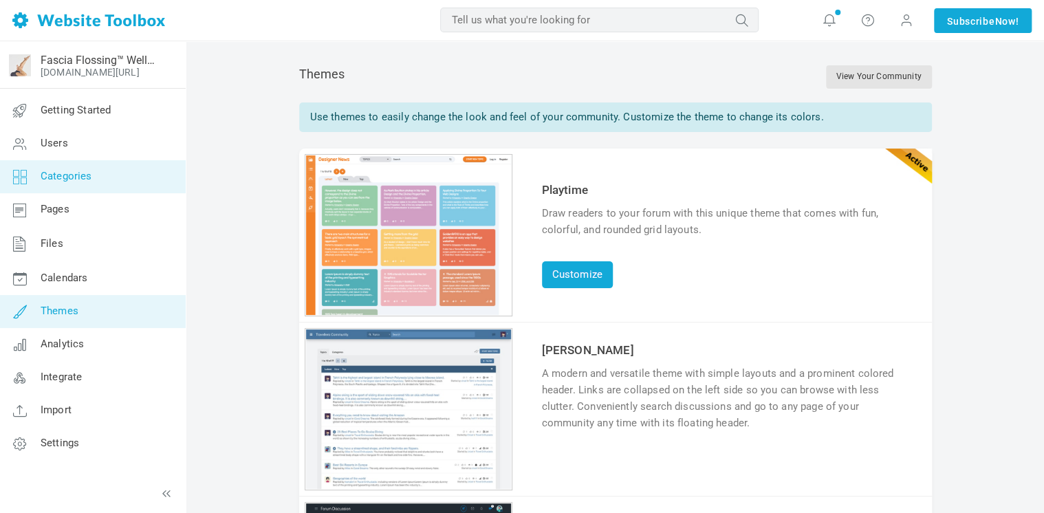
click at [72, 184] on link "Categories" at bounding box center [92, 176] width 186 height 33
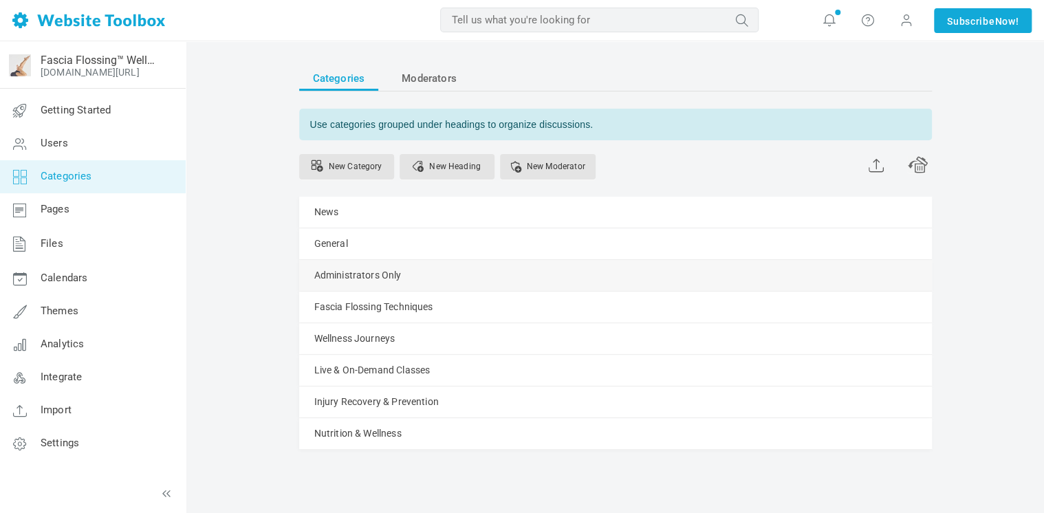
click at [0, 0] on link "Manage" at bounding box center [0, 0] width 0 height 0
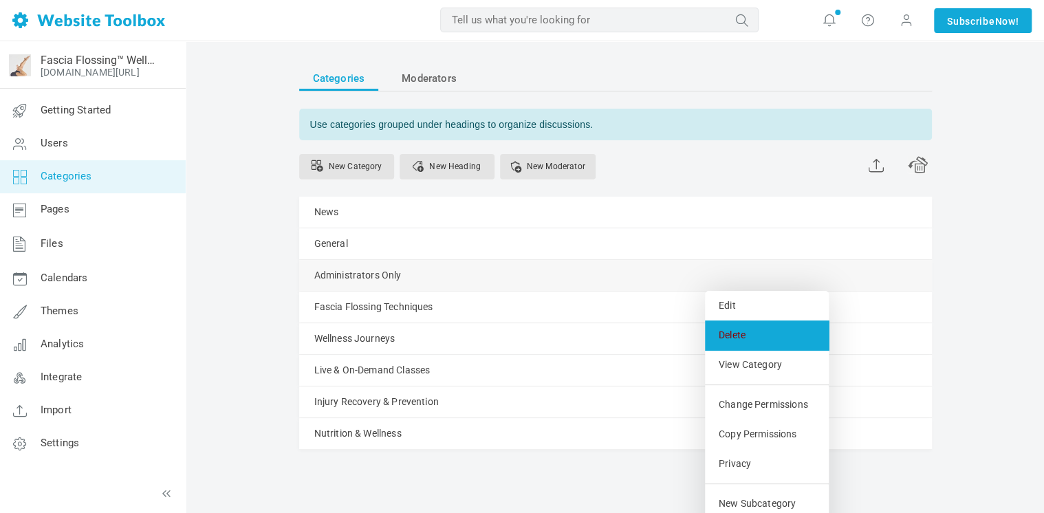
click at [748, 338] on link "Delete" at bounding box center [767, 335] width 124 height 30
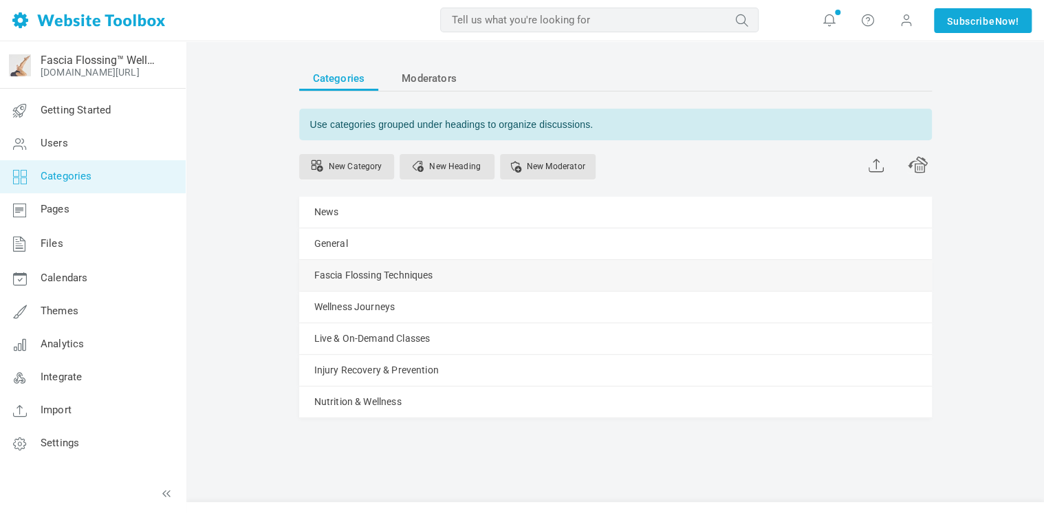
click at [0, 0] on link "Manage" at bounding box center [0, 0] width 0 height 0
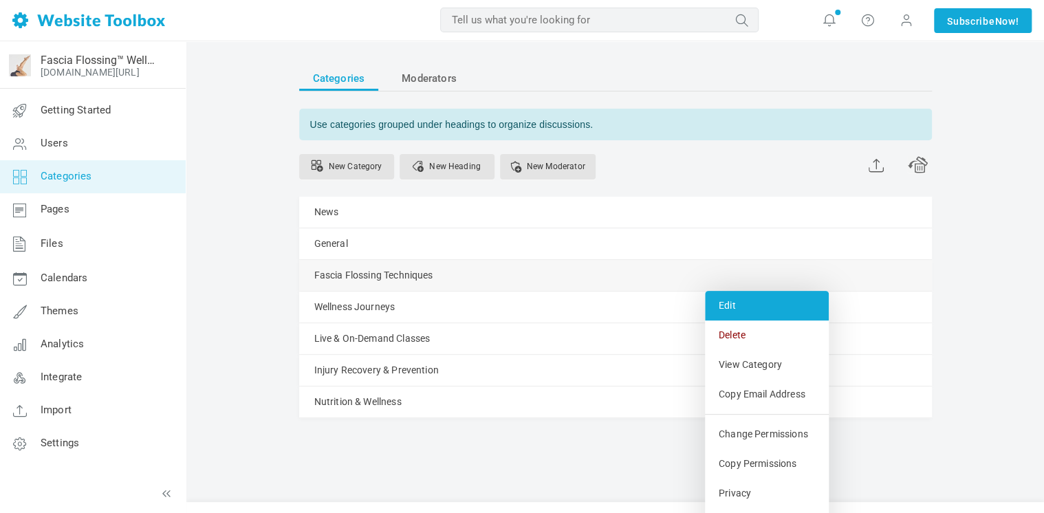
click at [745, 307] on link "Edit" at bounding box center [767, 306] width 124 height 30
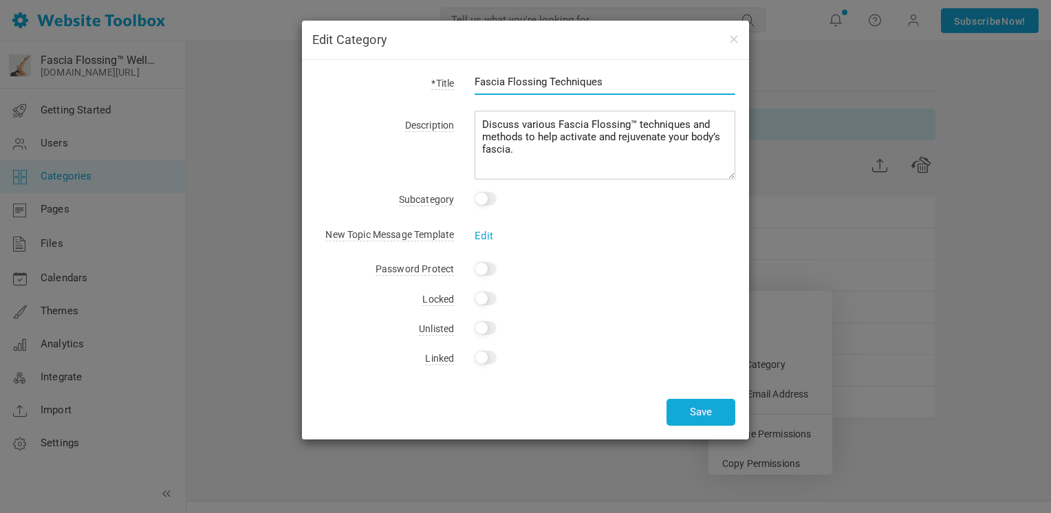
drag, startPoint x: 613, startPoint y: 84, endPoint x: 405, endPoint y: 78, distance: 208.4
click at [406, 78] on div "*Title Fascia Flossing Techniques" at bounding box center [525, 90] width 419 height 32
type input "Connect with Flossers in Your Area"
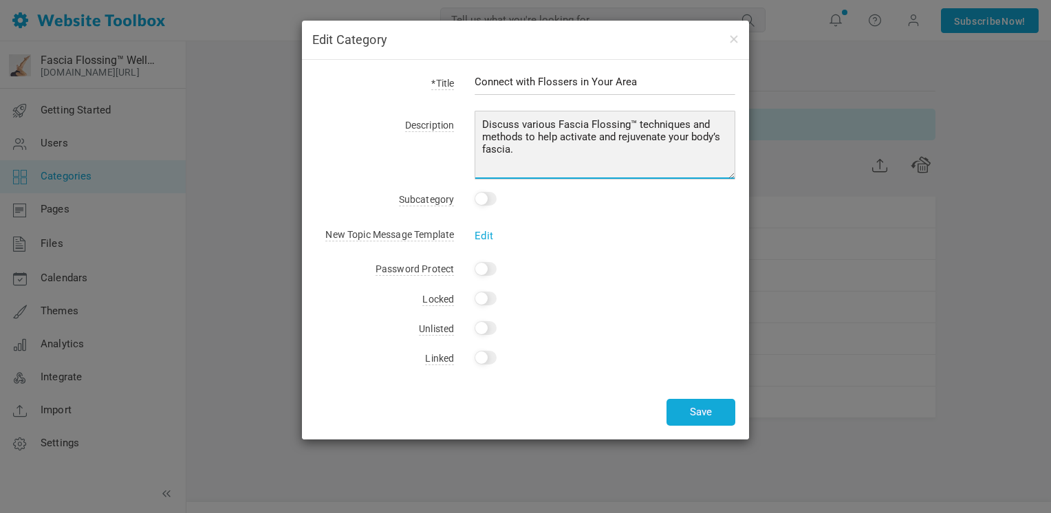
click at [517, 151] on textarea "Discuss various Fascia Flossing™ techniques and methods to help activate and re…" at bounding box center [604, 145] width 261 height 69
drag, startPoint x: 482, startPoint y: 125, endPoint x: 525, endPoint y: 147, distance: 48.6
click at [525, 147] on textarea "Discuss various Fascia Flossing™ techniques and methods to help activate and re…" at bounding box center [604, 145] width 261 height 69
type textarea "T"
type textarea "R"
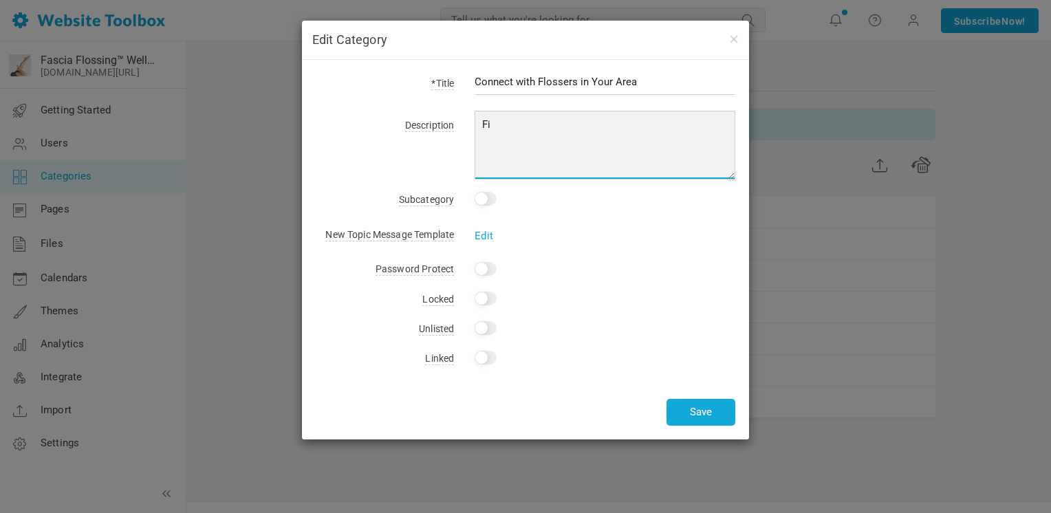
type textarea "F"
type textarea "S"
type textarea "Find people in your local fascial network to floss with."
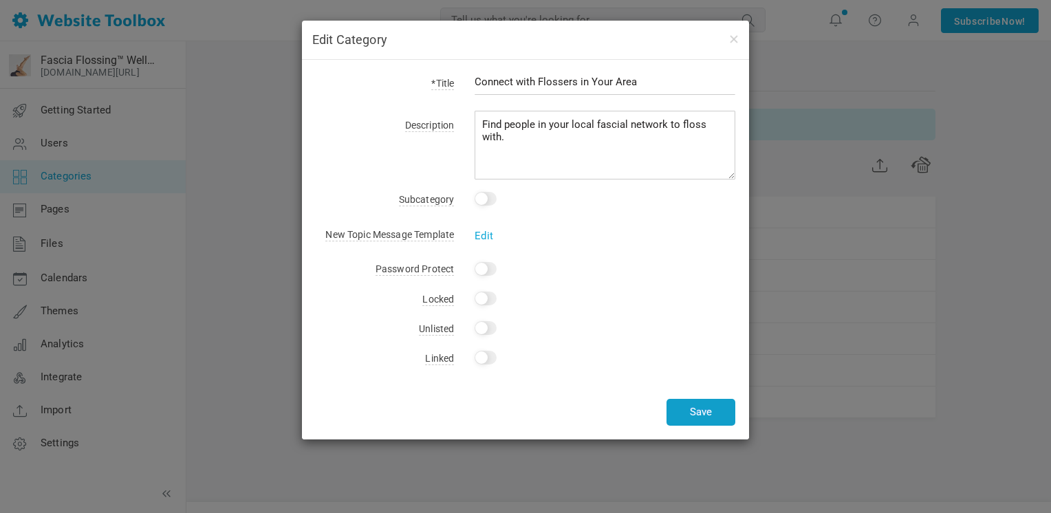
click at [701, 407] on button "Save" at bounding box center [700, 412] width 69 height 27
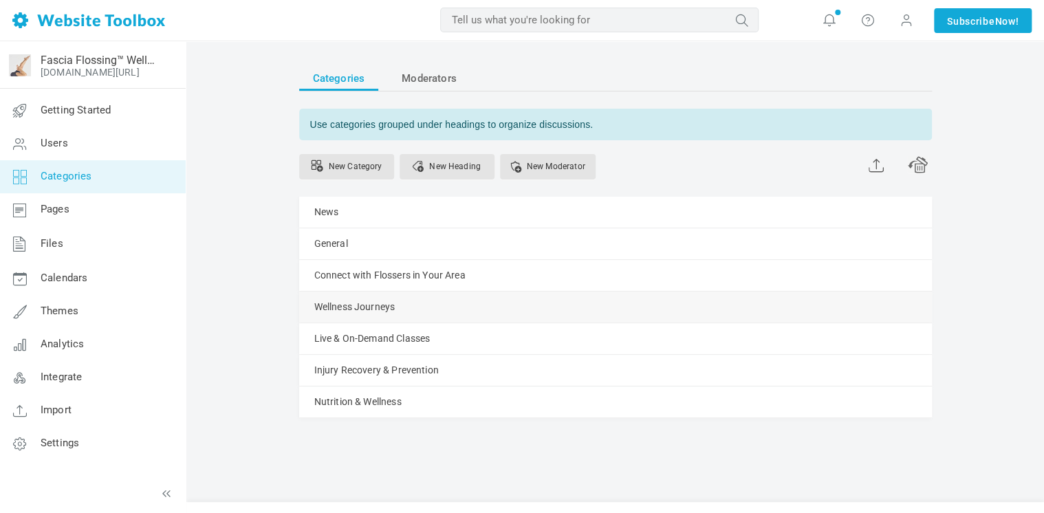
click at [0, 0] on link "Manage" at bounding box center [0, 0] width 0 height 0
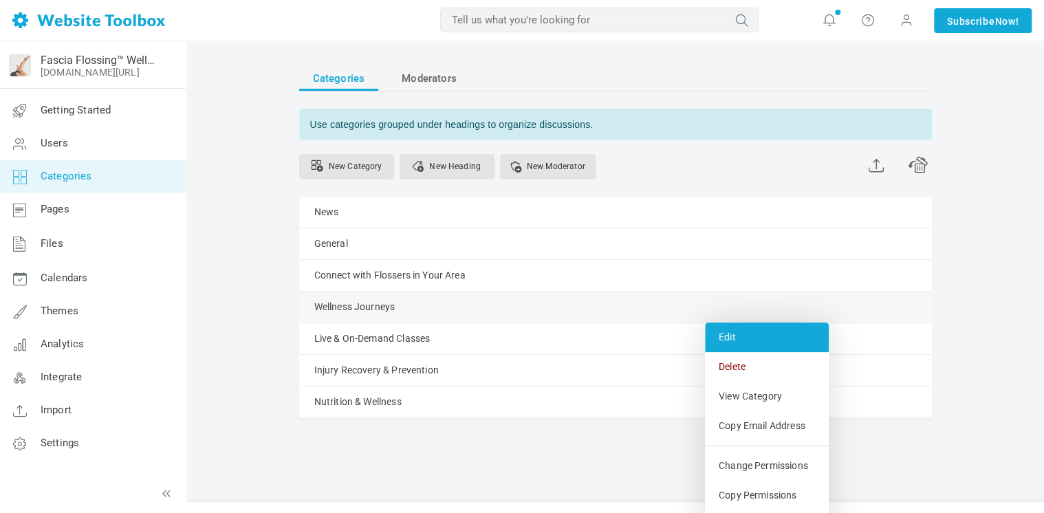
click at [739, 340] on link "Edit" at bounding box center [767, 337] width 124 height 30
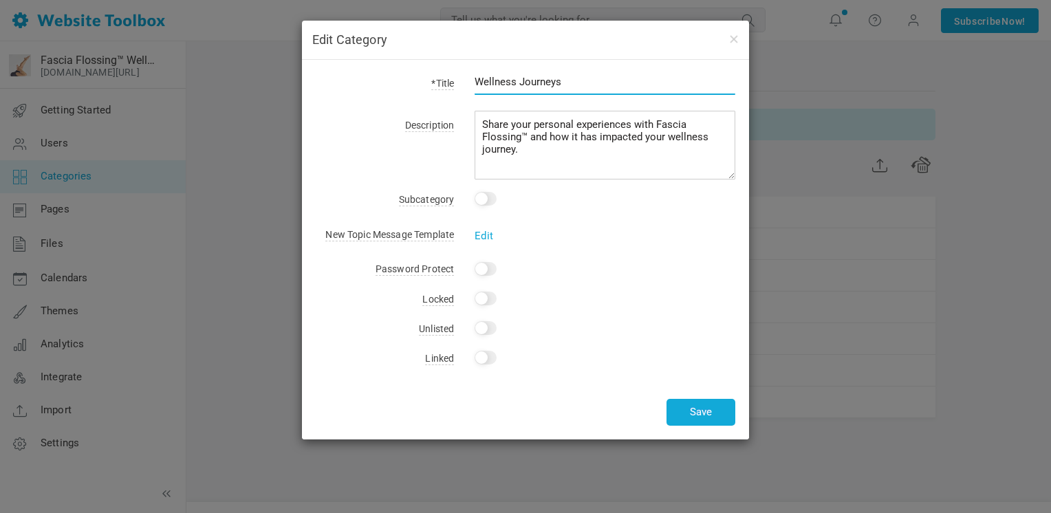
drag, startPoint x: 597, startPoint y: 83, endPoint x: 430, endPoint y: 78, distance: 166.4
click at [426, 76] on div "*Title Wellness Journeys" at bounding box center [525, 90] width 419 height 32
type input "Introduce yourself and share your Floss experiences"
click at [657, 243] on div "*Title Introduce yourself and share your Floss experiences Description Share yo…" at bounding box center [525, 250] width 447 height 380
click at [710, 406] on button "Save" at bounding box center [700, 412] width 69 height 27
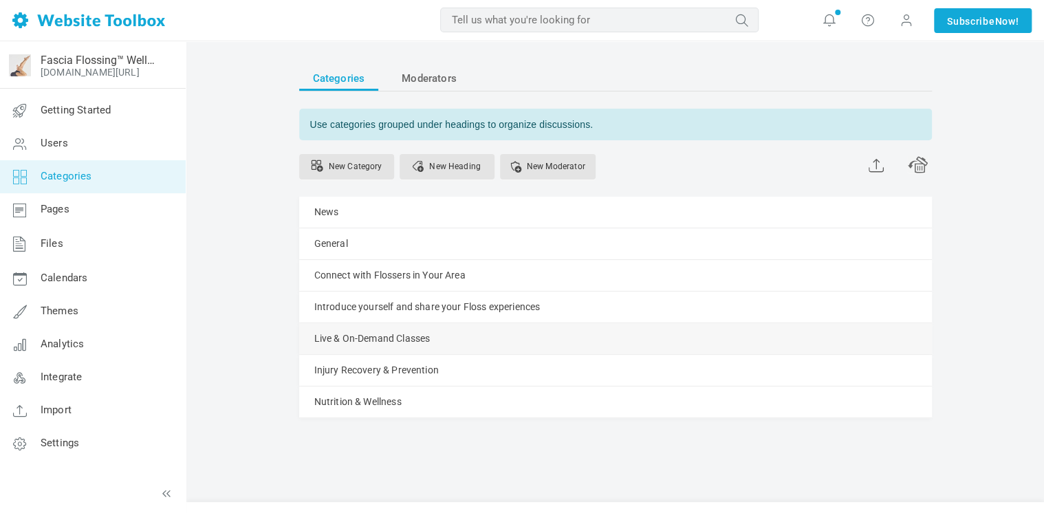
click at [0, 0] on link "Manage" at bounding box center [0, 0] width 0 height 0
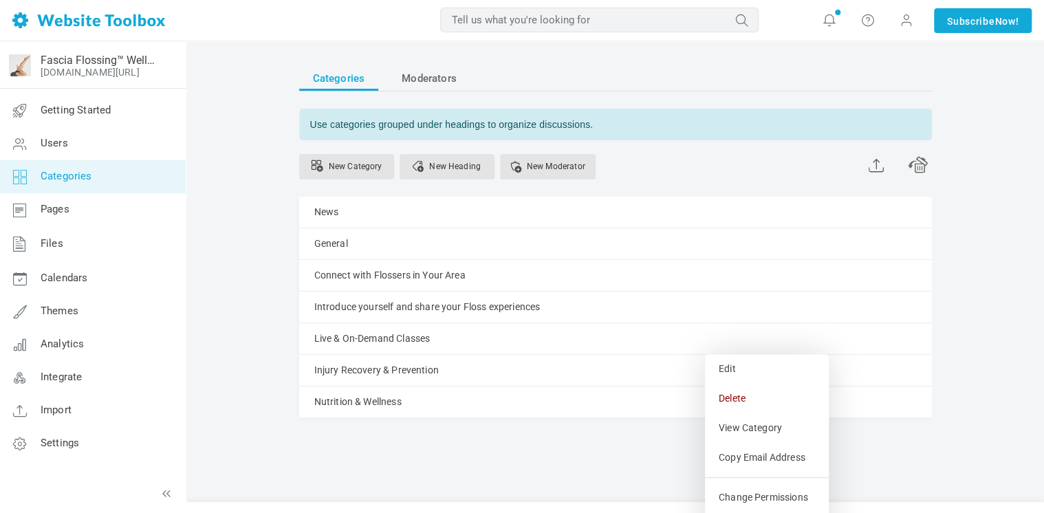
drag, startPoint x: 742, startPoint y: 389, endPoint x: 595, endPoint y: 63, distance: 358.2
click at [742, 389] on link "Delete" at bounding box center [767, 399] width 124 height 30
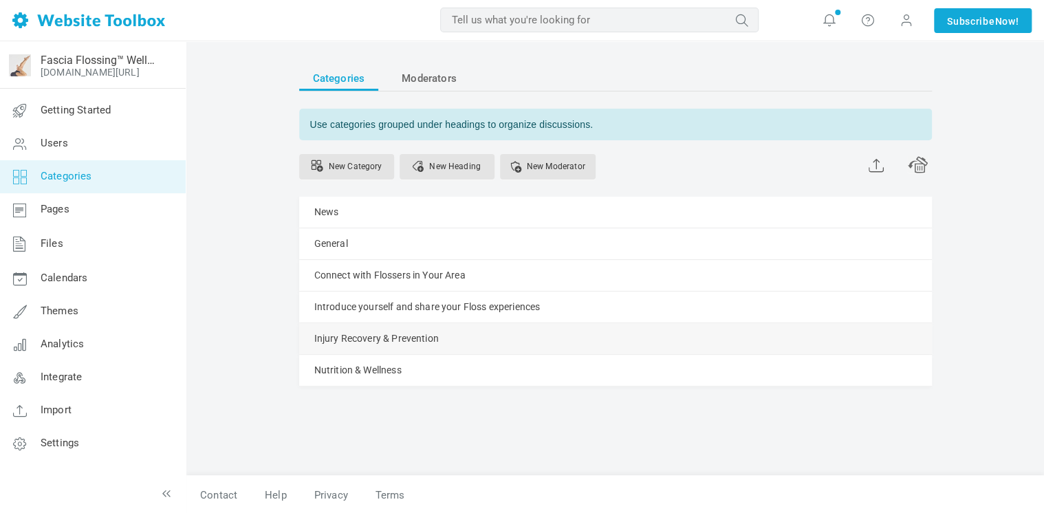
click at [0, 0] on link "Manage" at bounding box center [0, 0] width 0 height 0
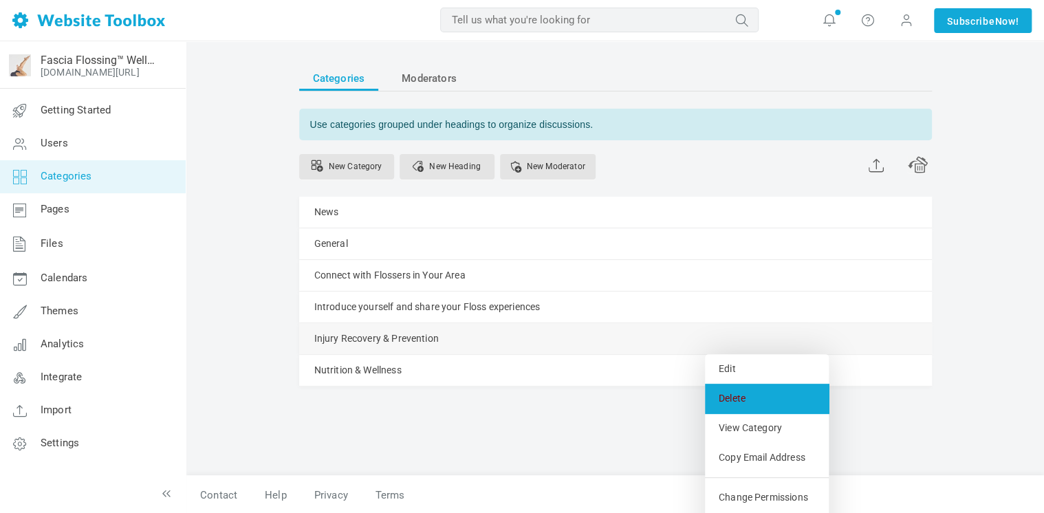
click at [741, 386] on link "Delete" at bounding box center [767, 399] width 124 height 30
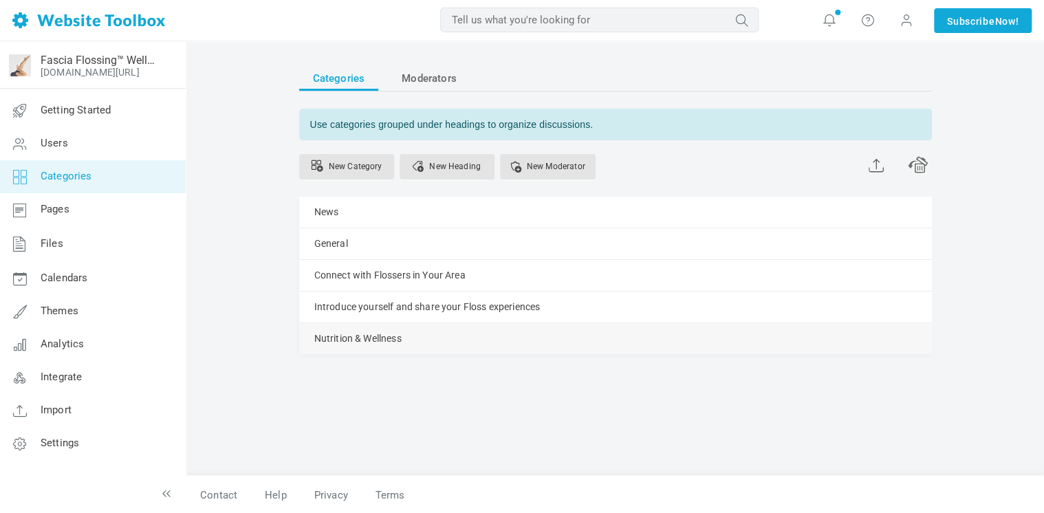
click at [0, 0] on link "Manage" at bounding box center [0, 0] width 0 height 0
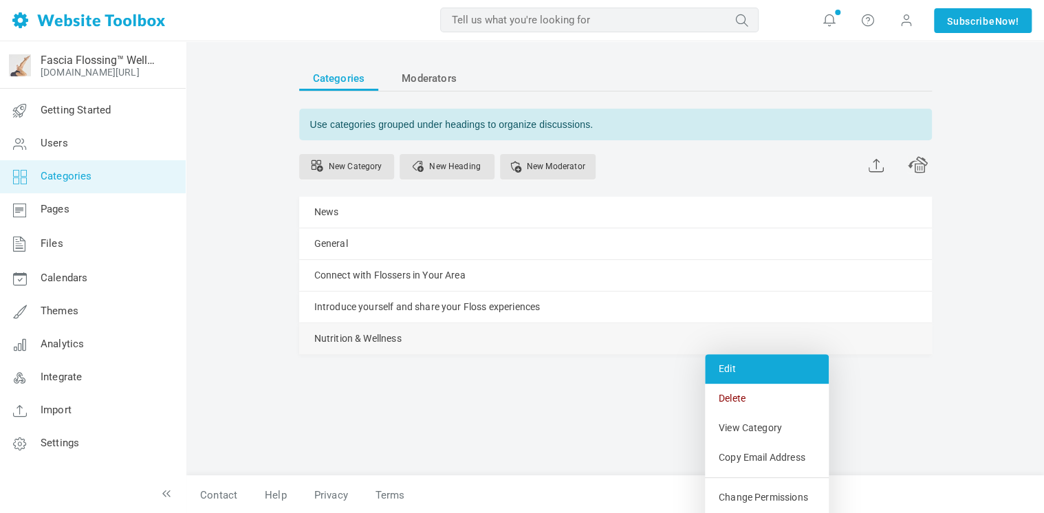
click at [738, 364] on link "Edit" at bounding box center [767, 369] width 124 height 30
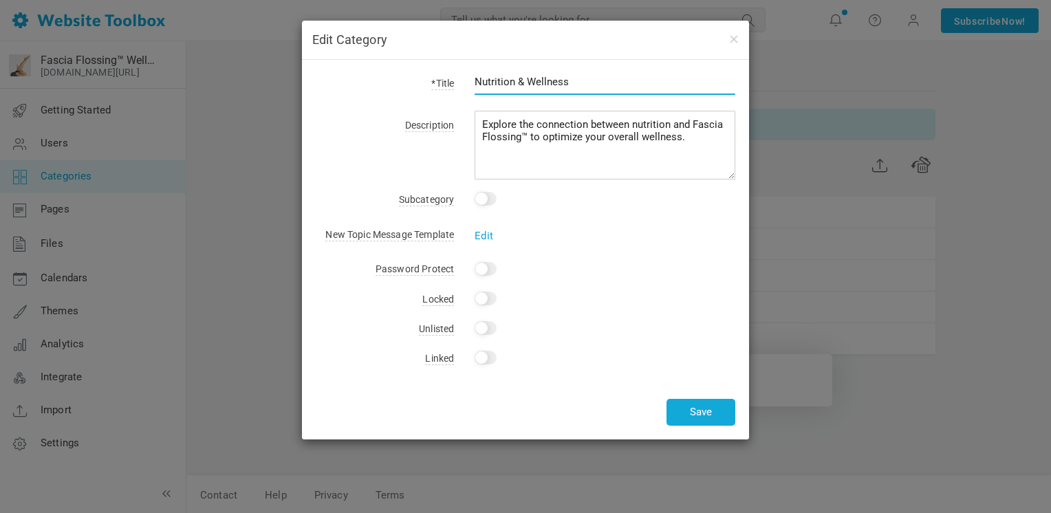
drag, startPoint x: 580, startPoint y: 80, endPoint x: 421, endPoint y: 70, distance: 159.1
click at [430, 70] on div "*Title Nutrition & Wellness Description Explore the connection between nutritio…" at bounding box center [525, 250] width 447 height 380
type input "Share your own Wellness tips, tricks + questions"
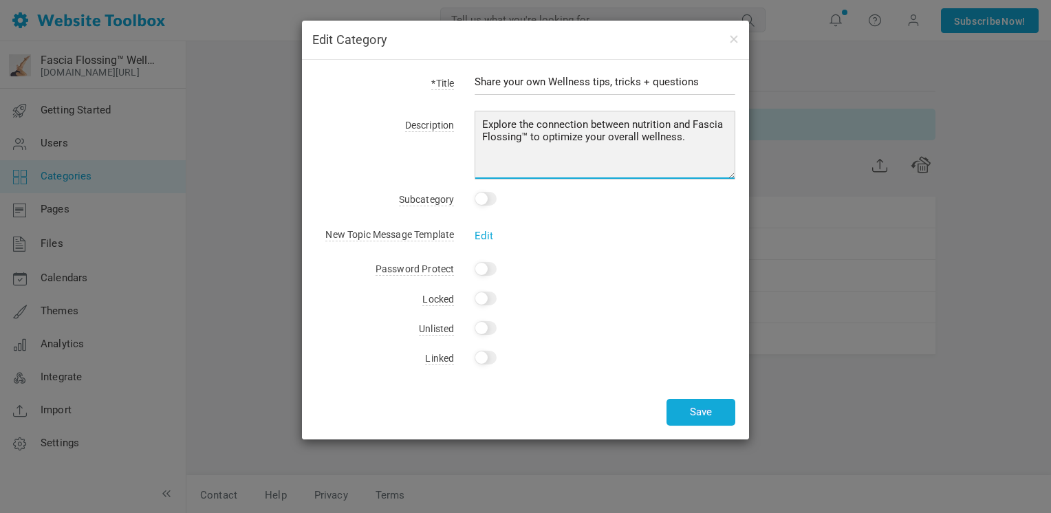
drag, startPoint x: 483, startPoint y: 124, endPoint x: 683, endPoint y: 138, distance: 200.6
click at [683, 138] on textarea "Explore the connection between nutrition and Fascia Flossing™ to optimize your …" at bounding box center [604, 145] width 261 height 69
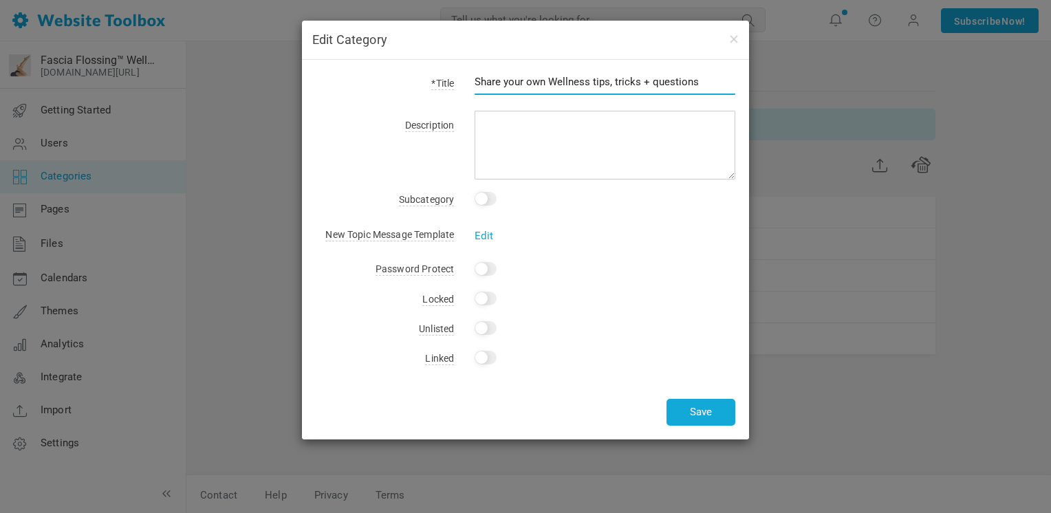
drag, startPoint x: 700, startPoint y: 78, endPoint x: 605, endPoint y: 81, distance: 94.9
click at [605, 81] on input "Share your own Wellness tips, tricks + questions" at bounding box center [604, 82] width 261 height 26
type input "Share your own Wellness tips & tricks"
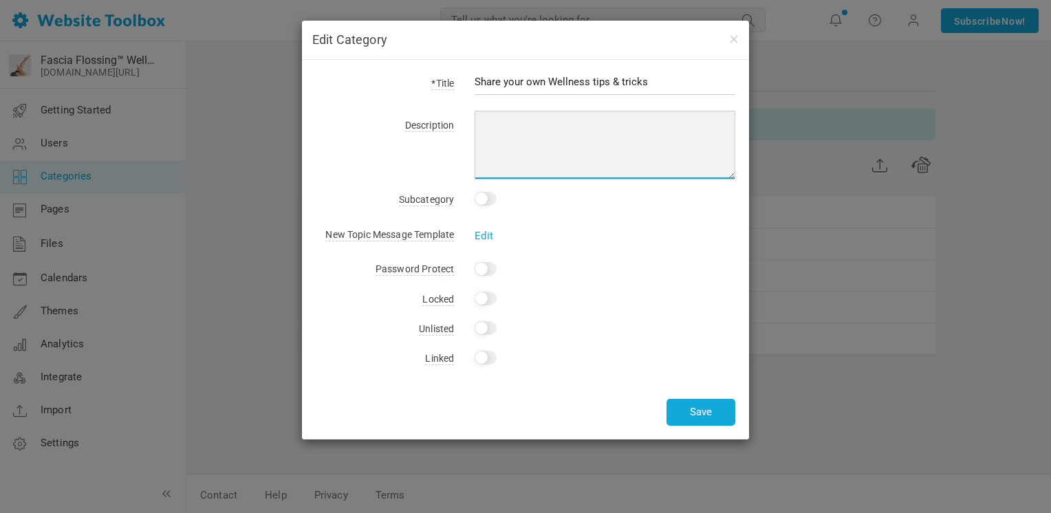
click at [587, 131] on textarea "Explore the connection between nutrition and Fascia Flossing™ to optimize your …" at bounding box center [604, 145] width 261 height 69
type textarea "F"
type textarea "Share your own wellness journey successes and helpful tips with other flossers"
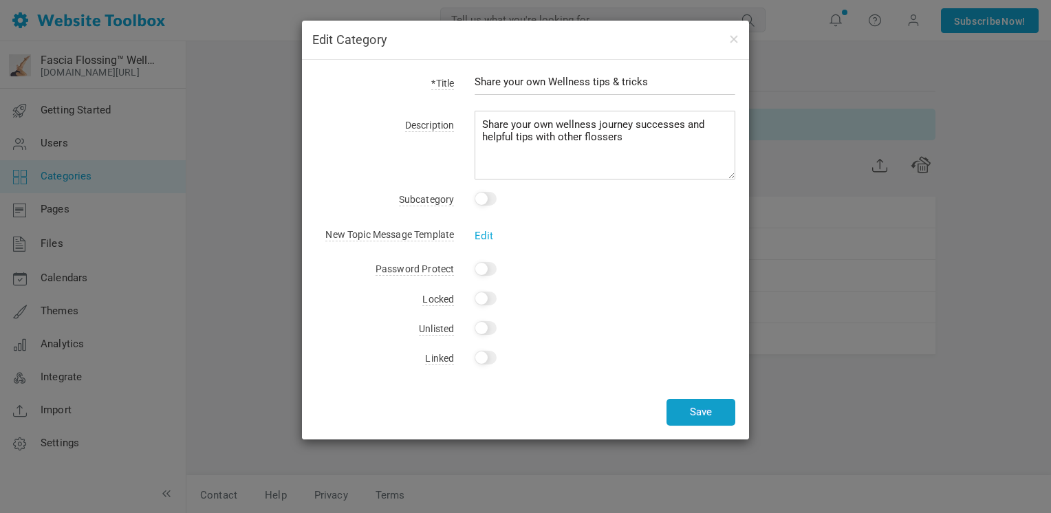
click at [704, 414] on button "Save" at bounding box center [700, 412] width 69 height 27
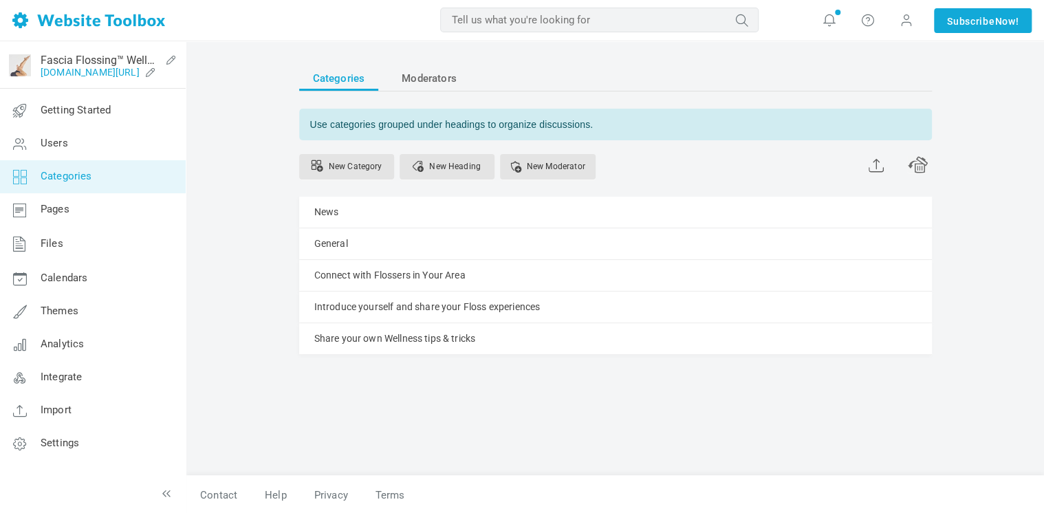
click at [72, 70] on link "[DOMAIN_NAME][URL]" at bounding box center [90, 72] width 99 height 11
click at [104, 303] on link "Themes" at bounding box center [92, 311] width 186 height 33
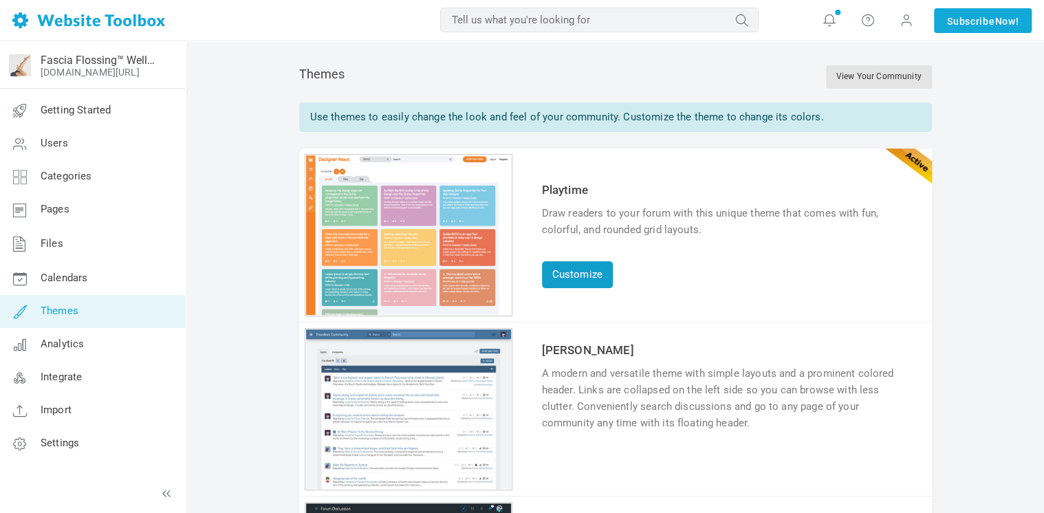
click at [560, 276] on link "Customize" at bounding box center [577, 274] width 71 height 27
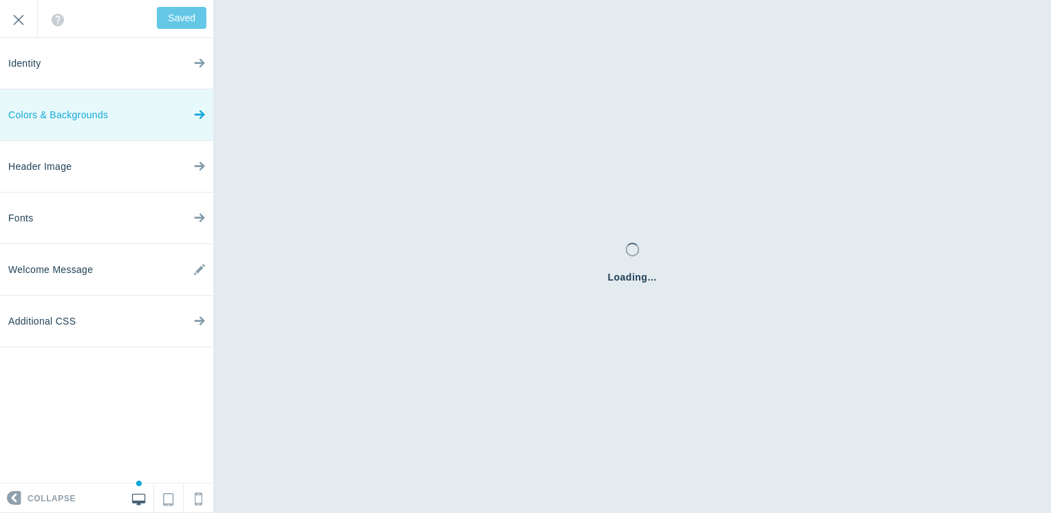
click at [151, 113] on link "Colors & Backgrounds" at bounding box center [106, 115] width 213 height 52
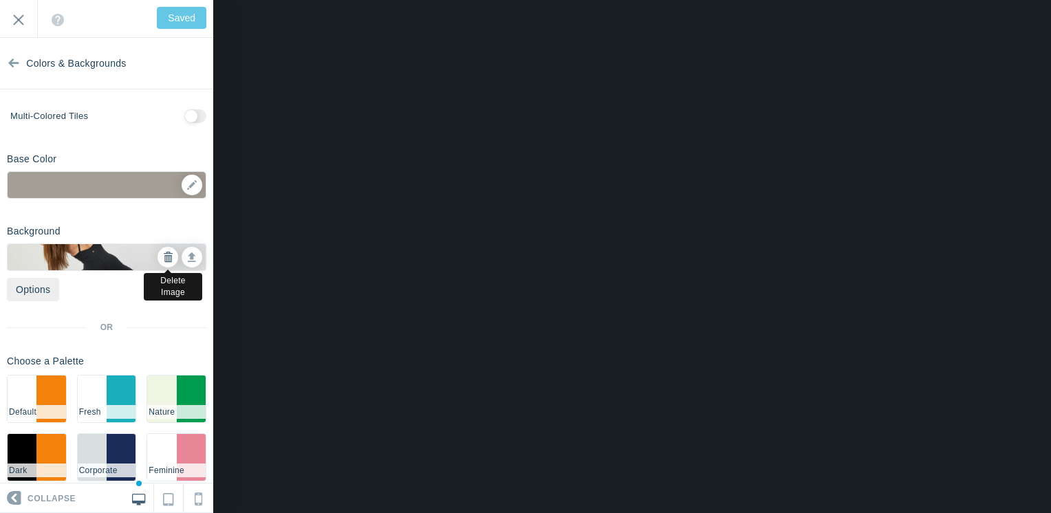
click at [163, 261] on icon at bounding box center [168, 257] width 10 height 10
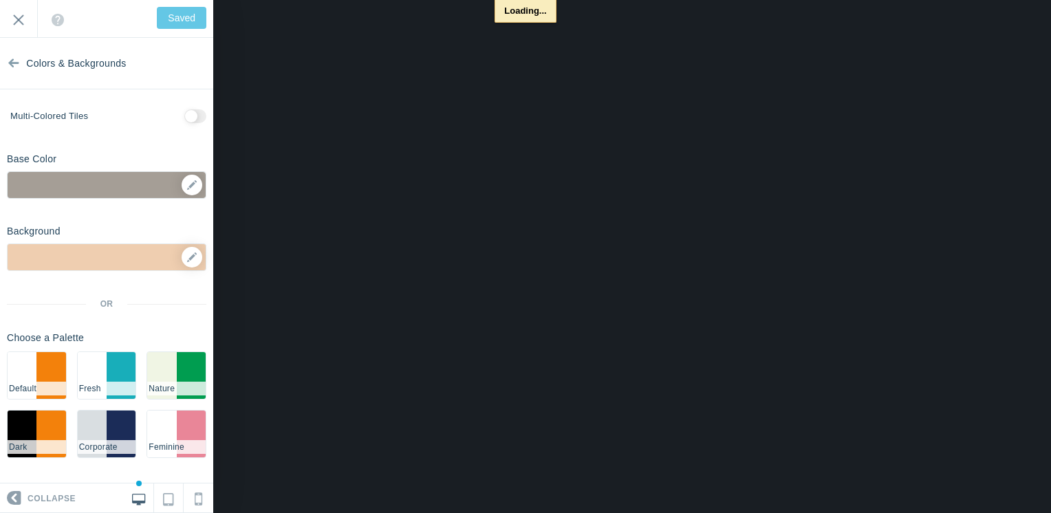
type input "Save"
click at [187, 258] on icon at bounding box center [192, 257] width 10 height 10
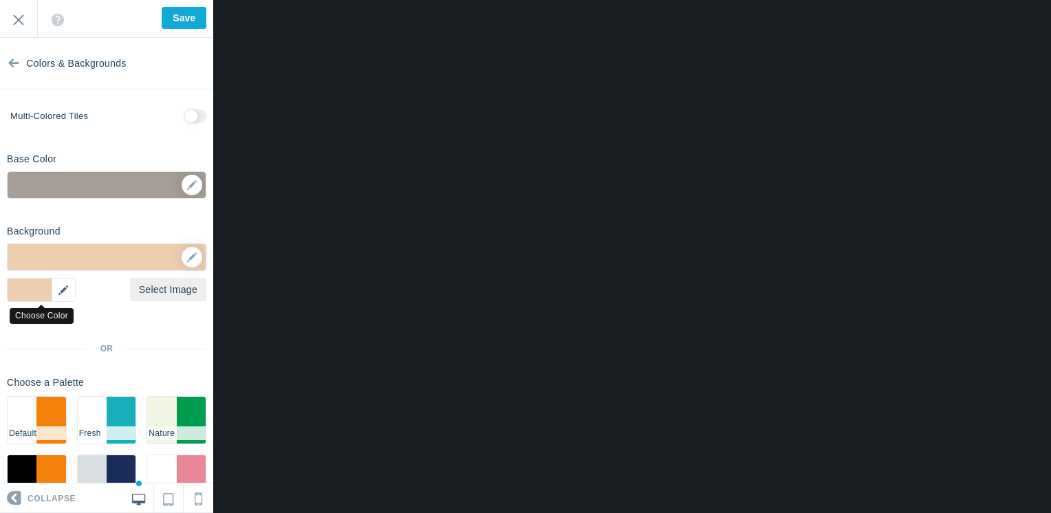
click at [67, 293] on div "▼" at bounding box center [41, 290] width 69 height 24
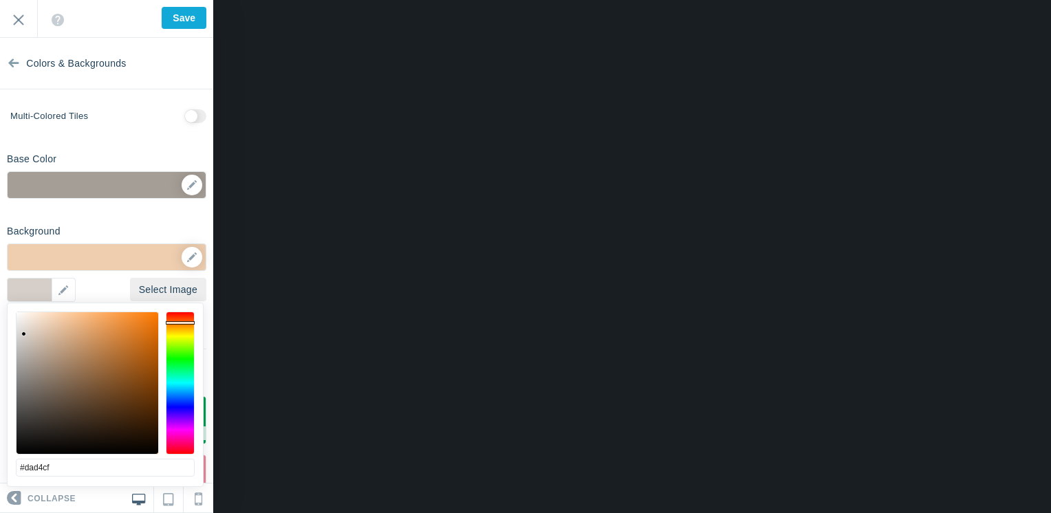
type input "#dbd5d0"
drag, startPoint x: 51, startPoint y: 319, endPoint x: 23, endPoint y: 331, distance: 30.8
click at [23, 331] on div at bounding box center [22, 331] width 5 height 5
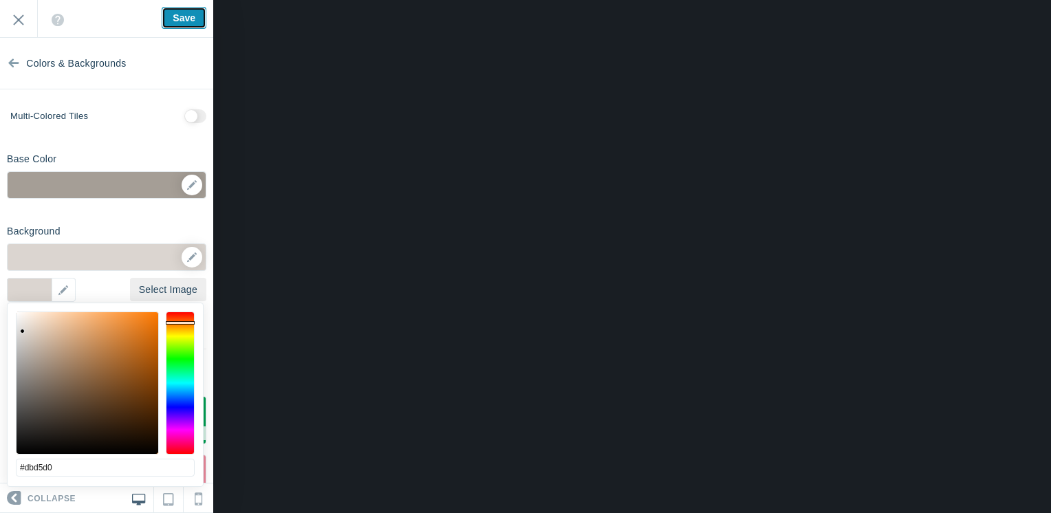
click at [178, 18] on input "Save" at bounding box center [184, 18] width 45 height 22
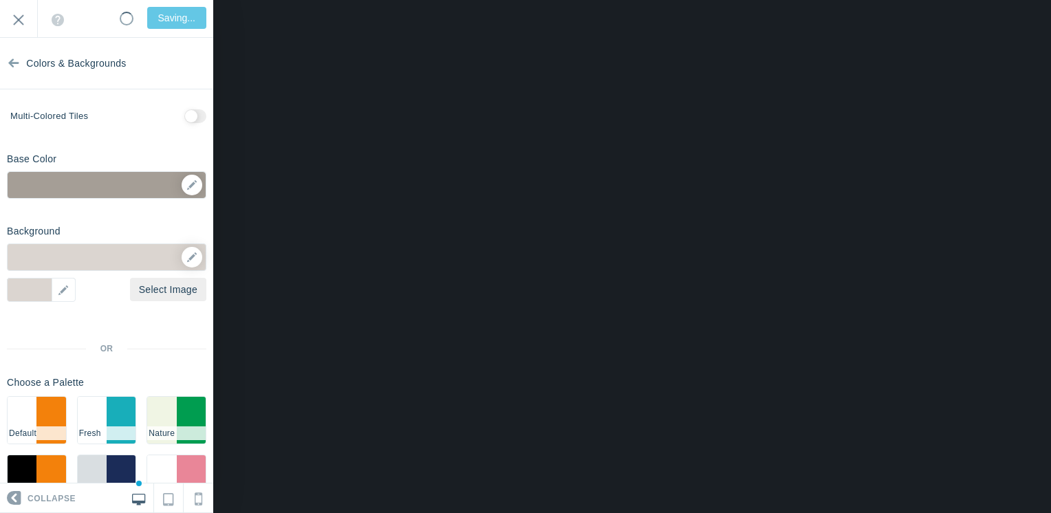
type input "Saved"
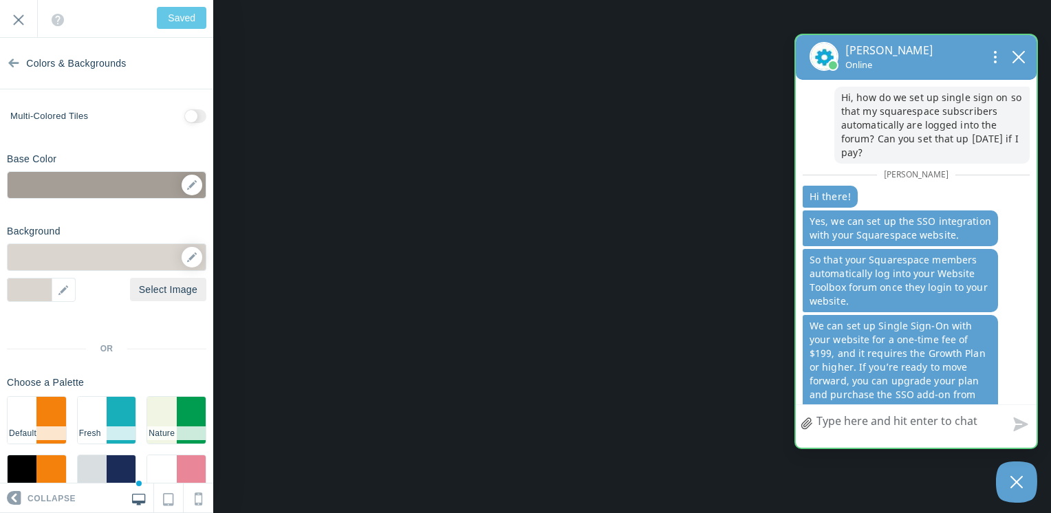
drag, startPoint x: 947, startPoint y: 56, endPoint x: 932, endPoint y: 73, distance: 22.4
click at [932, 73] on div "Nikhitha Online" at bounding box center [916, 57] width 241 height 45
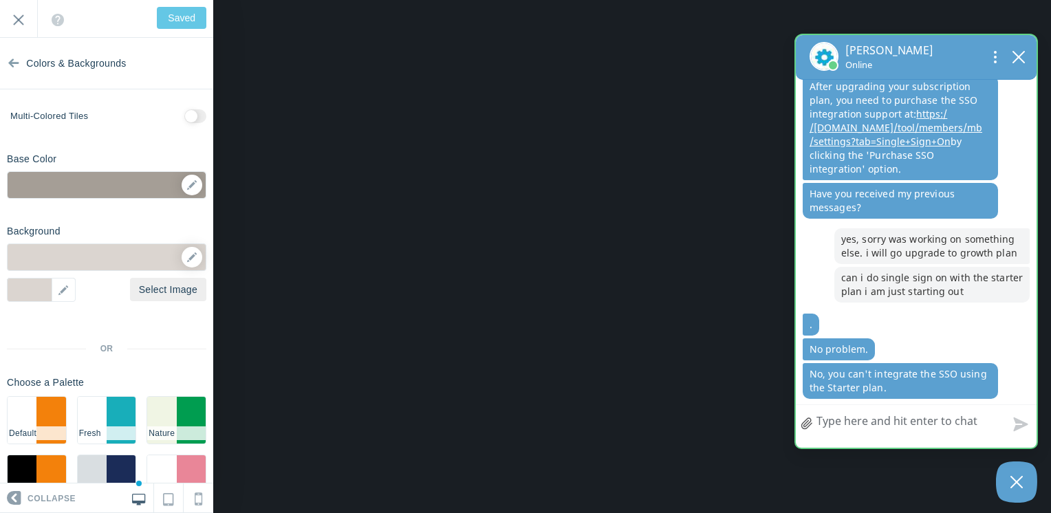
scroll to position [374, 0]
click at [903, 425] on textarea "How can we help?" at bounding box center [916, 423] width 241 height 36
type textarea "O"
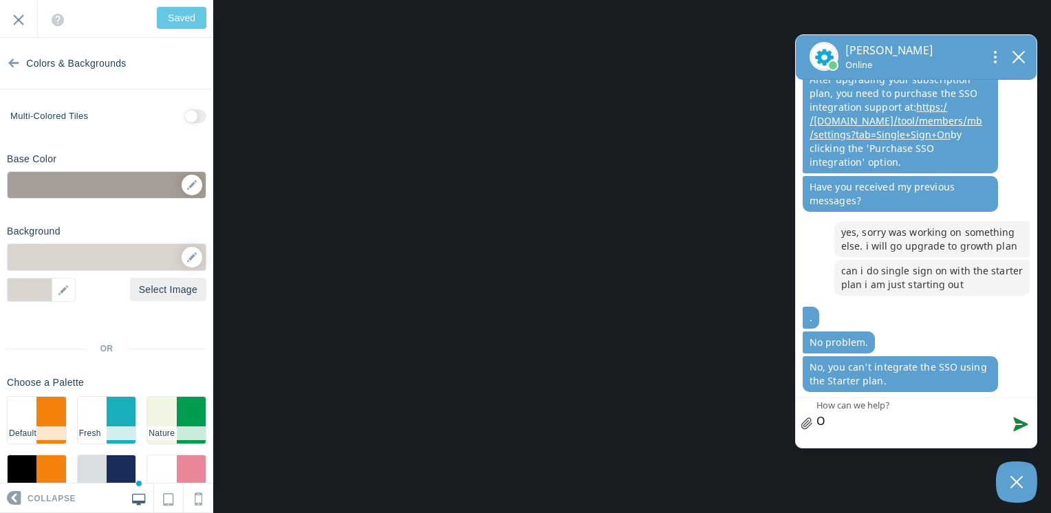
type textarea "Ok"
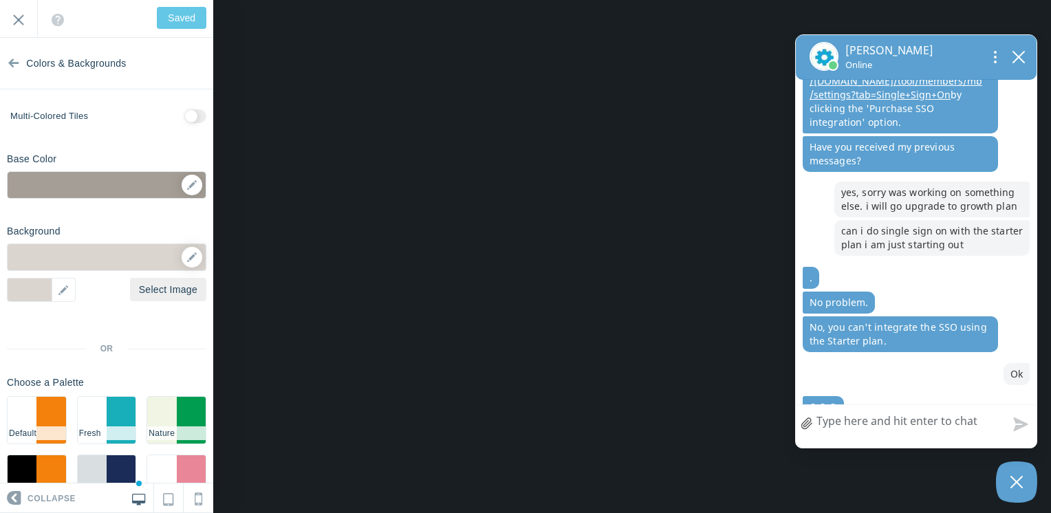
scroll to position [440, 0]
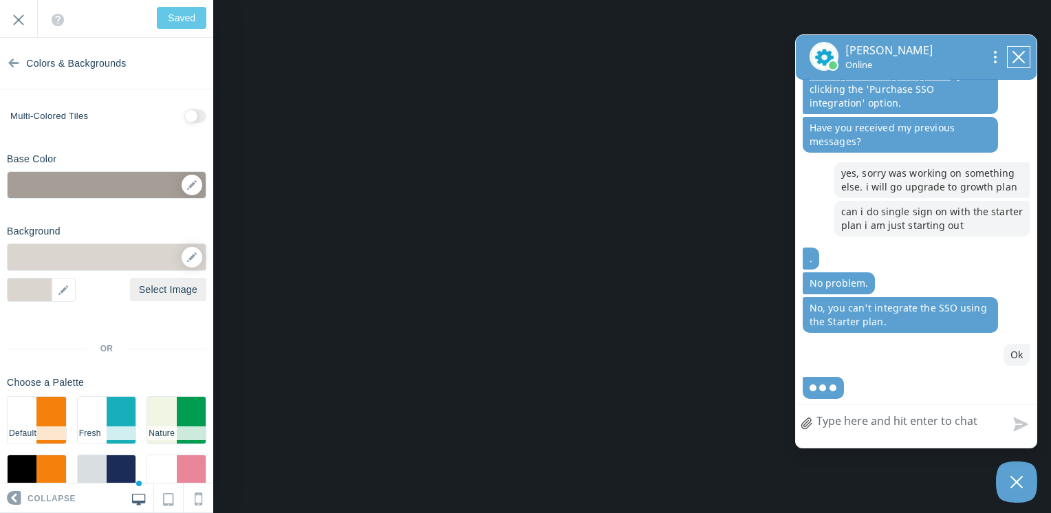
click at [1022, 62] on icon "close chatbox" at bounding box center [1018, 57] width 11 height 11
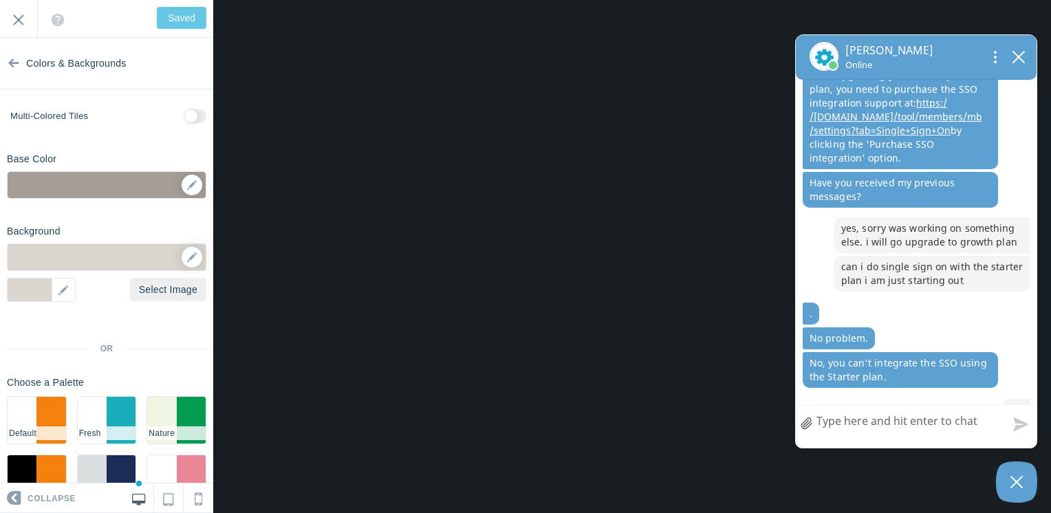
scroll to position [468, 0]
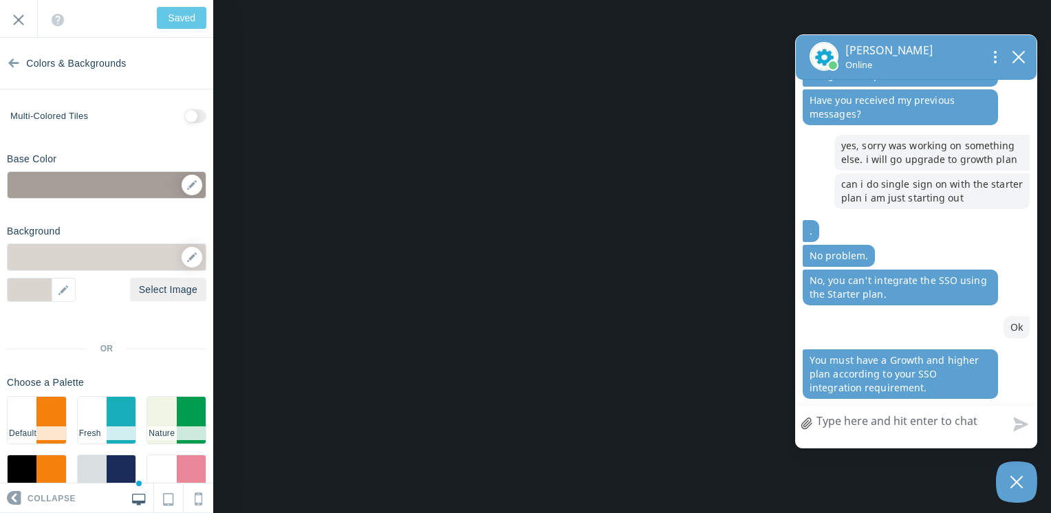
click at [875, 424] on textarea "How can we help?" at bounding box center [916, 423] width 241 height 36
type textarea "o"
type textarea "ok"
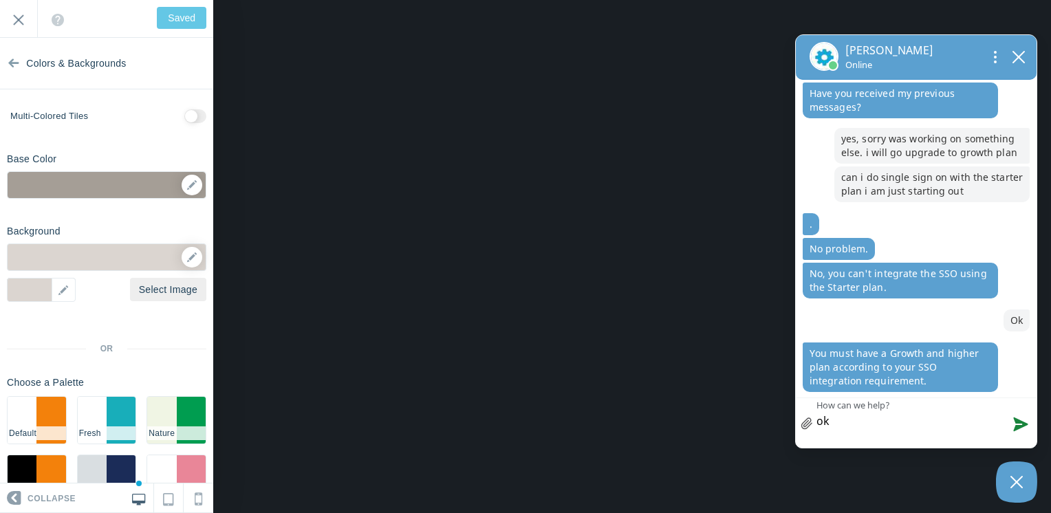
scroll to position [475, 0]
type textarea "ok,"
type textarea "ok, i"
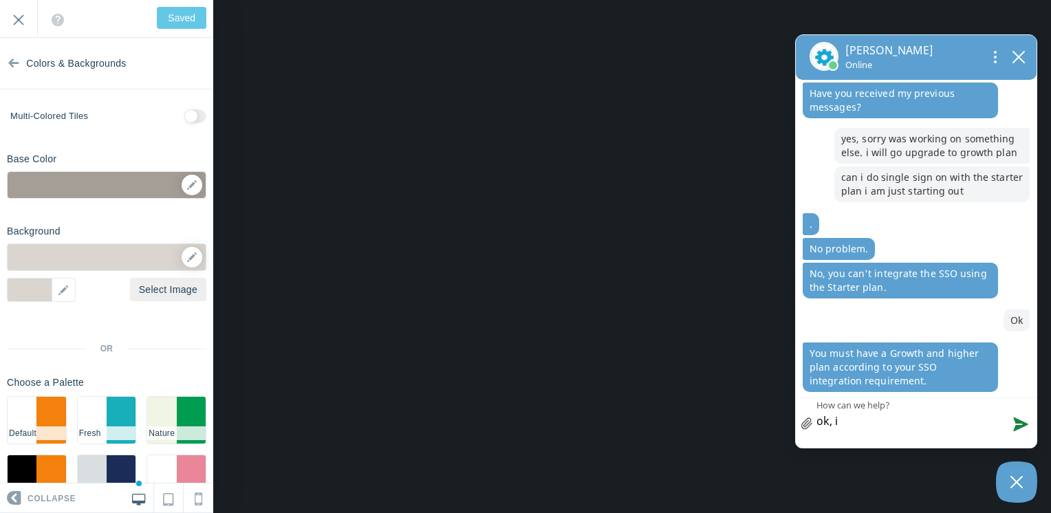
type textarea "ok,"
type textarea "ok, t"
type textarea "ok, th"
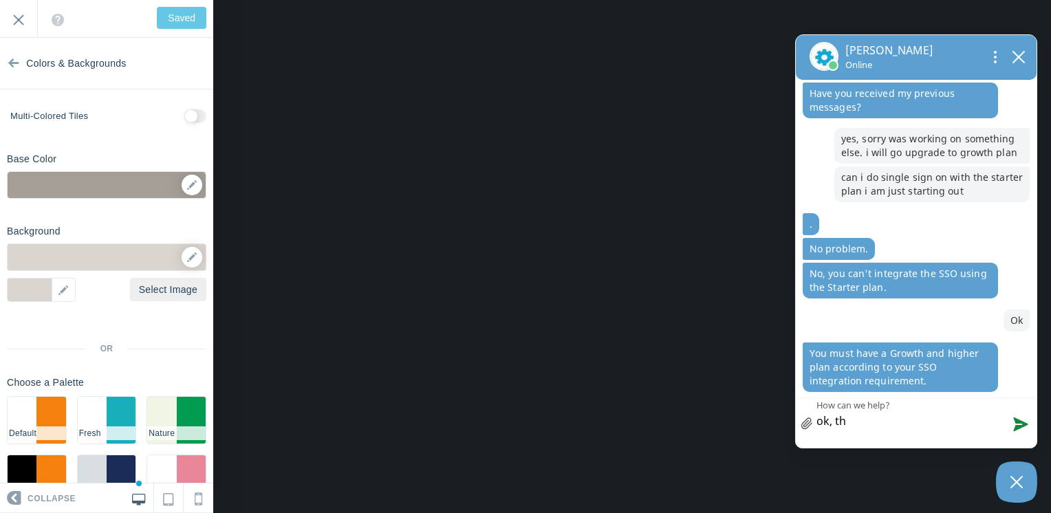
type textarea "ok, tha"
type textarea "ok, that"
type textarea "ok, that'"
type textarea "ok, that's"
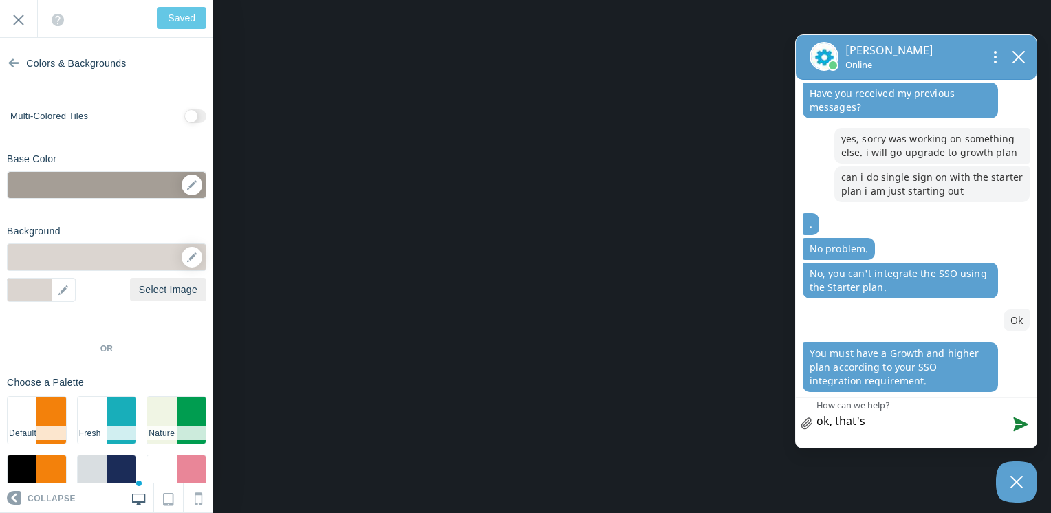
type textarea "ok, that's"
type textarea "ok, that's t"
type textarea "ok, that's to"
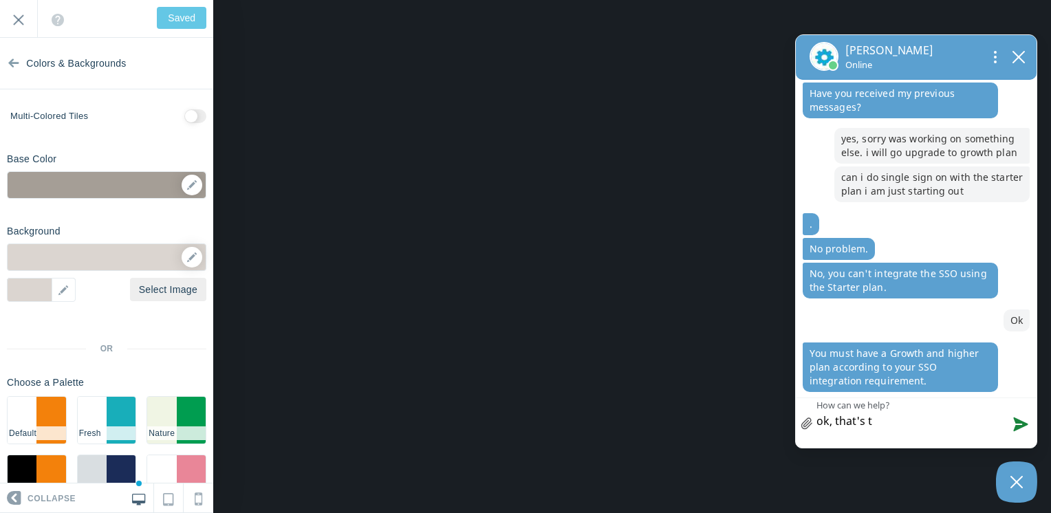
type textarea "ok, that's to"
type textarea "ok, that's too"
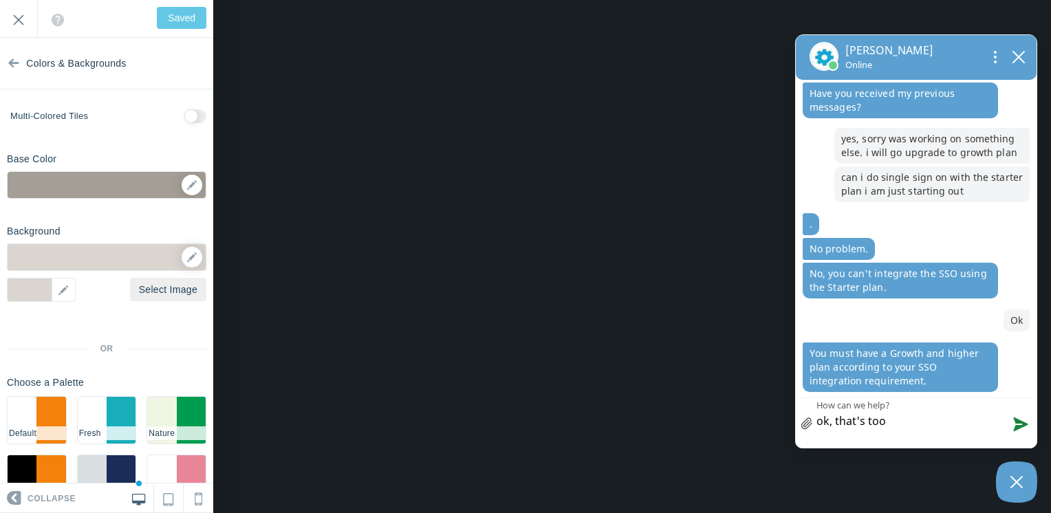
type textarea "ok, that's too b"
type textarea "ok, that's too ba"
type textarea "ok, that's too bad"
type textarea "ok, that's too bad,"
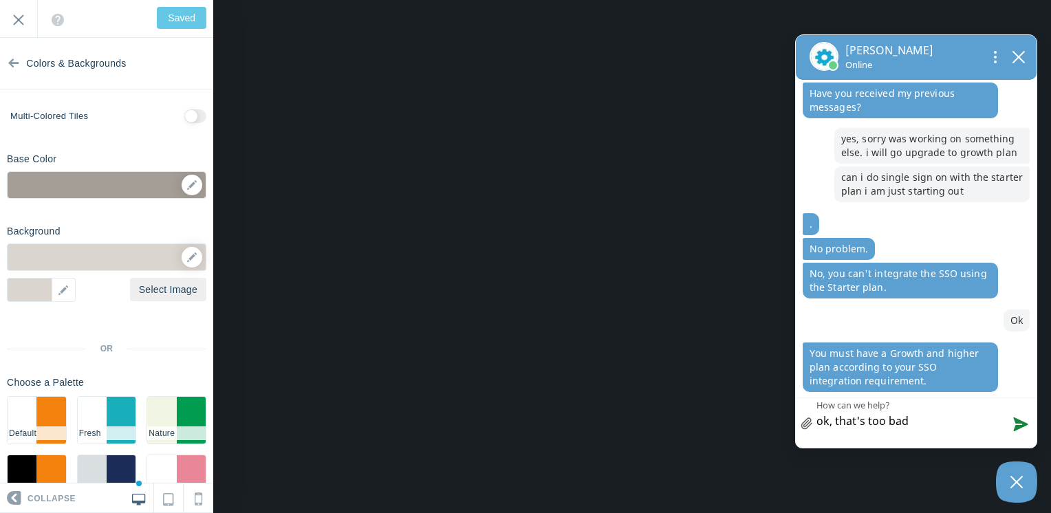
type textarea "ok, that's too bad,"
type textarea "ok, that's too bad, i"
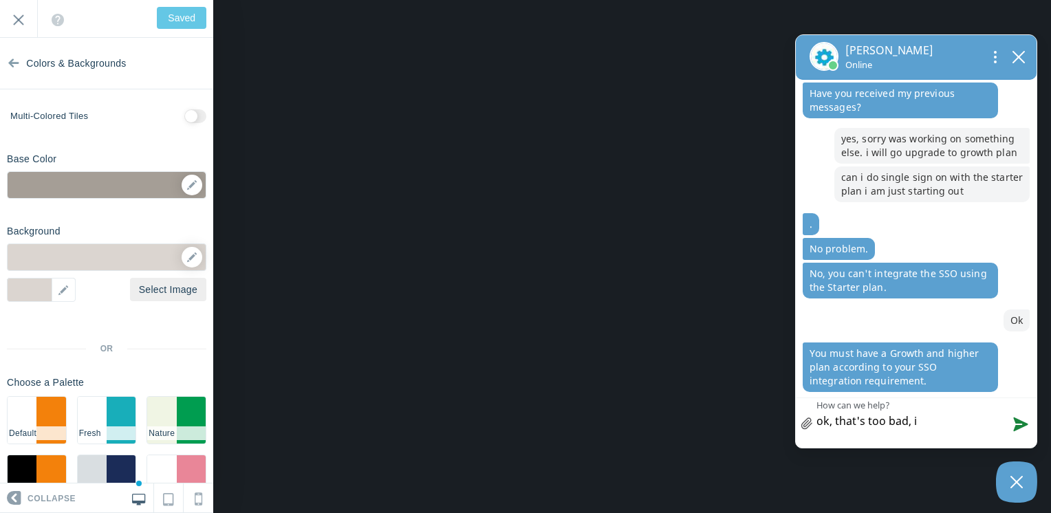
type textarea "ok, that's too bad, i m"
type textarea "ok, that's too bad, i mi"
type textarea "ok, that's too bad, i mig"
type textarea "ok, that's too bad, i migh"
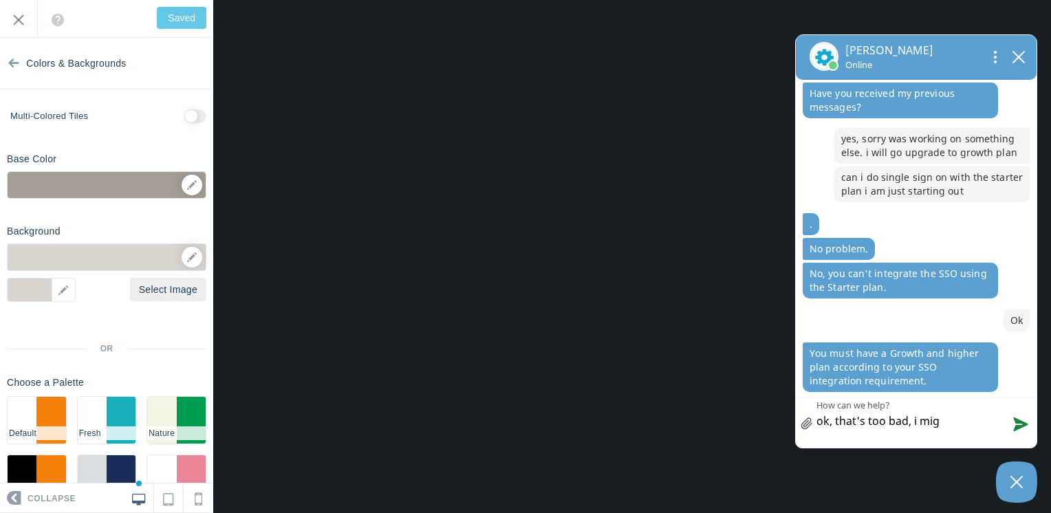
type textarea "ok, that's too bad, i migh"
type textarea "ok, that's too bad, i might"
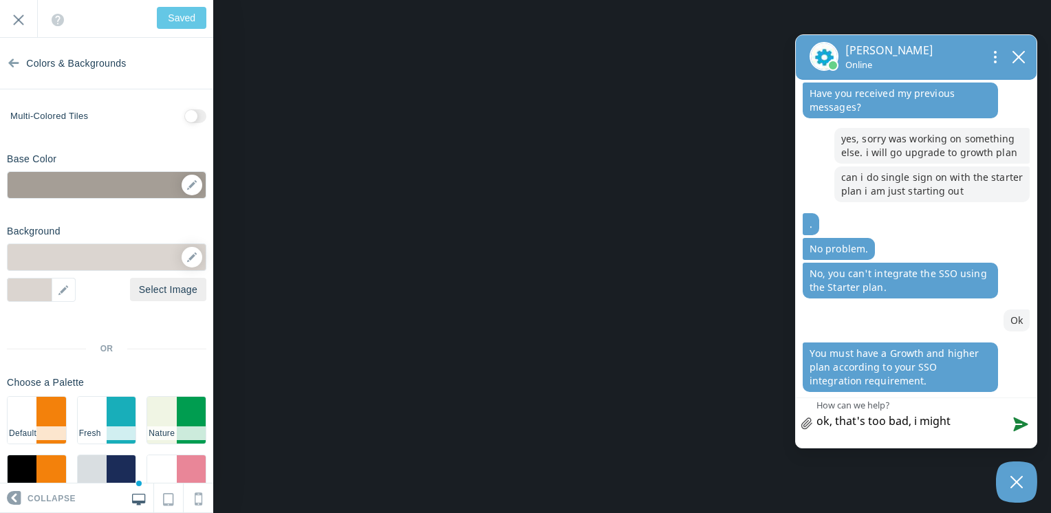
type textarea "ok, that's too bad, i might n"
type textarea "ok, that's too bad, i might no"
type textarea "ok, that's too bad, i might not"
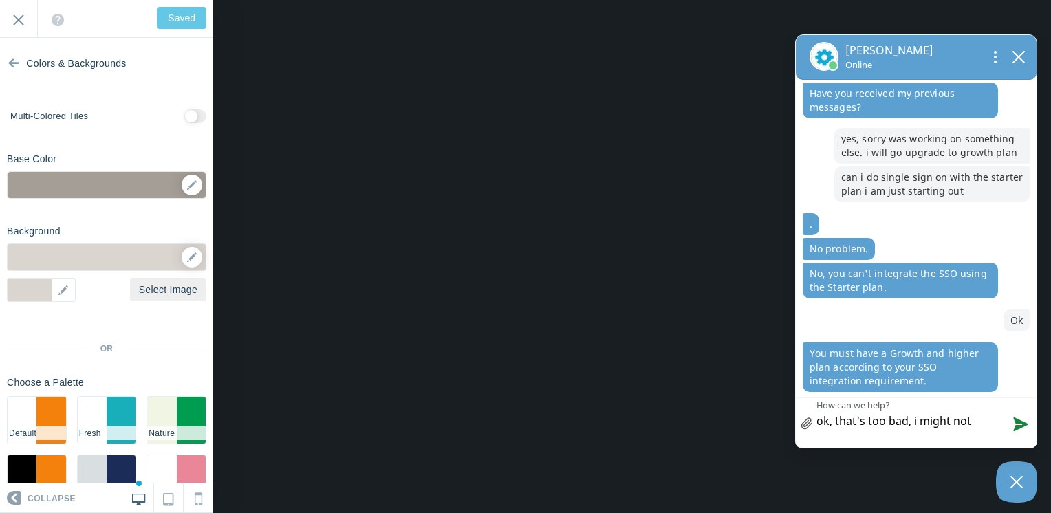
type textarea "ok, that's too bad, i might not"
type textarea "ok, that's too bad, i might not b"
type textarea "ok, that's too bad, i might not be"
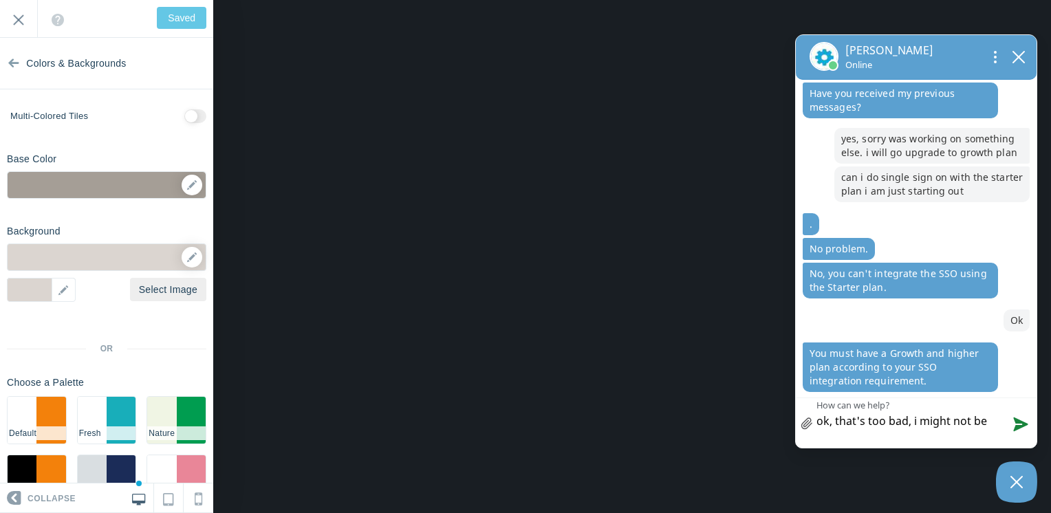
type textarea "ok, that's too bad, i might not be a"
type textarea "ok, that's too bad, i might not be ab"
type textarea "ok, that's too bad, i might not be abl"
type textarea "ok, that's too bad, i might not be able"
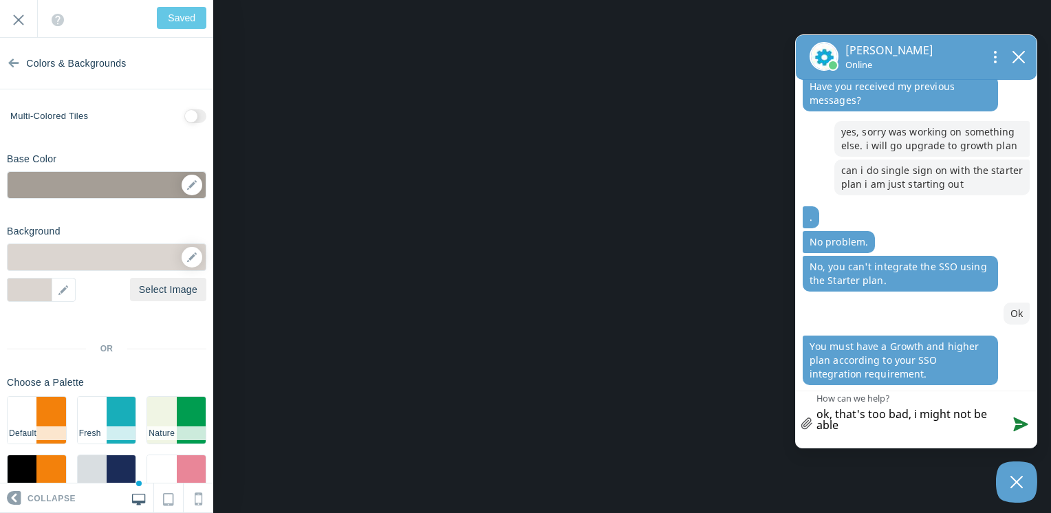
type textarea "ok, that's too bad, i might not be able"
type textarea "ok, that's too bad, i might not be able t"
type textarea "ok, that's too bad, i might not be able to"
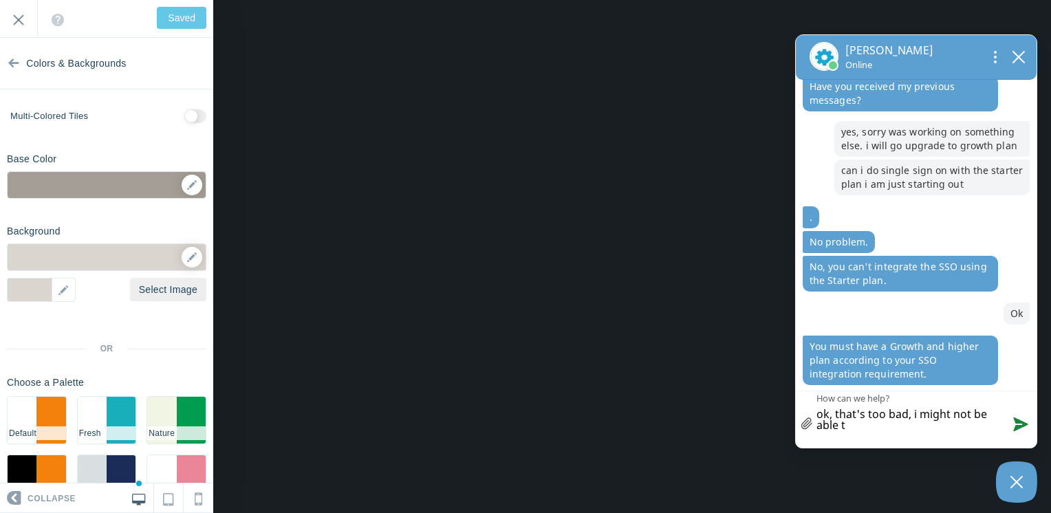
type textarea "ok, that's too bad, i might not be able to"
type textarea "ok, that's too bad, i might not be able to g"
type textarea "ok, that's too bad, i might not be able to ge"
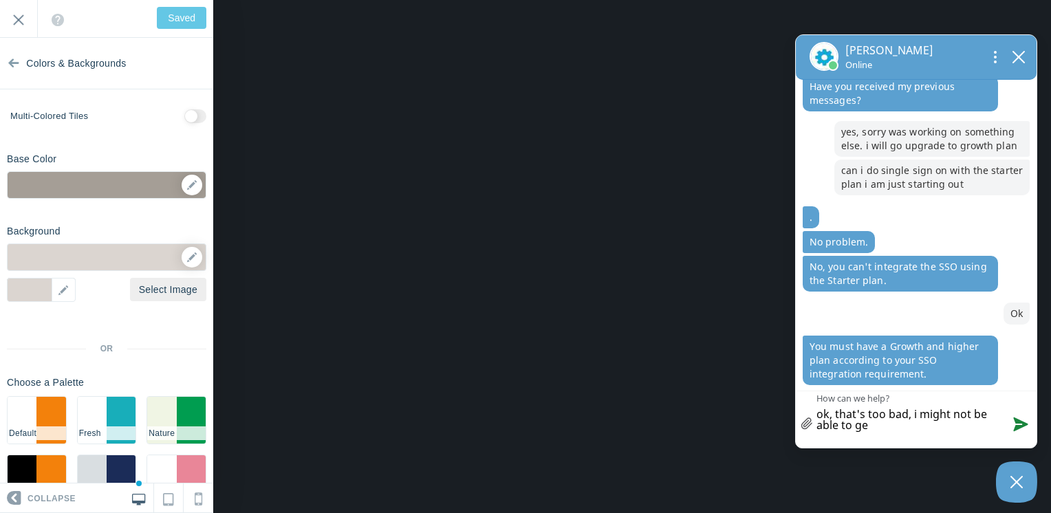
type textarea "ok, that's too bad, i might not be able to get"
type textarea "ok, that's too bad, i might not be able to get u"
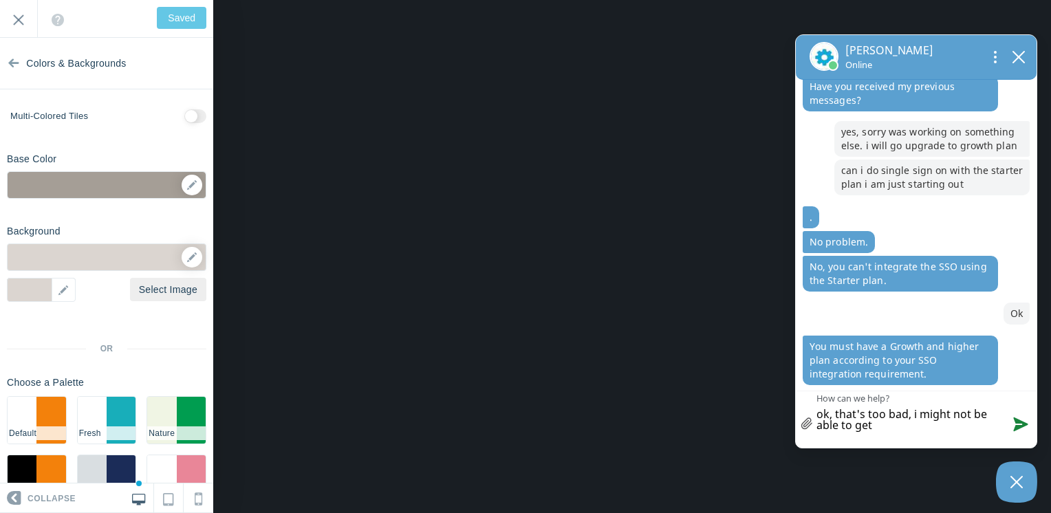
type textarea "ok, that's too bad, i might not be able to get u"
type textarea "ok, that's too bad, i might not be able to get up"
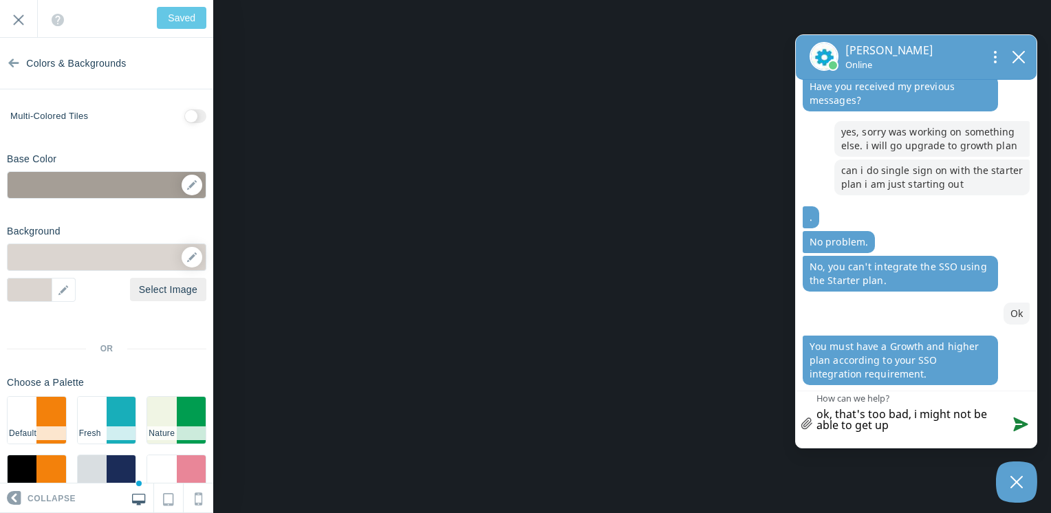
type textarea "ok, that's too bad, i might not be able to get up t"
type textarea "ok, that's too bad, i might not be able to get up th"
type textarea "ok, that's too bad, i might not be able to get up tho"
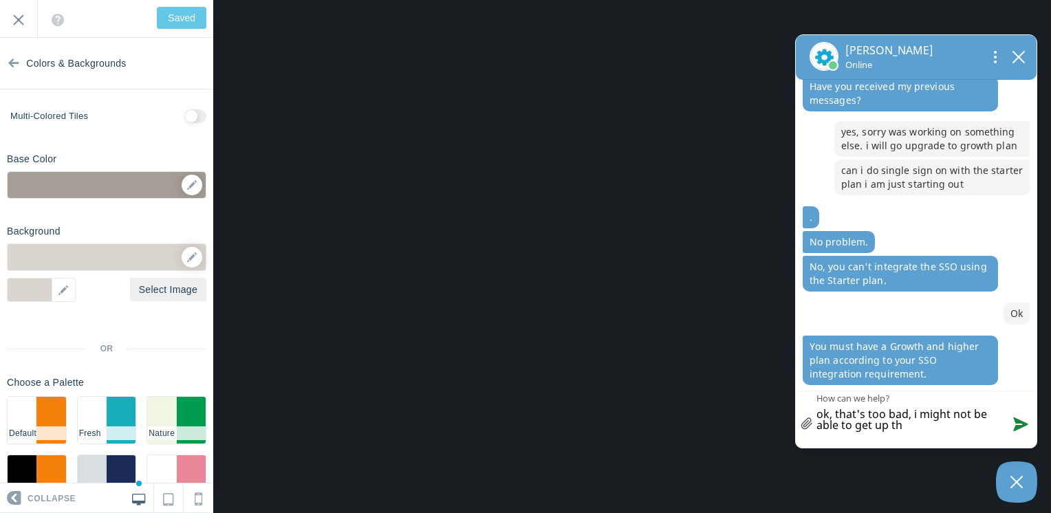
type textarea "ok, that's too bad, i might not be able to get up tho"
type textarea "ok, that's too bad, i might not be able to get up th"
type textarea "ok, that's too bad, i might not be able to get up t"
type textarea "ok, that's too bad, i might not be able to get up to"
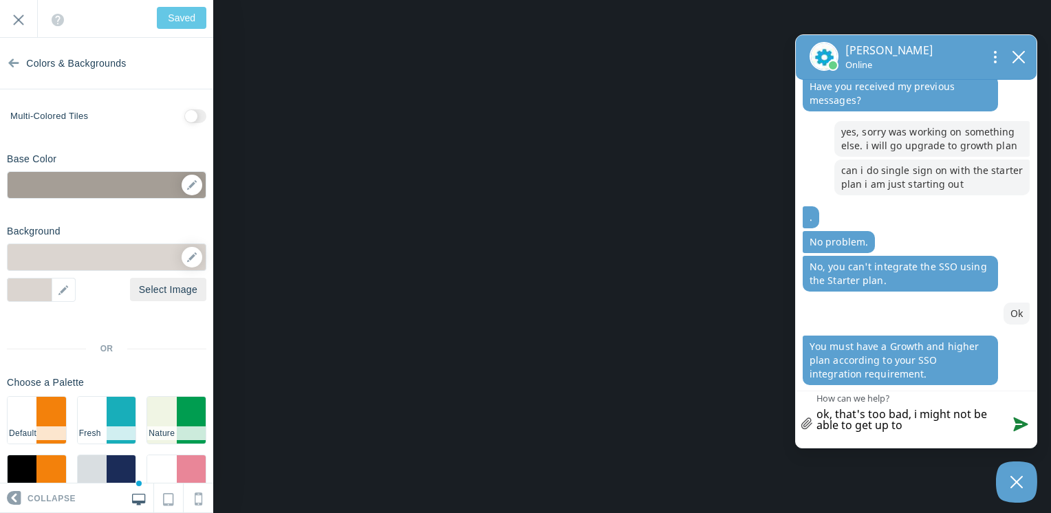
type textarea "ok, that's too bad, i might not be able to get up to"
type textarea "ok, that's too bad, i might not be able to get up to t"
type textarea "ok, that's too bad, i might not be able to get up to th"
type textarea "ok, that's too bad, i might not be able to get up to tha"
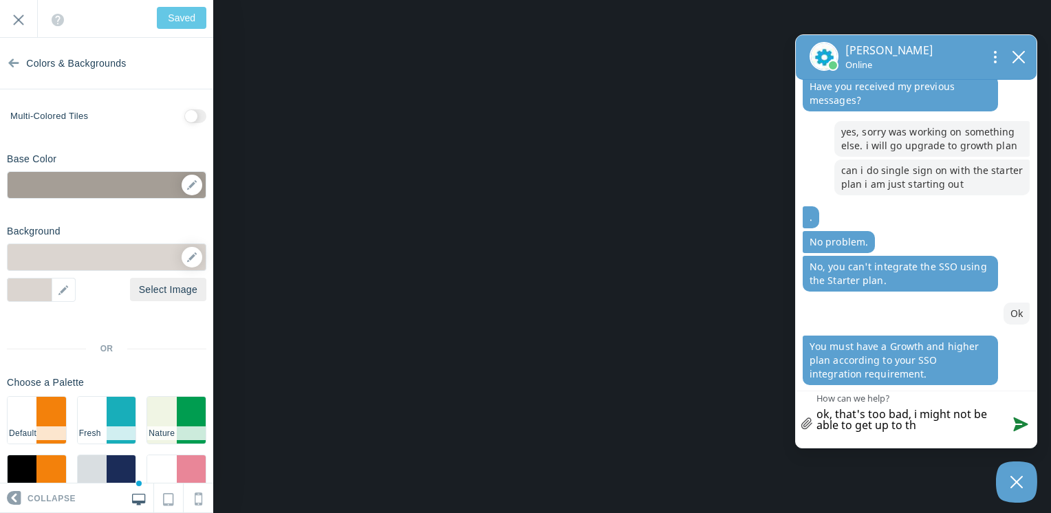
type textarea "ok, that's too bad, i might not be able to get up to tha"
type textarea "ok, that's too bad, i might not be able to get up to that"
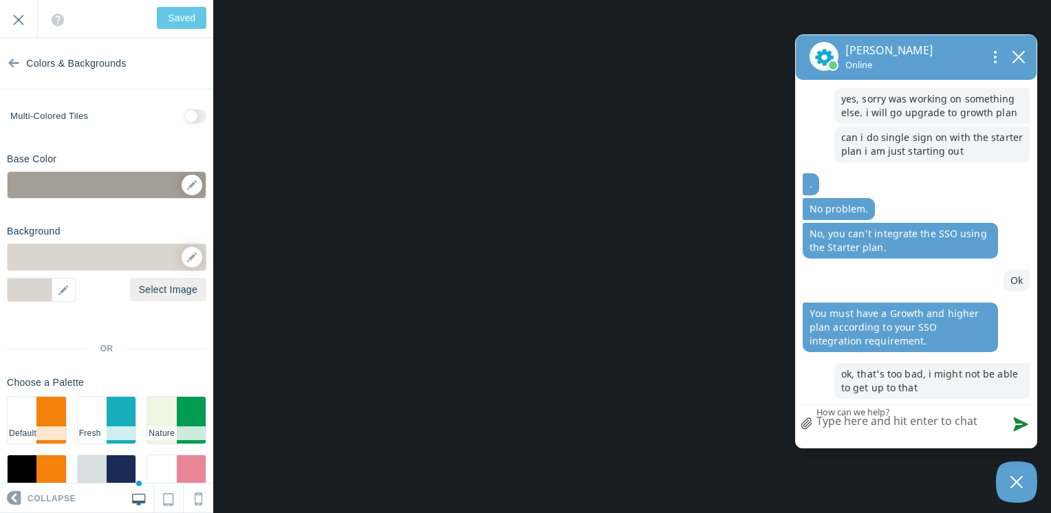
scroll to position [515, 0]
click at [1011, 69] on div "Nikhitha Online" at bounding box center [915, 57] width 213 height 30
click at [1013, 64] on icon "close chatbox" at bounding box center [1018, 57] width 14 height 14
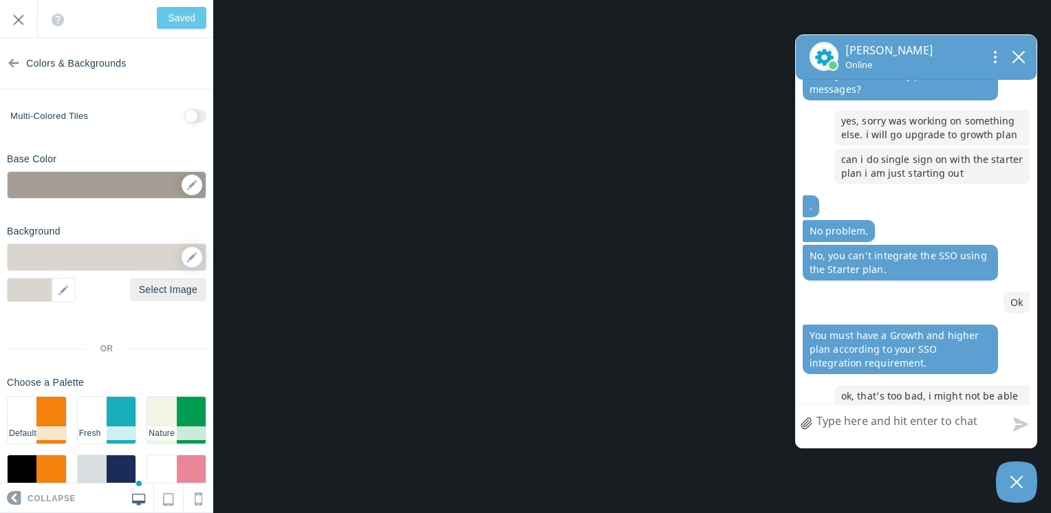
scroll to position [576, 0]
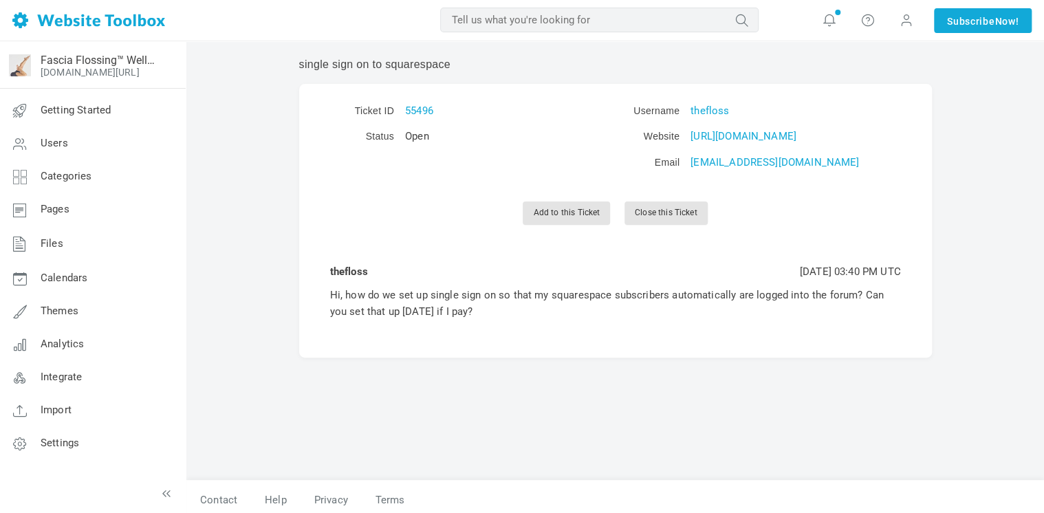
scroll to position [6, 0]
click at [830, 19] on icon at bounding box center [829, 19] width 14 height 15
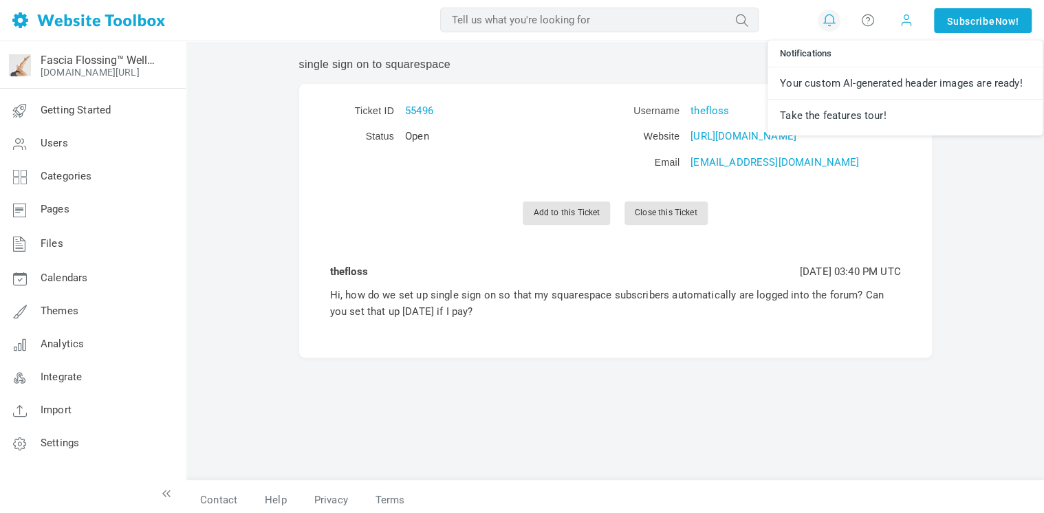
click at [907, 23] on span at bounding box center [906, 19] width 14 height 15
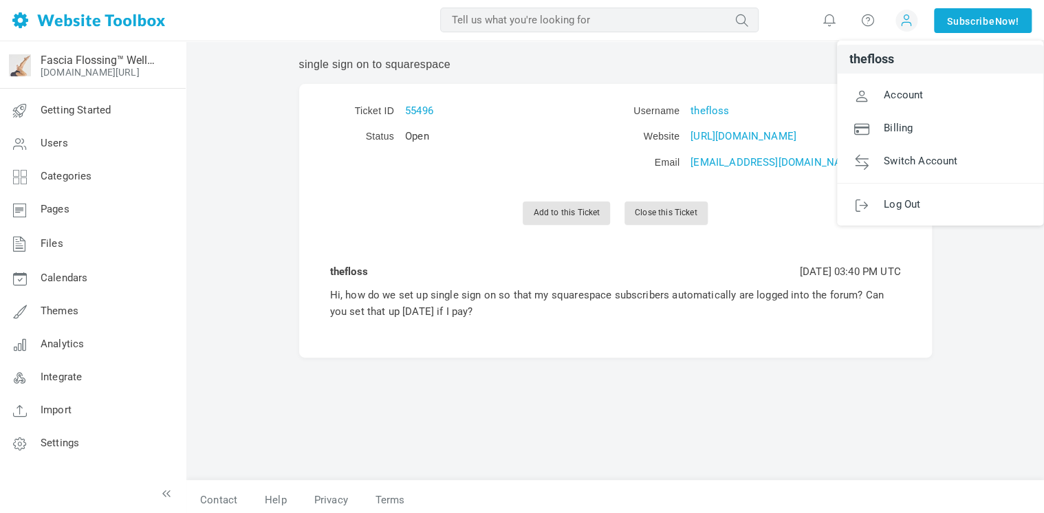
click at [809, 26] on span "Notifications Your custom AI-generated header images are ready! Take the featur…" at bounding box center [828, 20] width 39 height 41
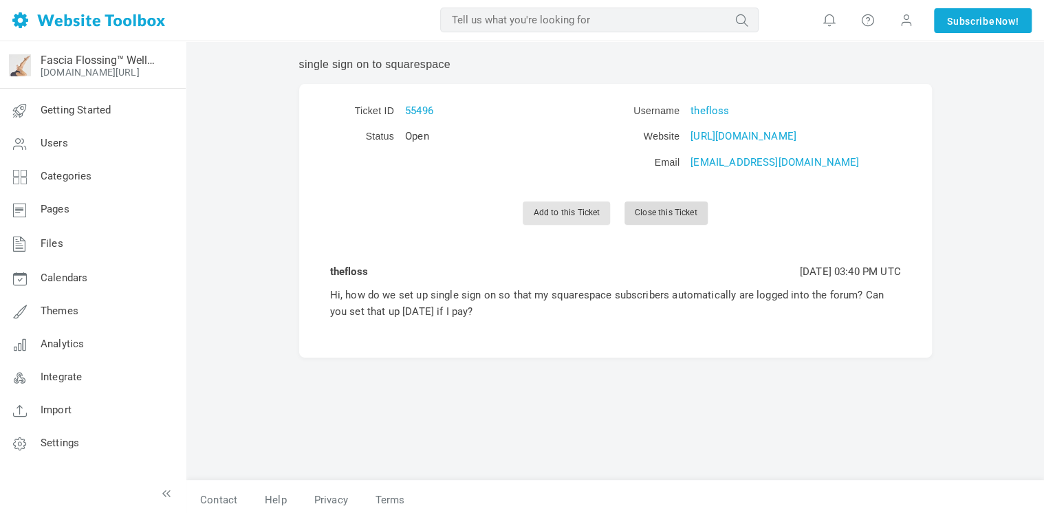
click at [655, 218] on link "Close this Ticket" at bounding box center [665, 212] width 83 height 23
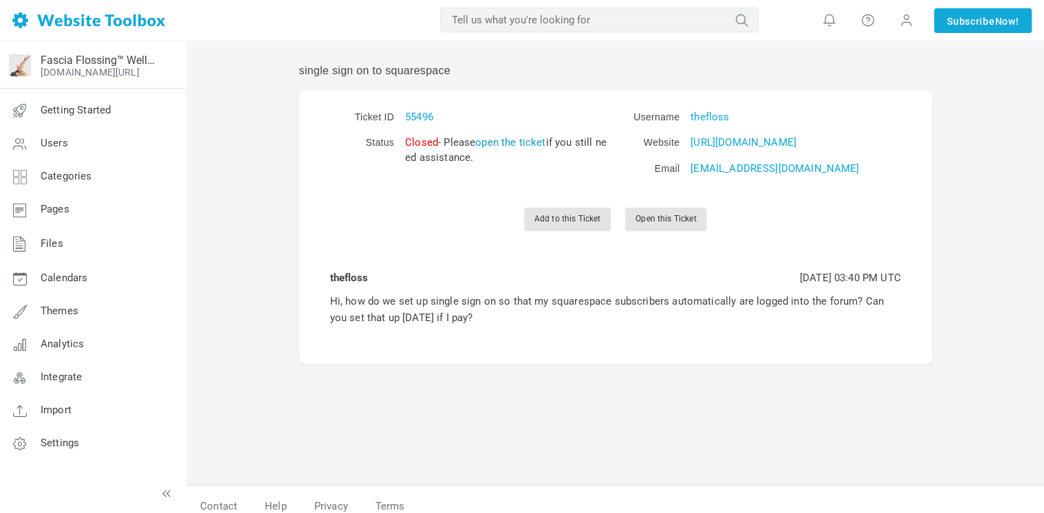
click at [527, 144] on link "open the ticket" at bounding box center [510, 142] width 70 height 12
click at [563, 213] on link "Add to this Ticket" at bounding box center [566, 219] width 87 height 23
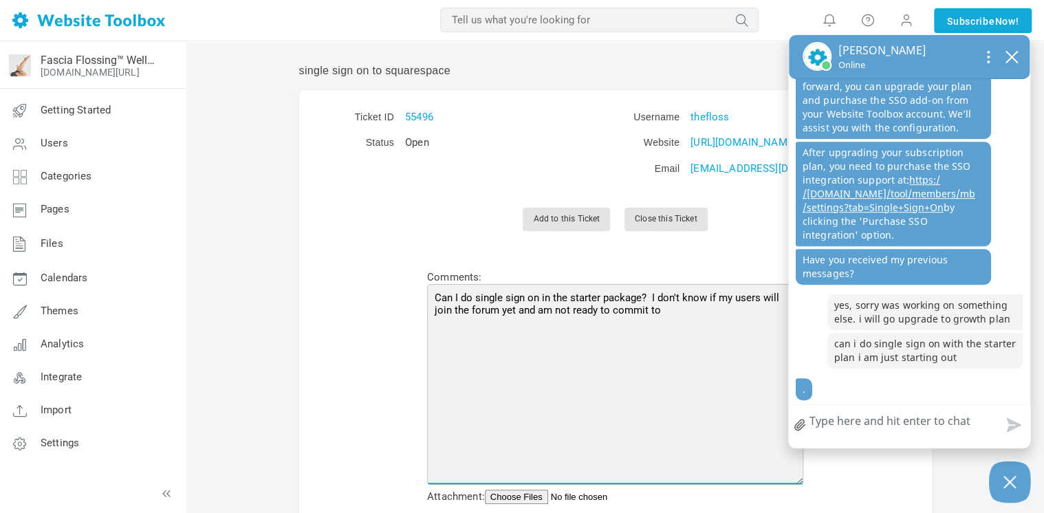
scroll to position [327, 0]
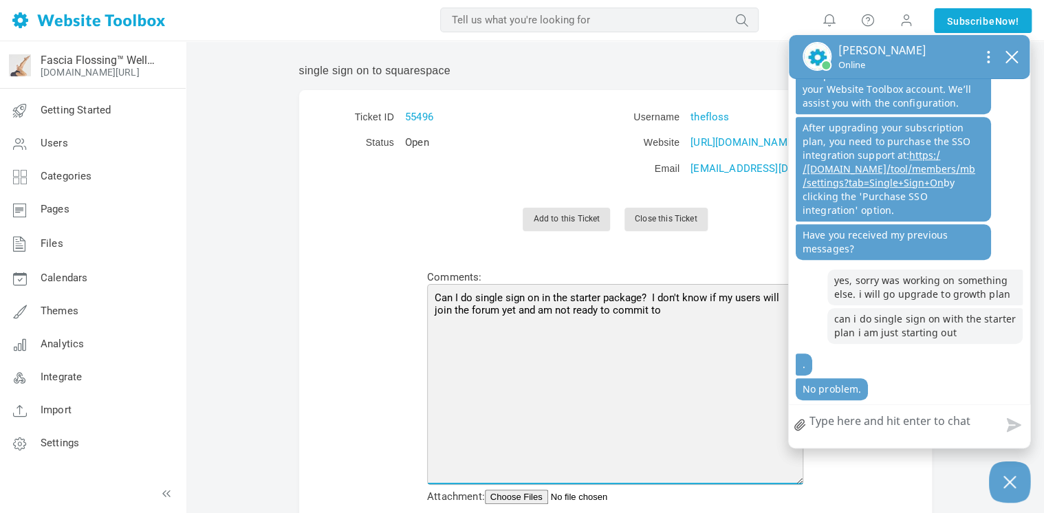
type textarea "Can I do single sign on in the starter package? I don't know if my users will j…"
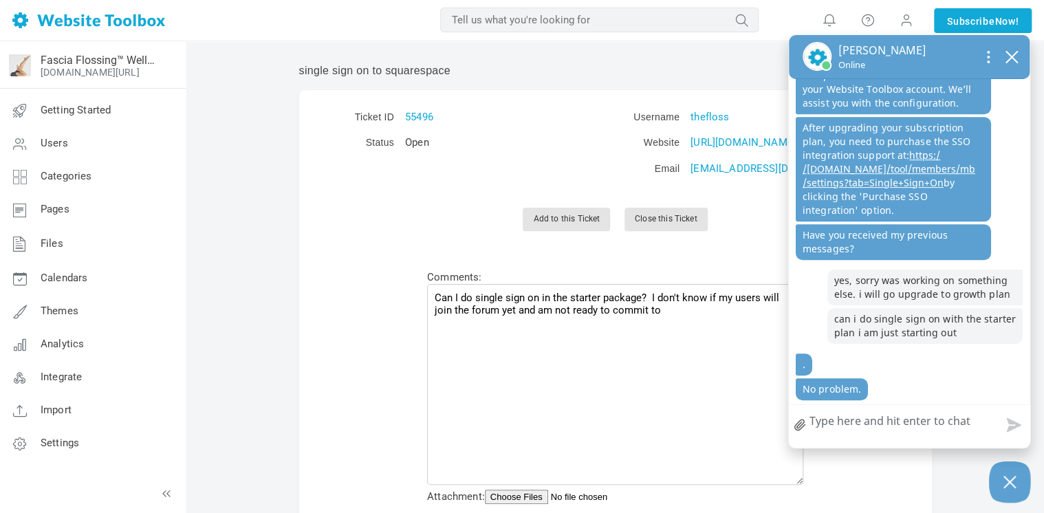
click at [925, 424] on textarea "How can we help?" at bounding box center [909, 423] width 241 height 36
type textarea "D"
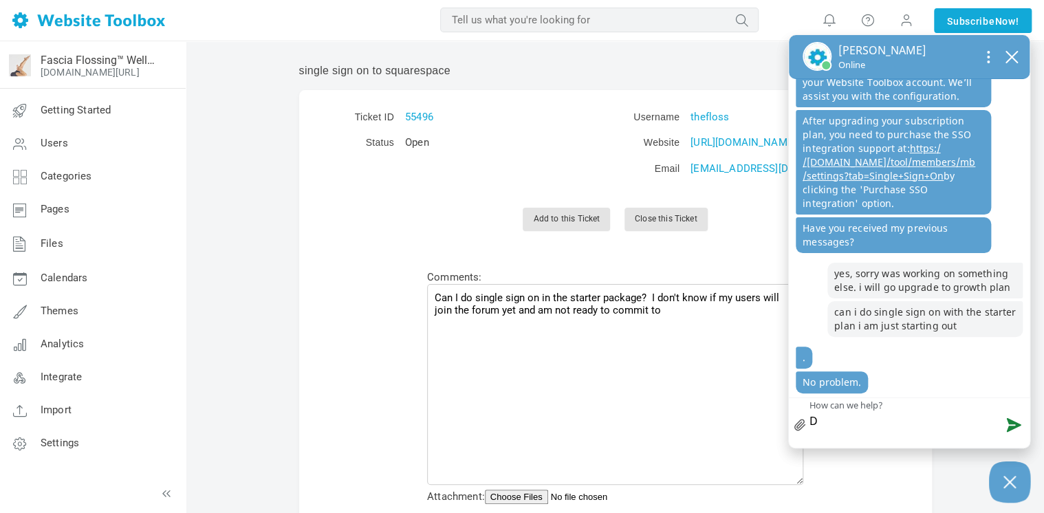
type textarea "Do"
type textarea "Doe"
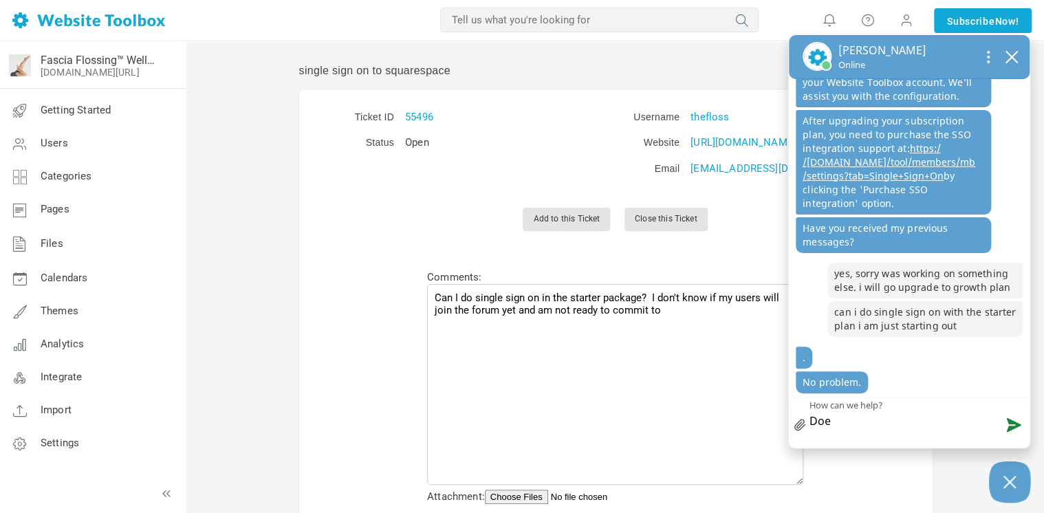
scroll to position [334, 0]
type textarea "Does"
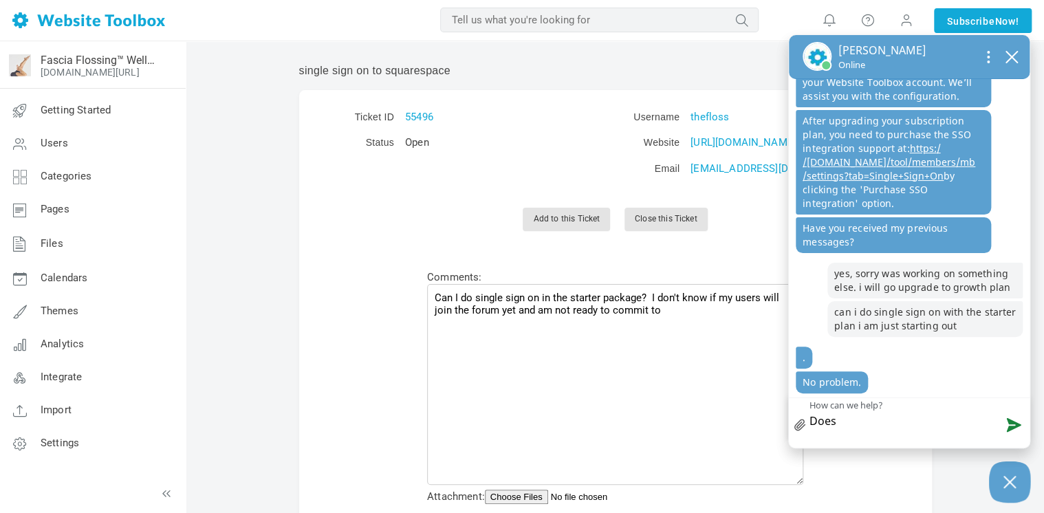
type textarea "Does"
type textarea "Does t"
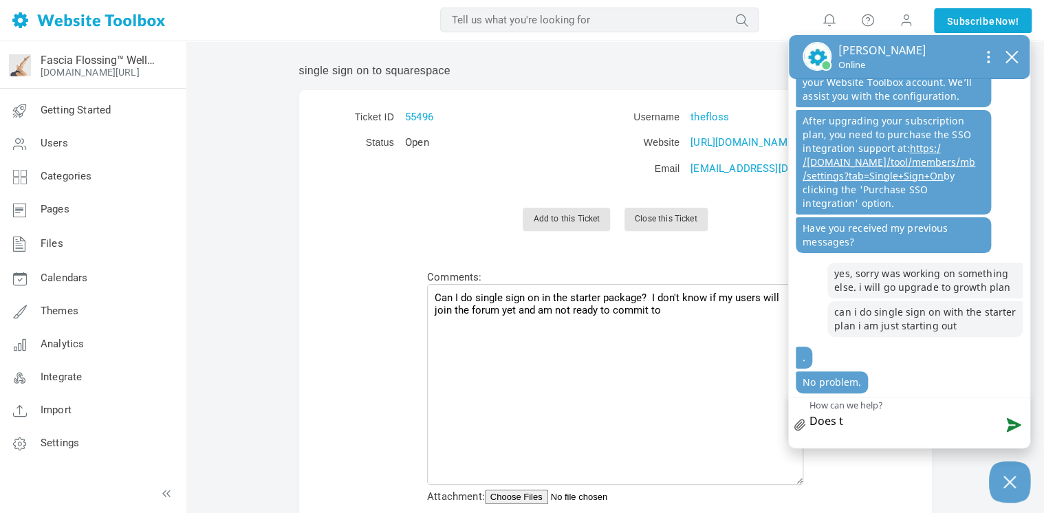
type textarea "Does th"
type textarea "Does tha"
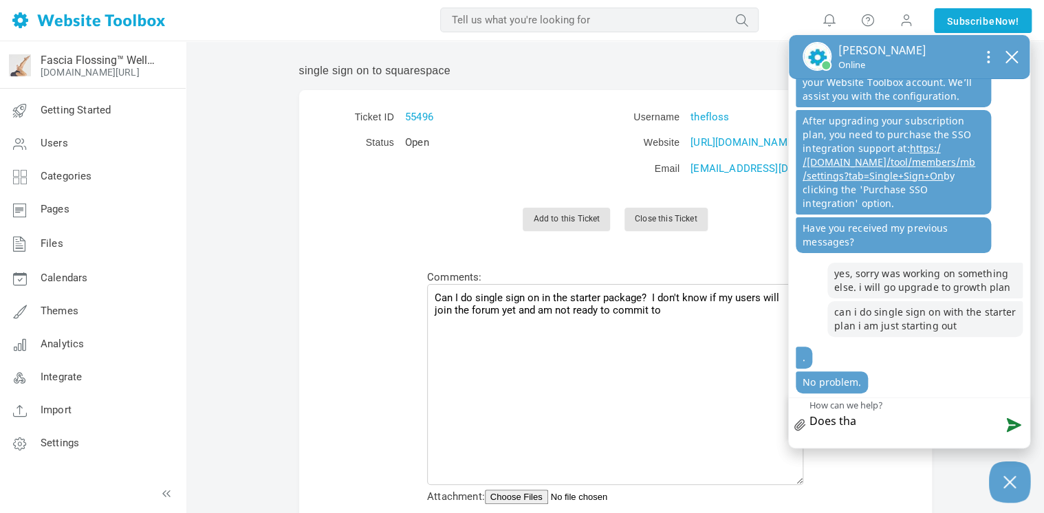
type textarea "Does that"
type textarea "Does that m"
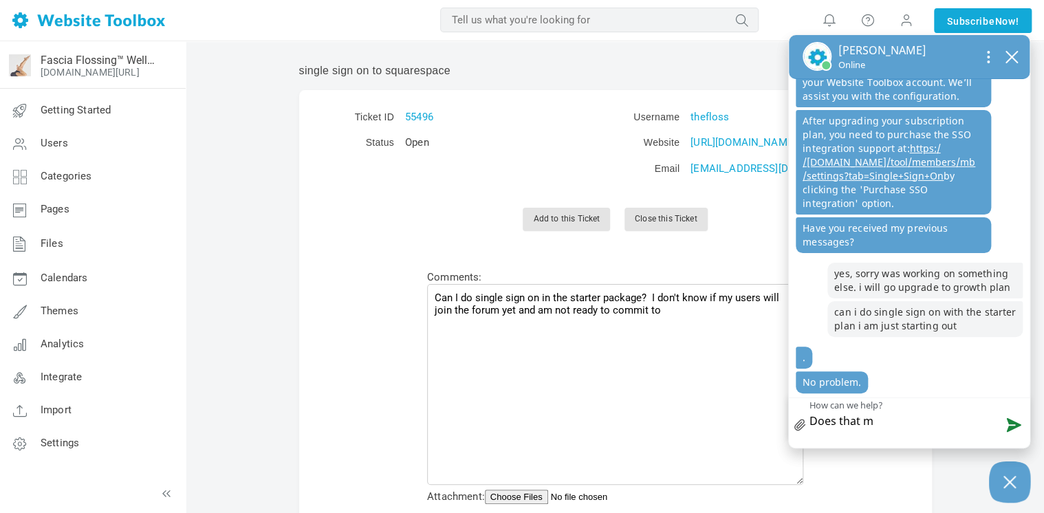
type textarea "Does that m"
type textarea "Does that me"
type textarea "Does that mea"
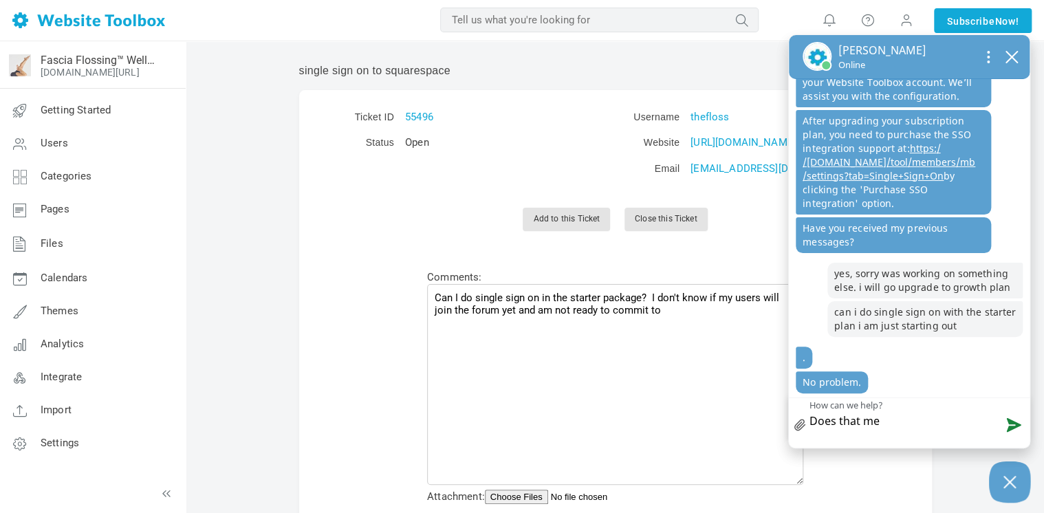
type textarea "Does that mea"
type textarea "Does that mean"
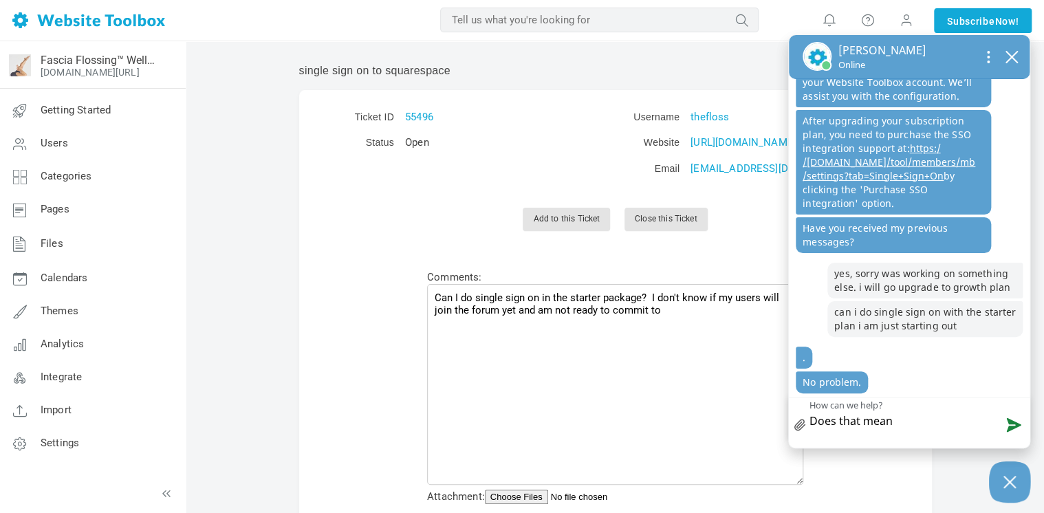
type textarea "Does that mean"
type textarea "Does that mean y"
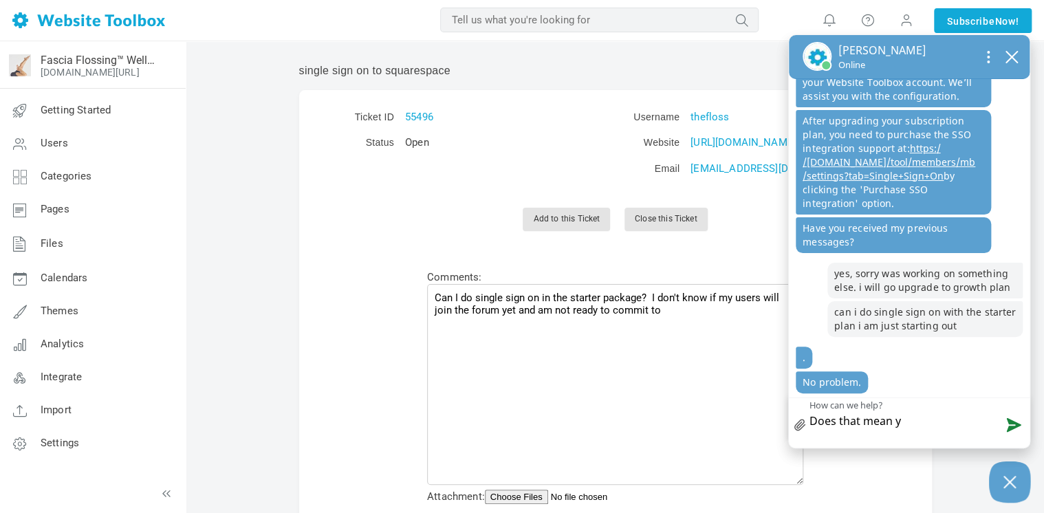
type textarea "Does that mean yo"
type textarea "Does that mean you"
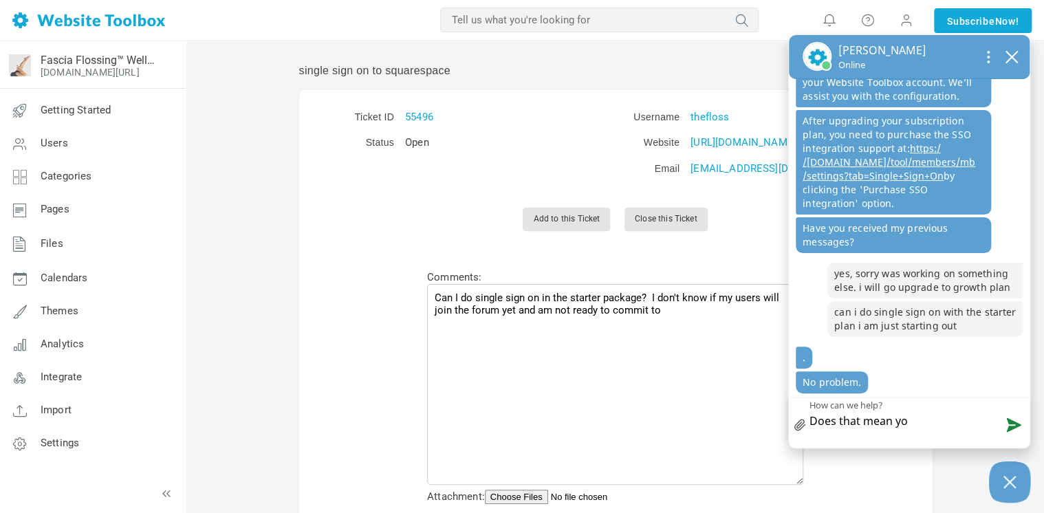
type textarea "Does that mean you"
type textarea "Does that mean you c"
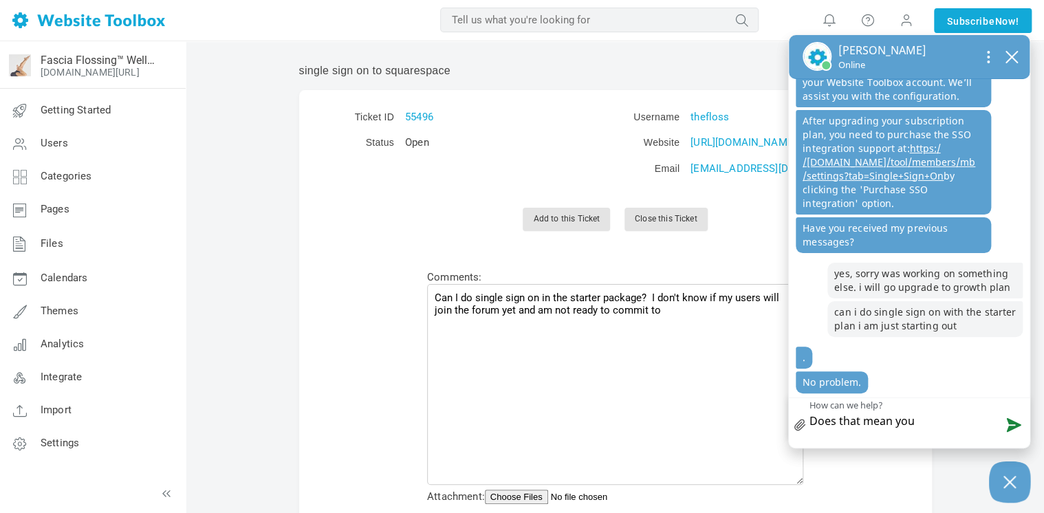
type textarea "Does that mean you c"
type textarea "Does that mean you ca"
type textarea "Does that mean you can"
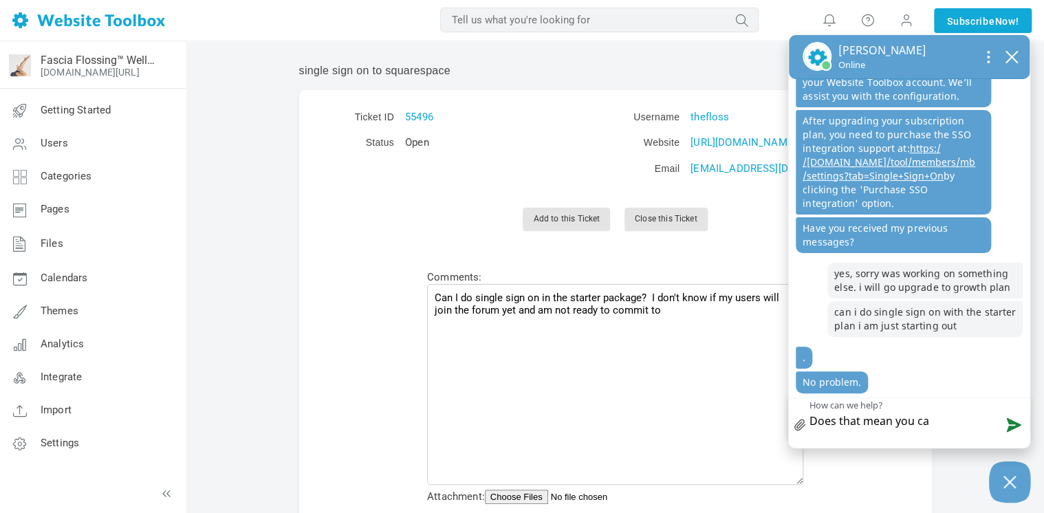
type textarea "Does that mean you can"
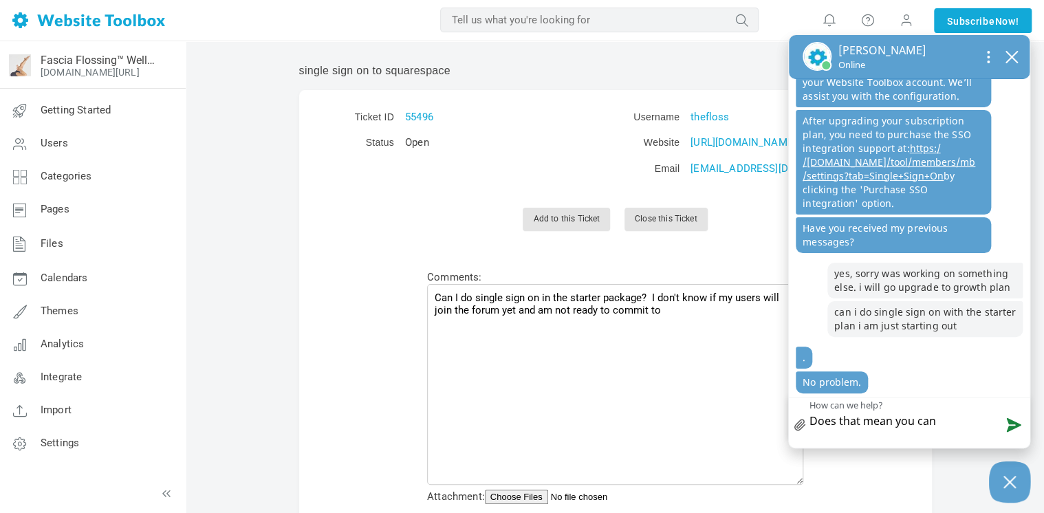
type textarea "Does that mean you can t"
type textarea "Does that mean you can"
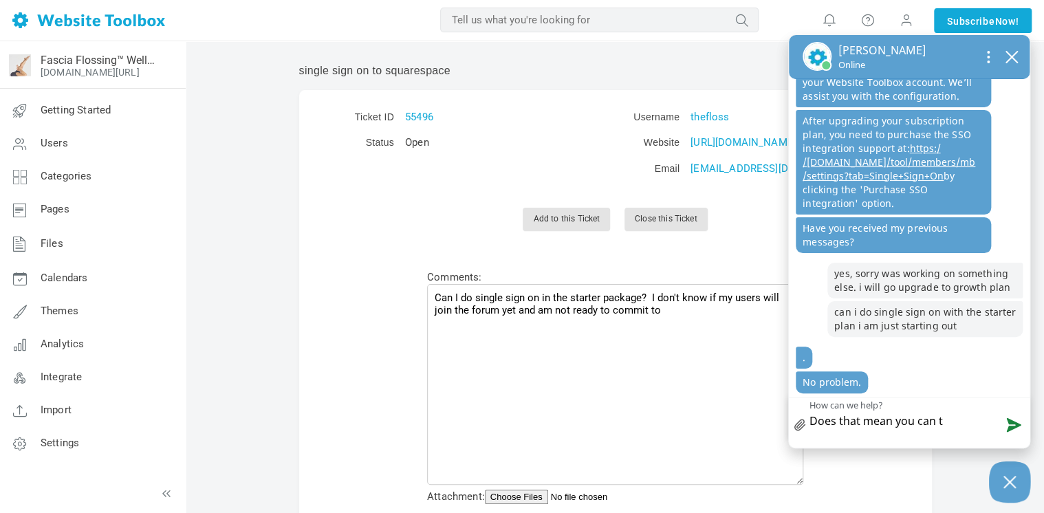
type textarea "Does that mean you can"
type textarea "Does that mean you can a"
type textarea "Does that mean you can ad"
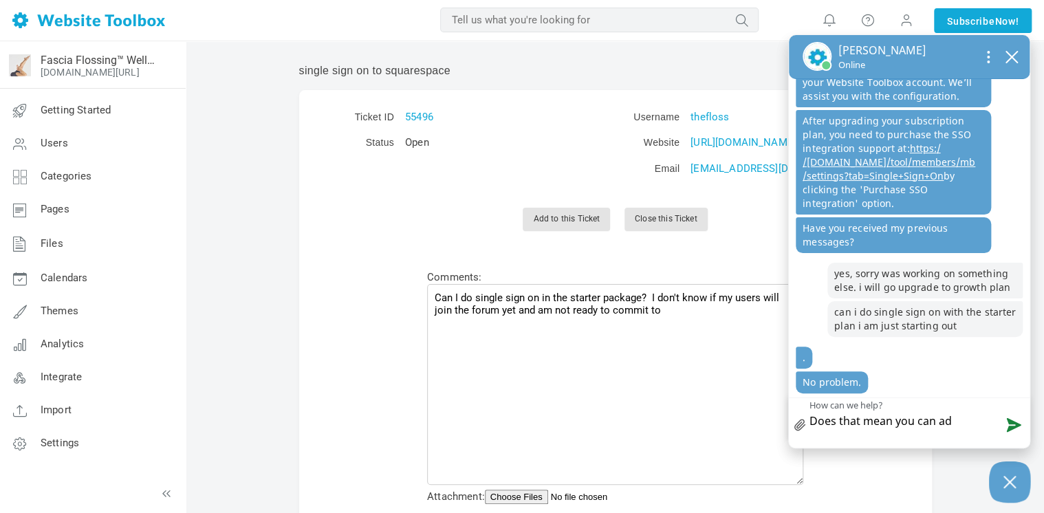
type textarea "Does that mean you can ad"
type textarea "Does that mean you can add"
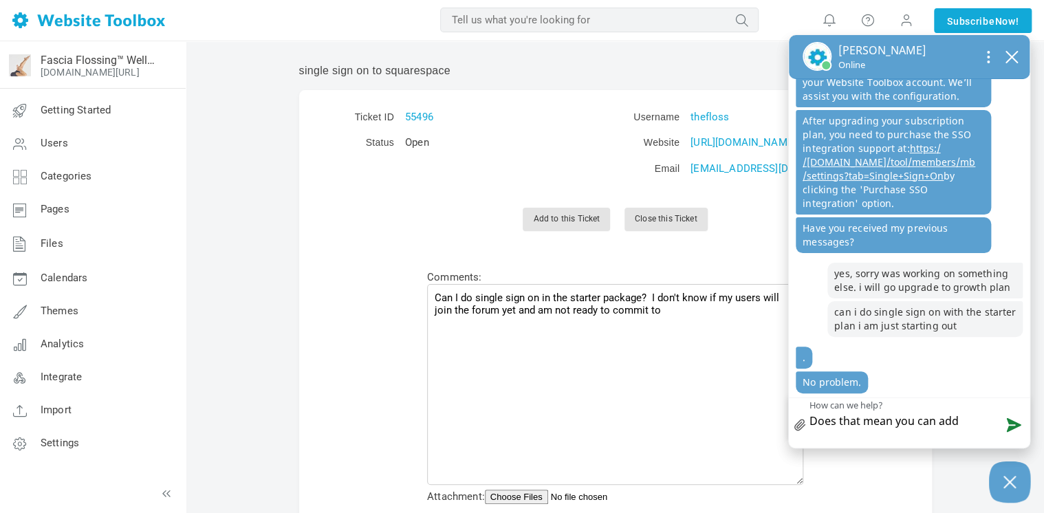
type textarea "Does that mean you can add"
type textarea "Does that mean you can add s"
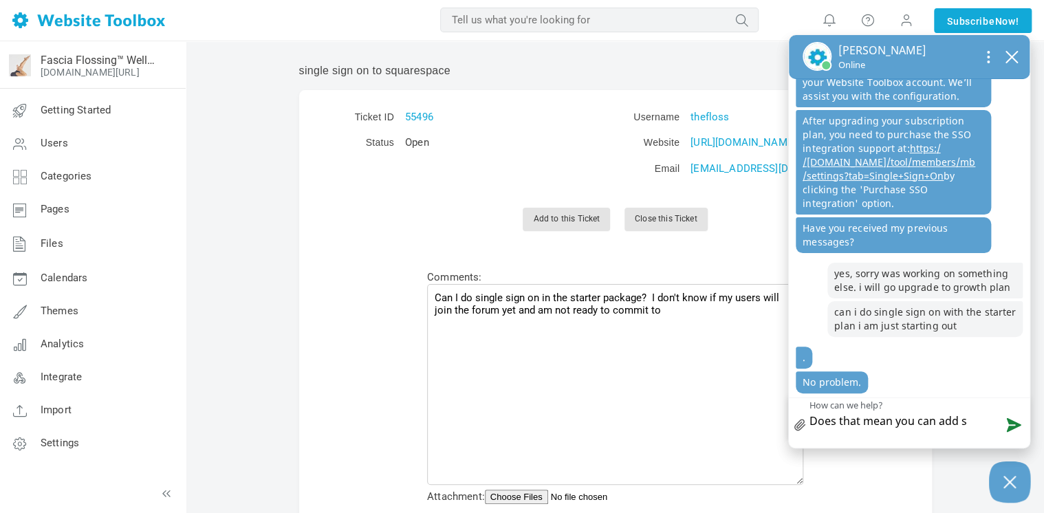
type textarea "Does that mean you can add si"
type textarea "Does that mean you can add sin"
type textarea "Does that mean you can add sing"
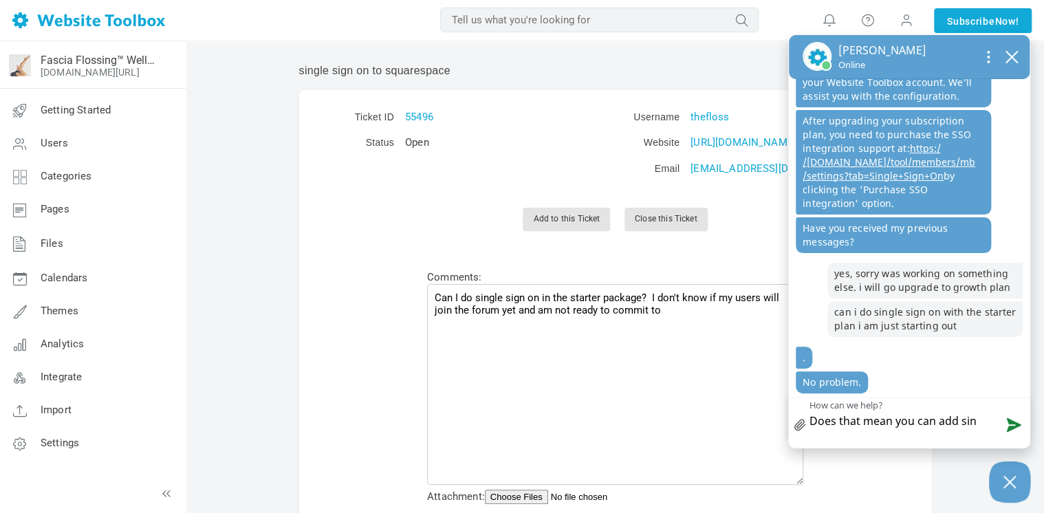
type textarea "Does that mean you can add sing"
type textarea "Does that mean you can add singl"
type textarea "Does that mean you can add single"
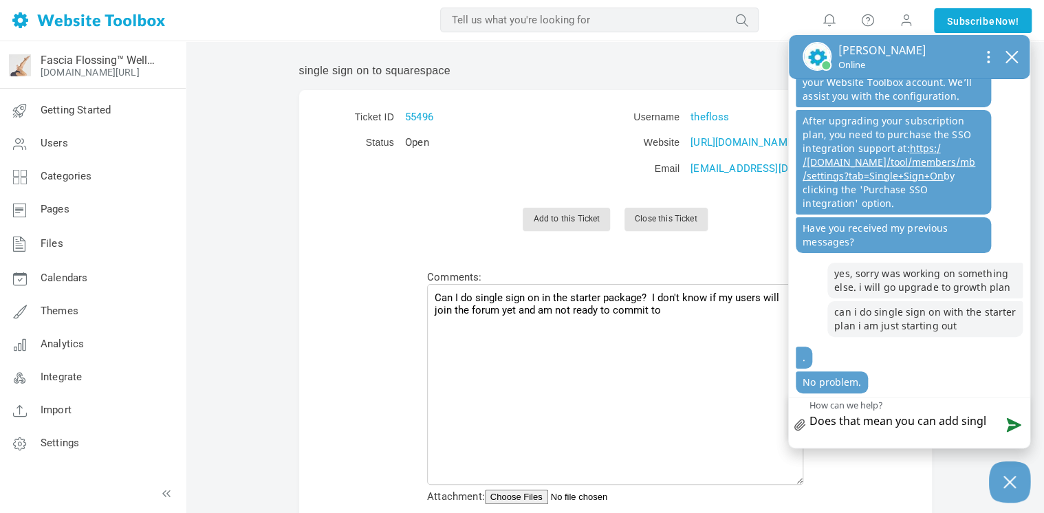
type textarea "Does that mean you can add single"
type textarea "Does that mean you can add single s"
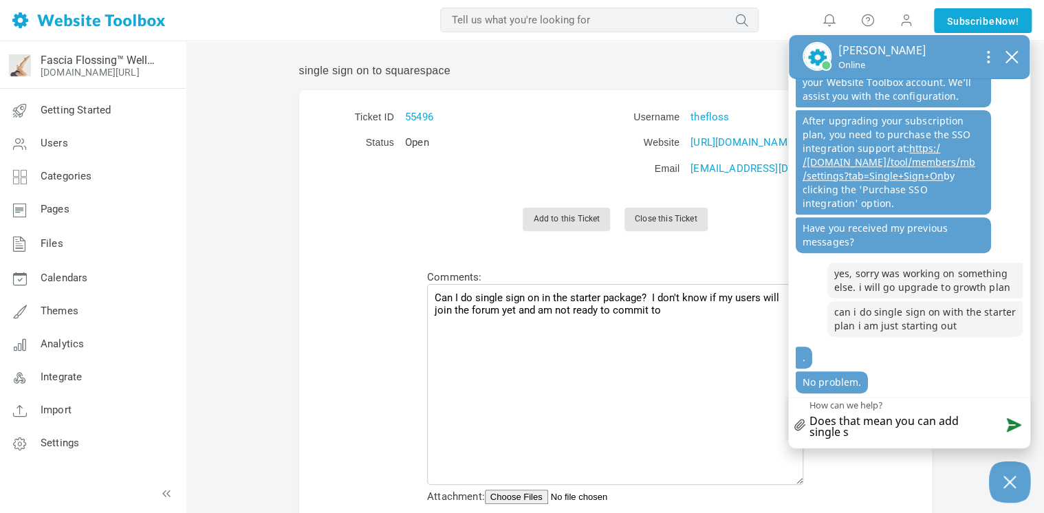
type textarea "Does that mean you can add single s"
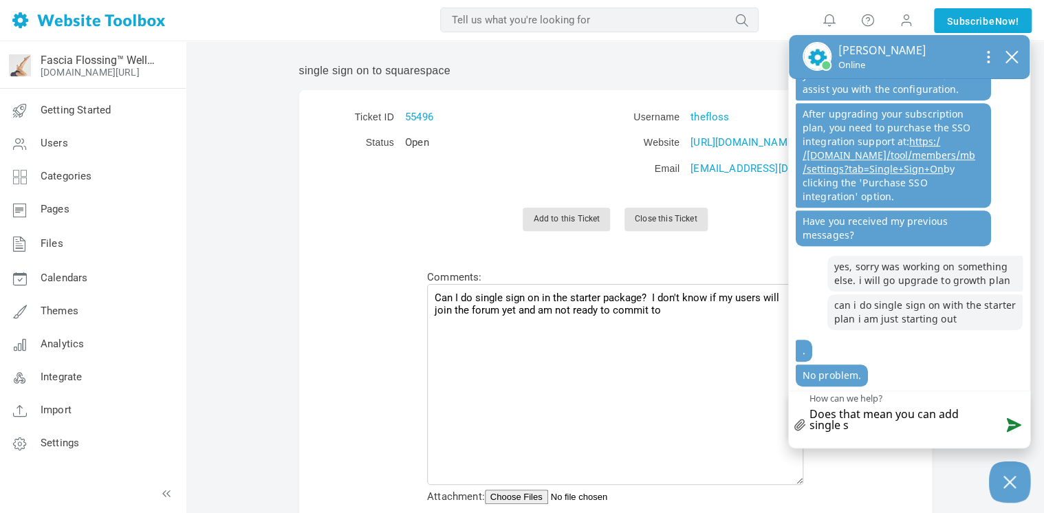
type textarea "Does that mean you can add single si"
type textarea "Does that mean you can add single sig"
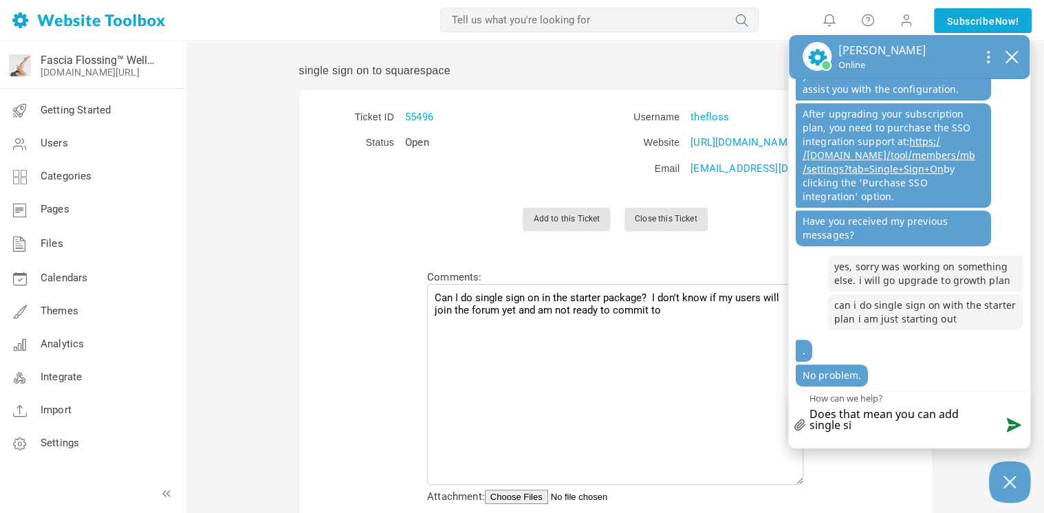
type textarea "Does that mean you can add single sig"
type textarea "Does that mean you can add single sign"
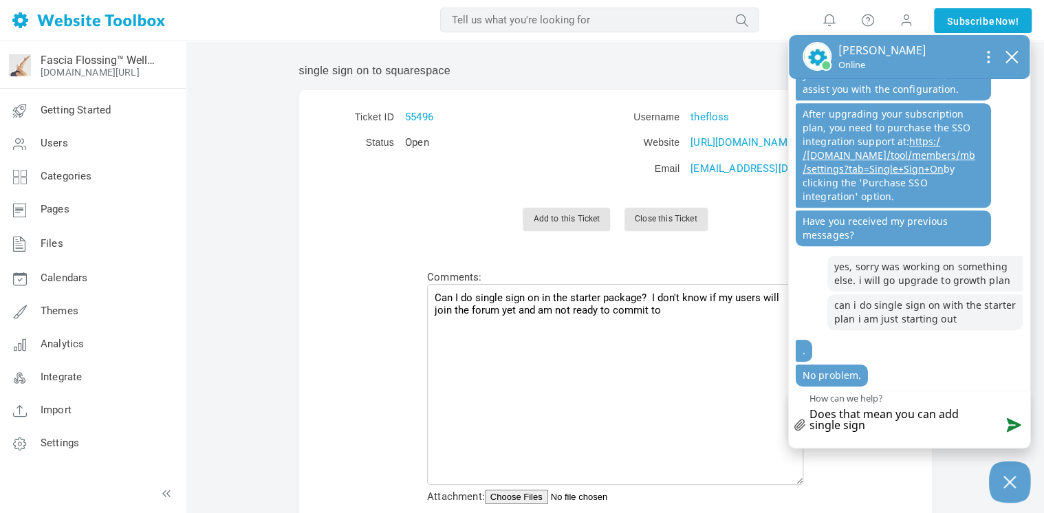
type textarea "Does that mean you can add single sign"
type textarea "Does that mean you can add single sign o"
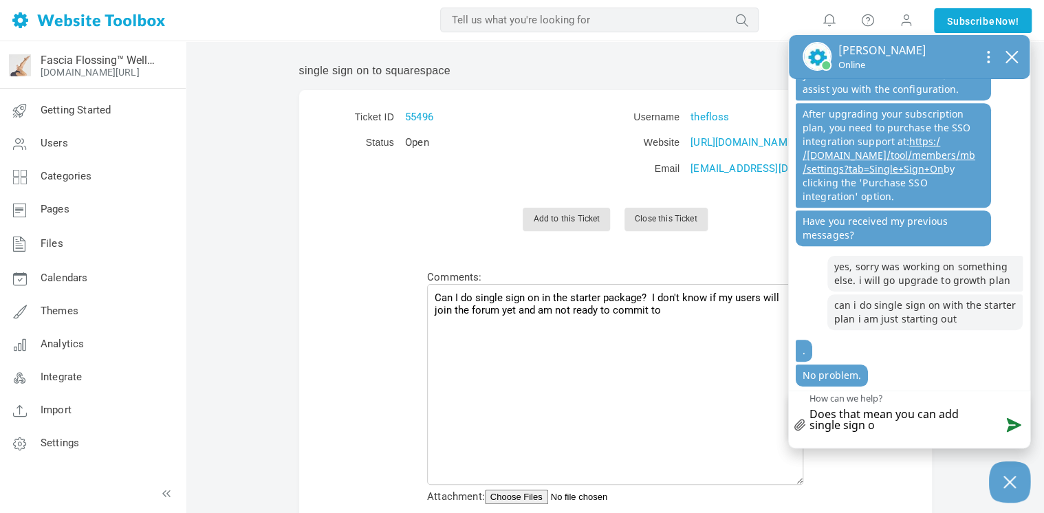
type textarea "Does that mean you can add single sign on"
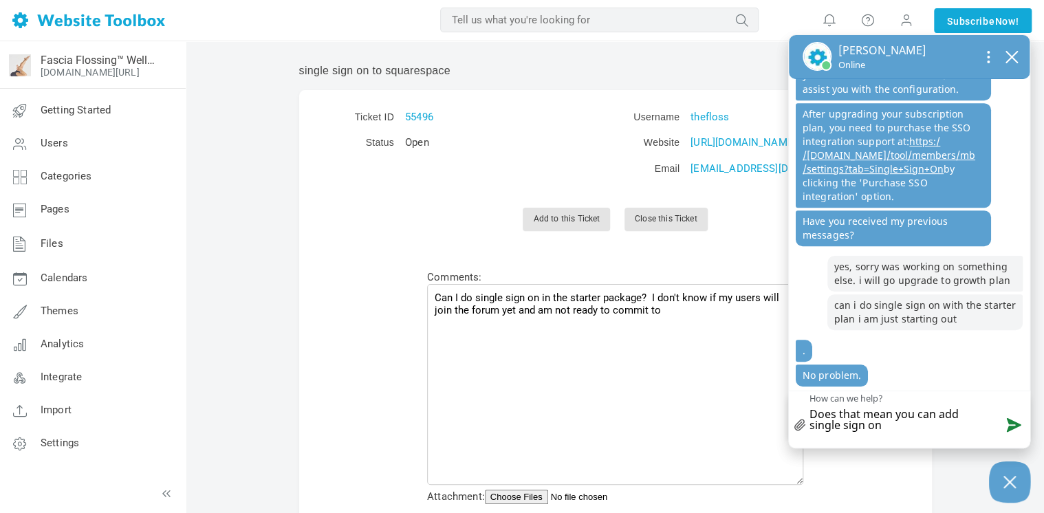
type textarea "Does that mean you can add single sign on"
type textarea "Does that mean you can add single sign on t"
type textarea "Does that mean you can add single sign on to"
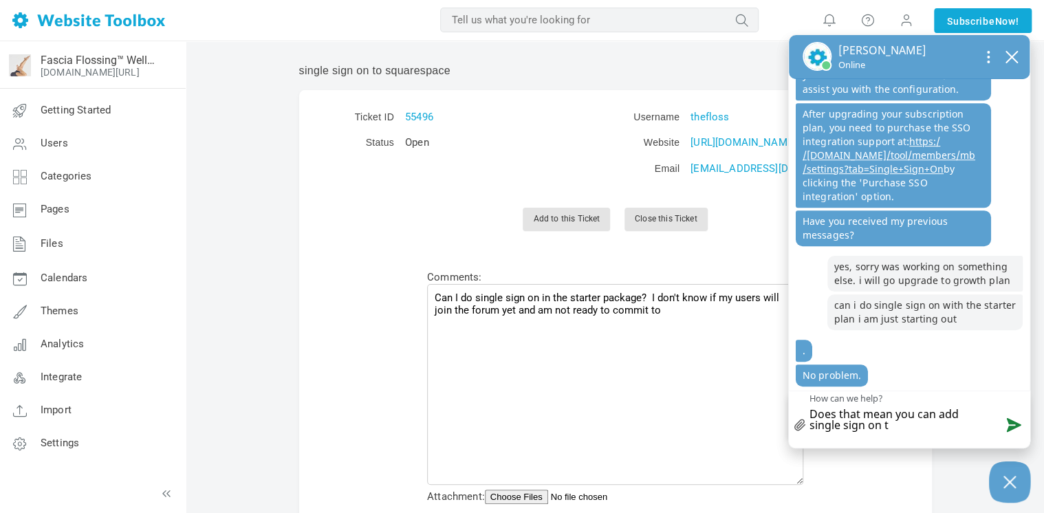
type textarea "Does that mean you can add single sign on to"
type textarea "Does that mean you can add single sign on to s"
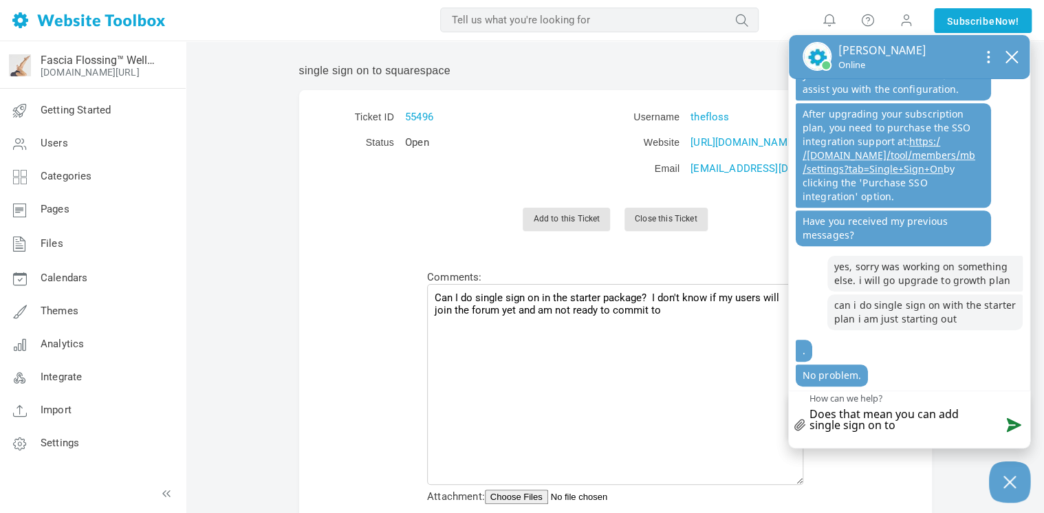
type textarea "Does that mean you can add single sign on to s"
type textarea "Does that mean you can add single sign on to sq"
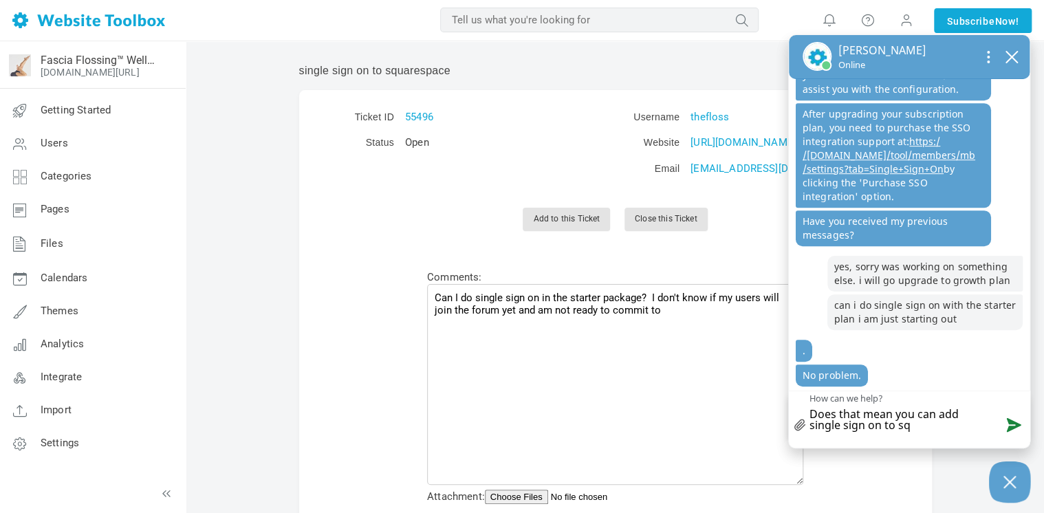
type textarea "Does that mean you can add single sign on to squ"
type textarea "Does that mean you can add single sign on to squa"
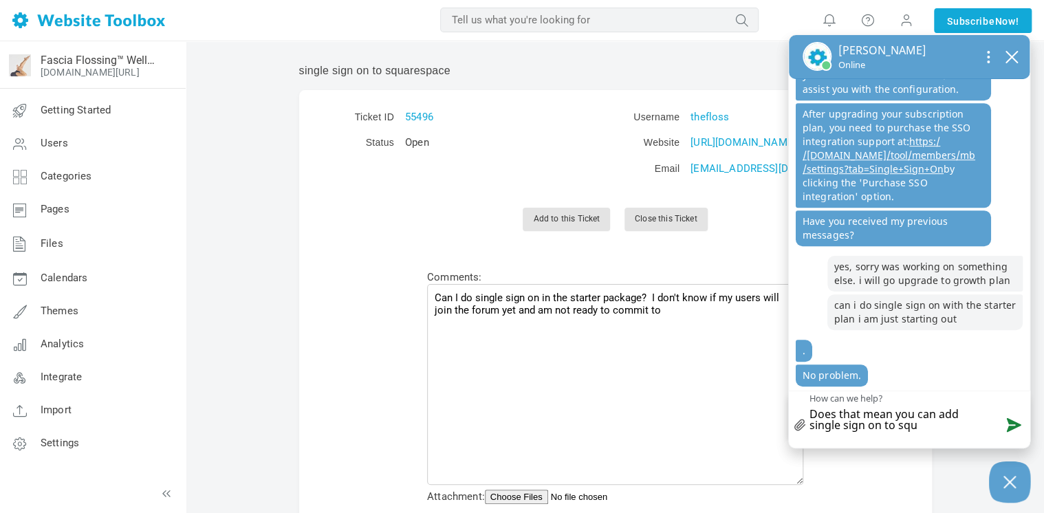
type textarea "Does that mean you can add single sign on to squa"
type textarea "Does that mean you can add single sign on to squar"
type textarea "Does that mean you can add single sign on to square"
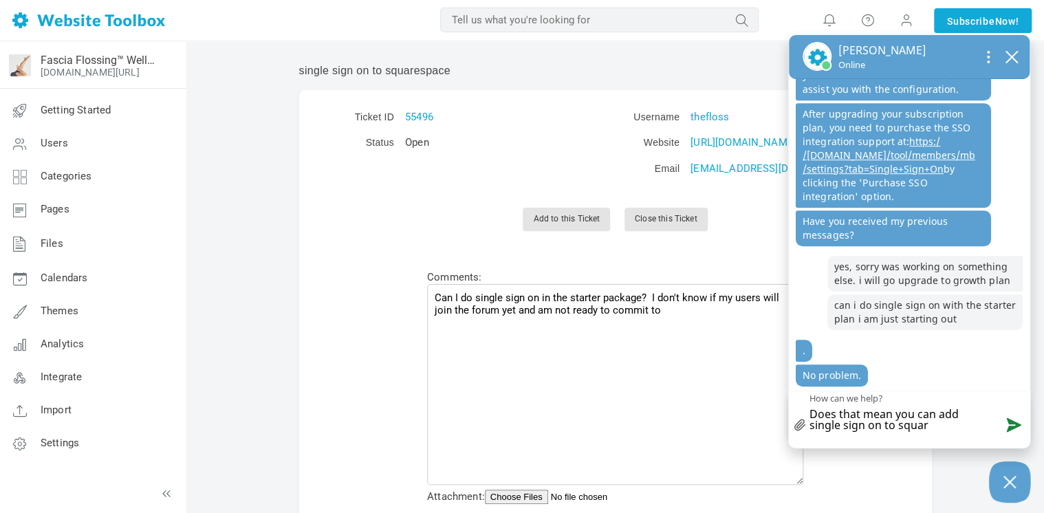
type textarea "Does that mean you can add single sign on to square"
type textarea "Does that mean you can add single sign on to squares"
type textarea "Does that mean you can add single sign on to squaresp"
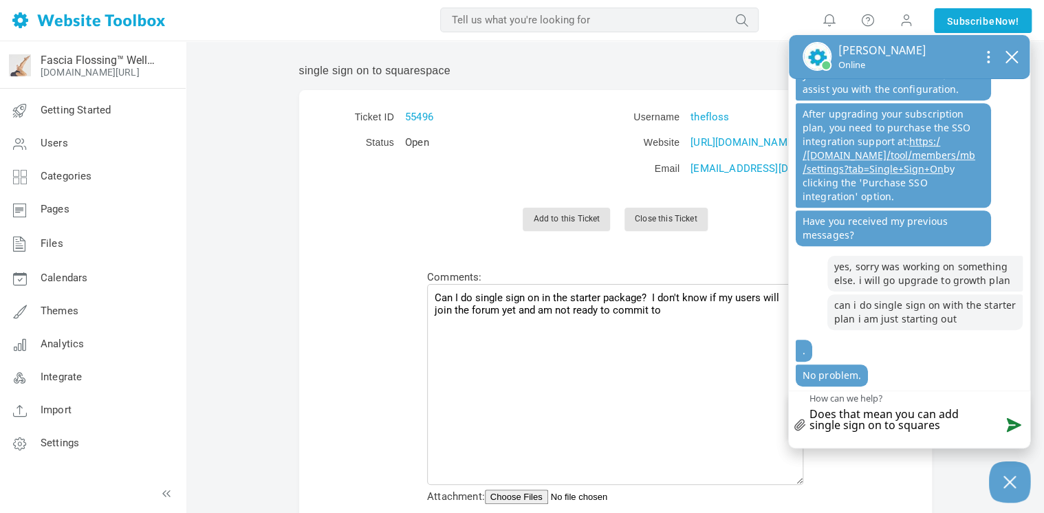
type textarea "Does that mean you can add single sign on to squaresp"
type textarea "Does that mean you can add single sign on to squarespa"
type textarea "Does that mean you can add single sign on to squarespac"
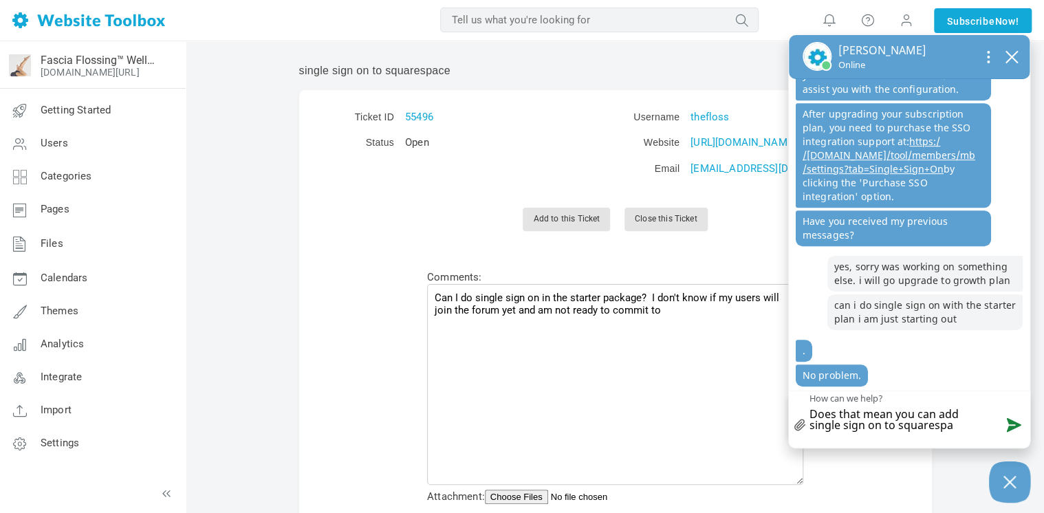
type textarea "Does that mean you can add single sign on to squarespac"
type textarea "Does that mean you can add single sign on to squarespace"
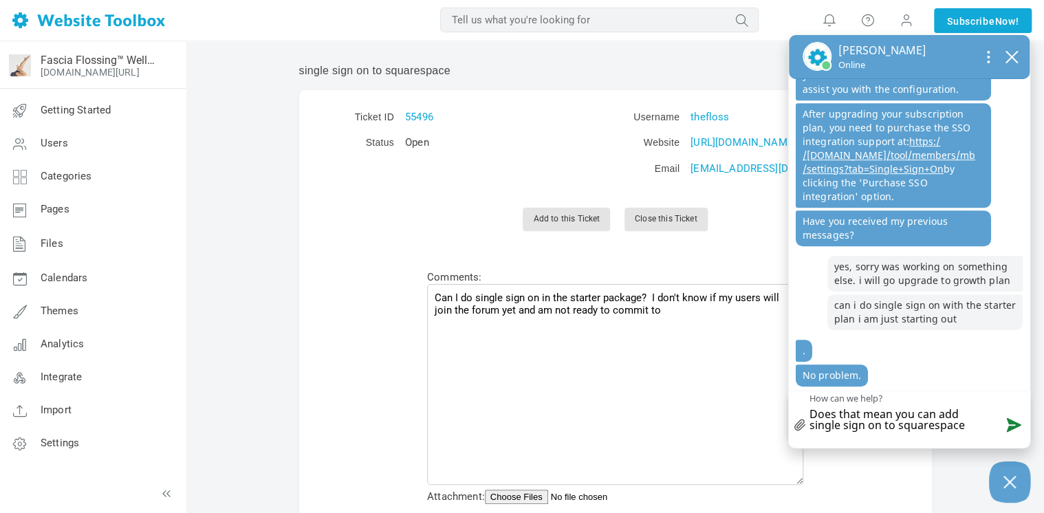
type textarea "Does that mean you can add single sign on to squarespace"
type textarea "Does that mean you can add single sign on to squarespace u"
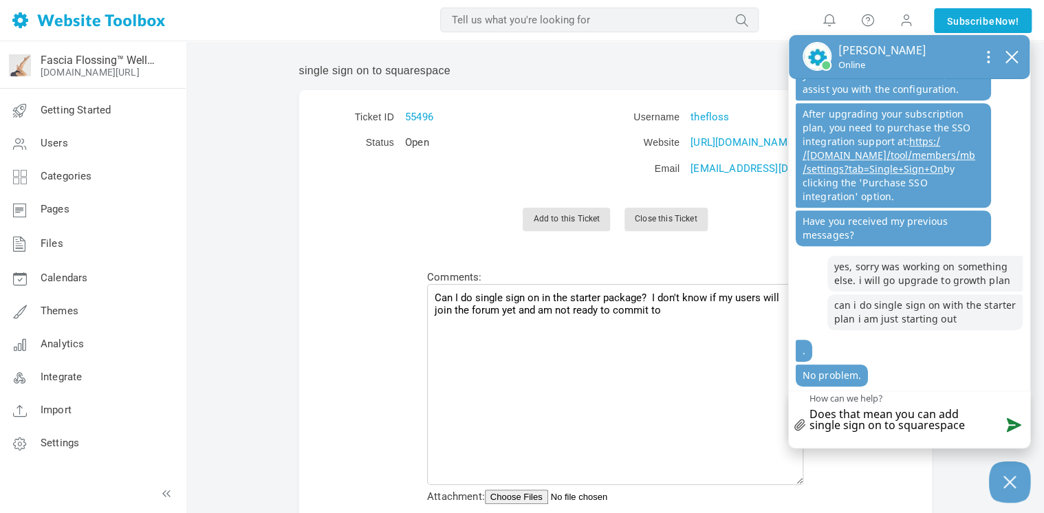
type textarea "Does that mean you can add single sign on to squarespace u"
type textarea "Does that mean you can add single sign on to squarespace un"
type textarea "Does that mean you can add single sign on to squarespace und"
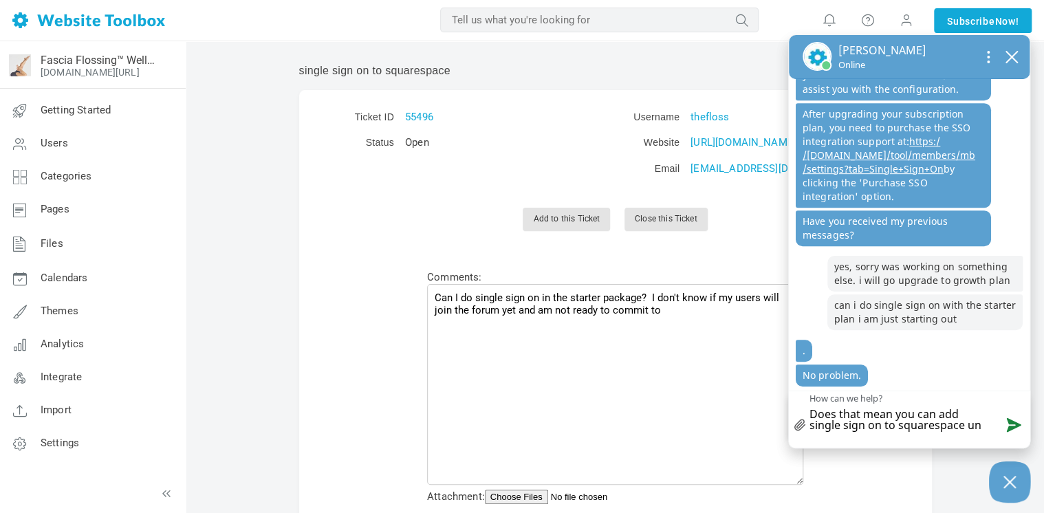
type textarea "Does that mean you can add single sign on to squarespace und"
type textarea "Does that mean you can add single sign on to squarespace unde"
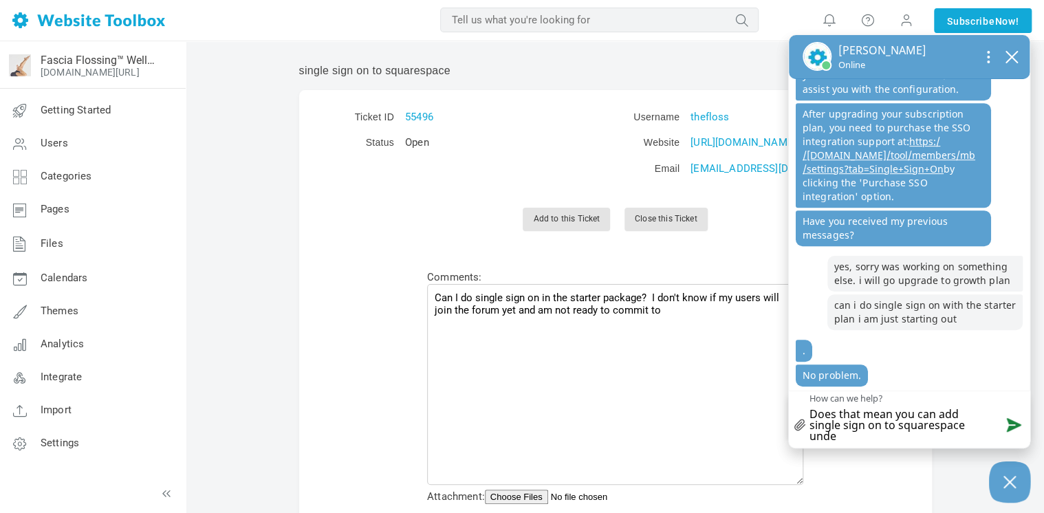
type textarea "Does that mean you can add single sign on to squarespace under"
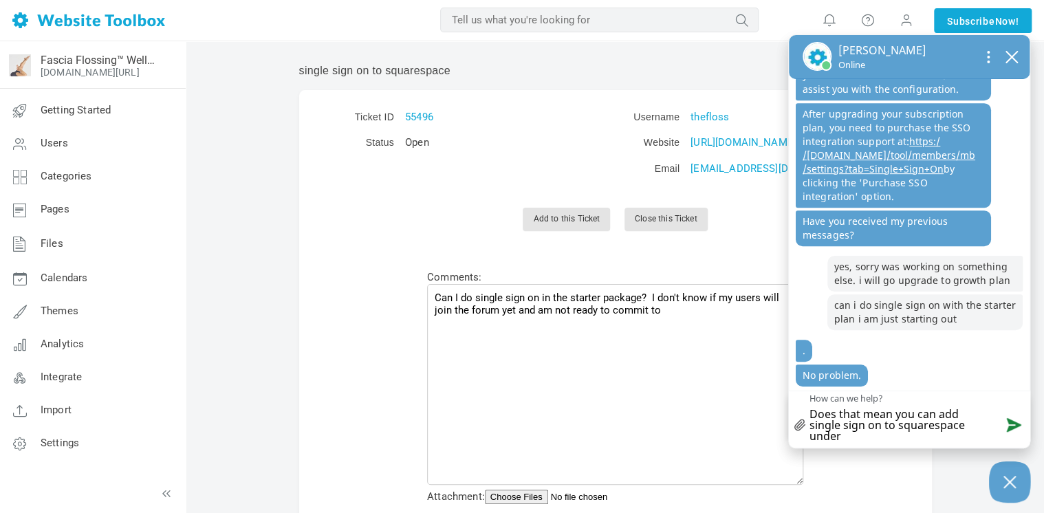
type textarea "Does that mean you can add single sign on to squarespace under t"
type textarea "Does that mean you can add single sign on to squarespace under th"
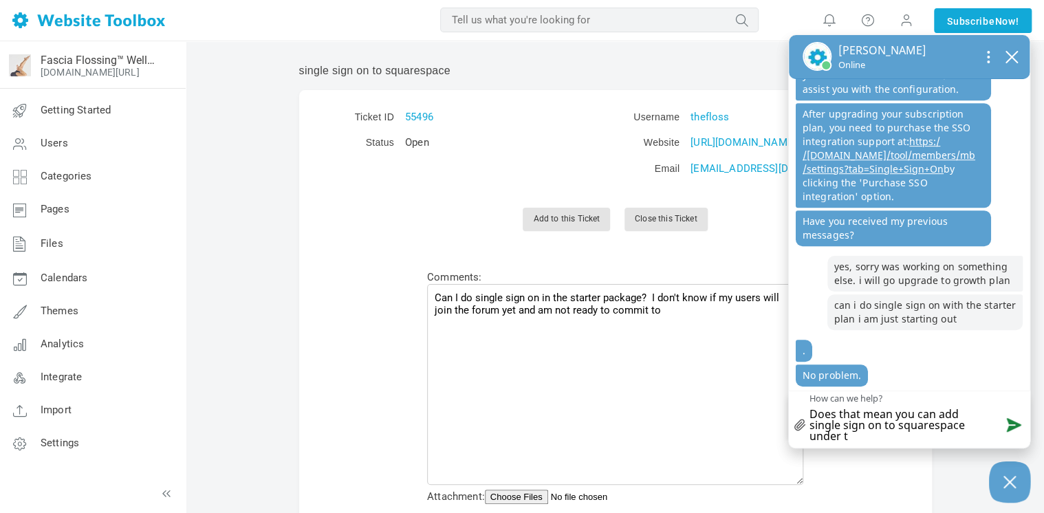
type textarea "Does that mean you can add single sign on to squarespace under th"
type textarea "Does that mean you can add single sign on to squarespace under the"
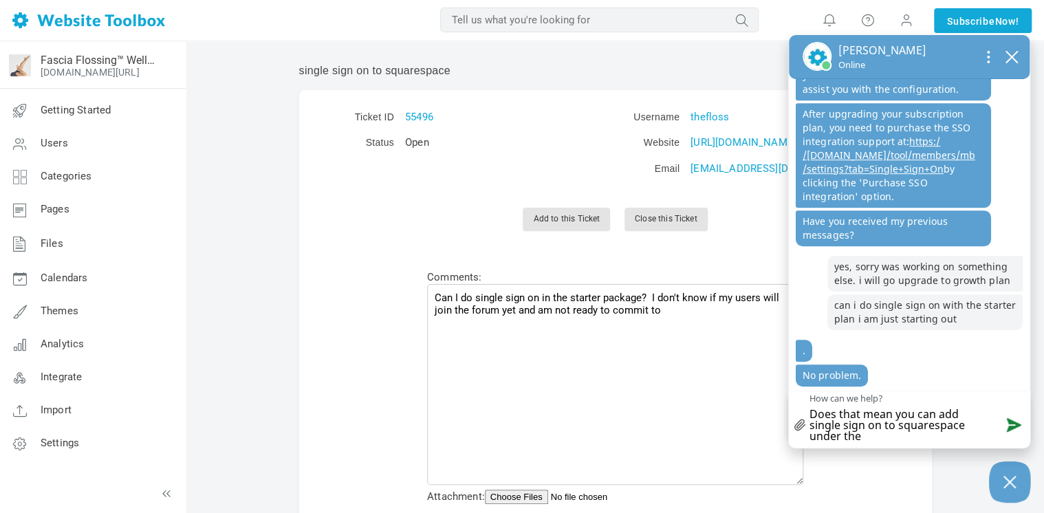
type textarea "Does that mean you can add single sign on to squarespace under the"
type textarea "Does that mean you can add single sign on to squarespace under the S"
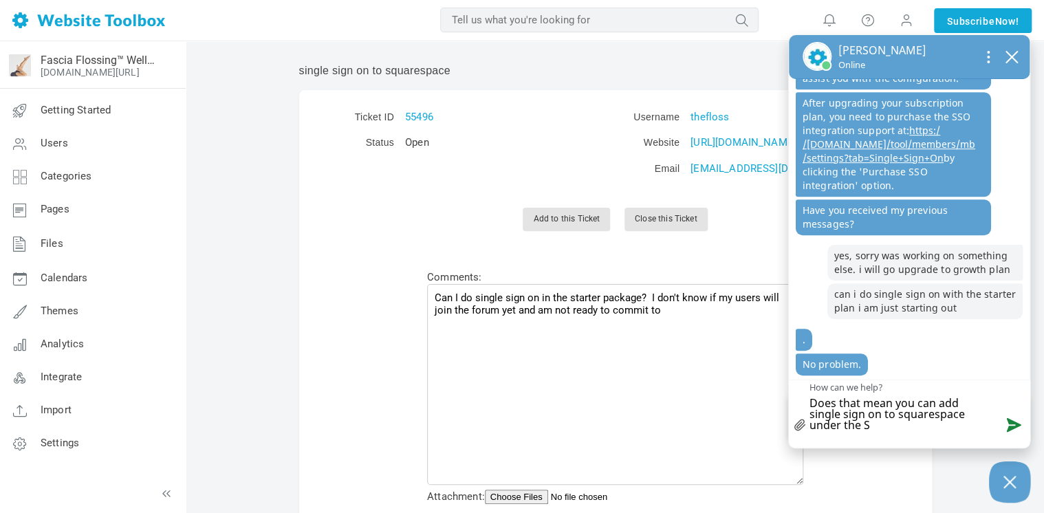
scroll to position [0, 0]
type textarea "Does that mean you can add single sign on to squarespace under the St"
type textarea "Does that mean you can add single sign on to squarespace under the Sta"
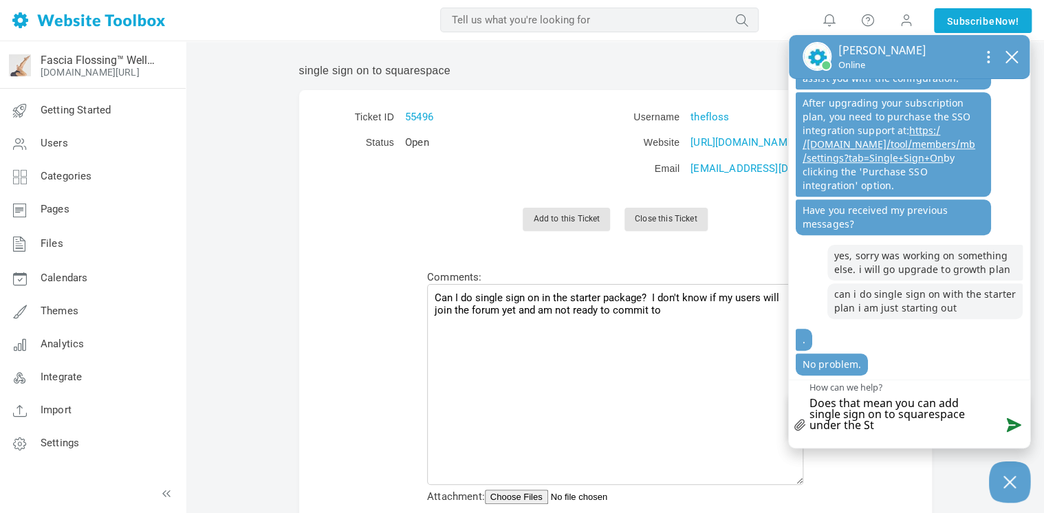
type textarea "Does that mean you can add single sign on to squarespace under the Sta"
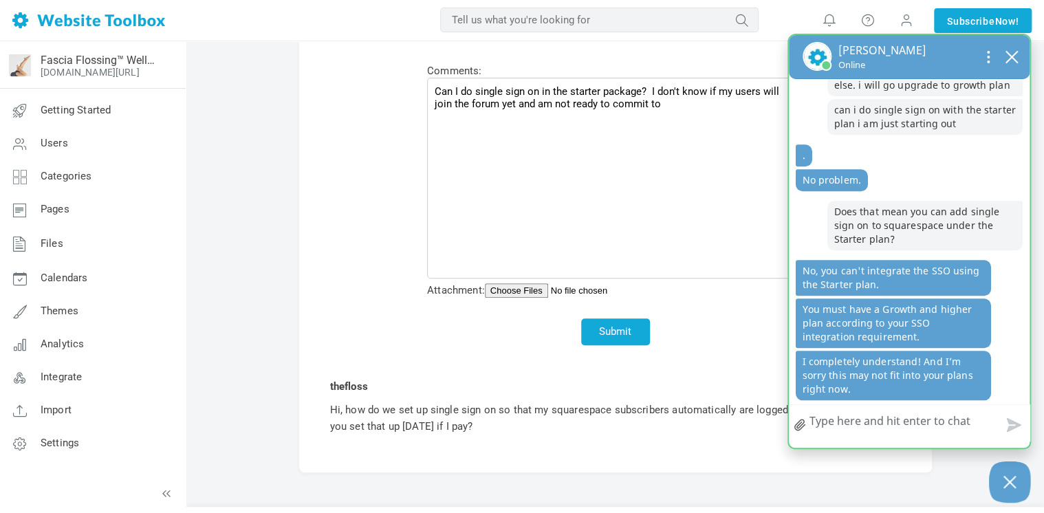
scroll to position [536, 0]
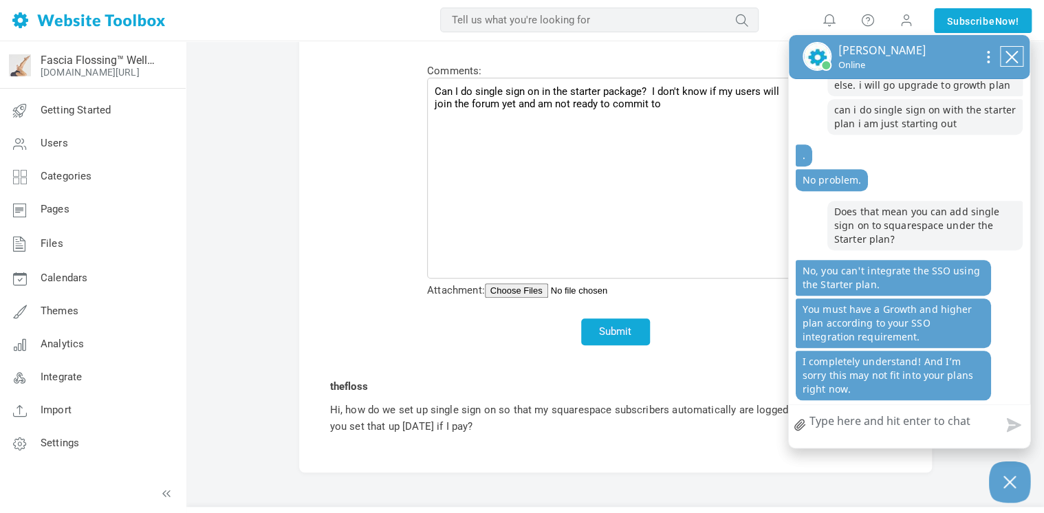
click at [1014, 53] on icon "close chatbox" at bounding box center [1012, 57] width 14 height 14
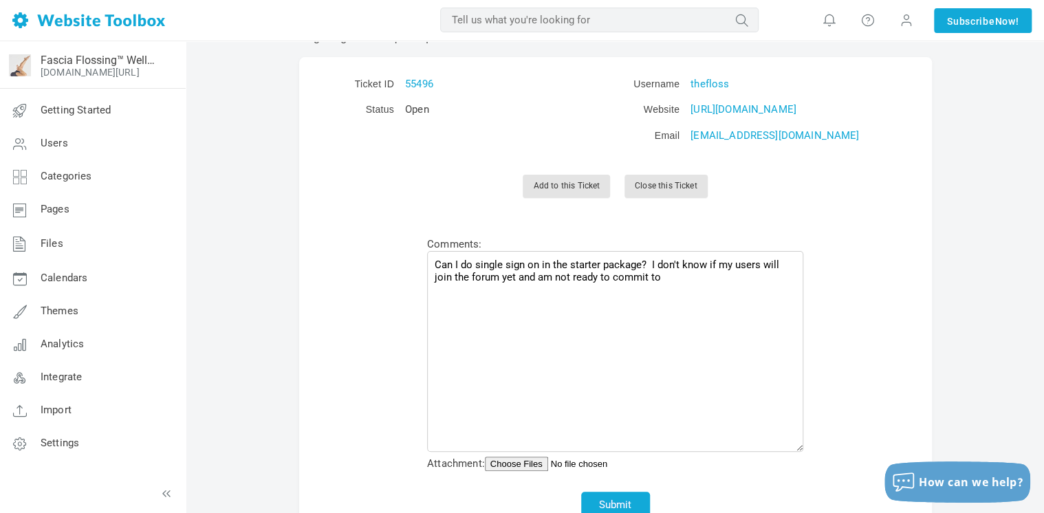
scroll to position [0, 0]
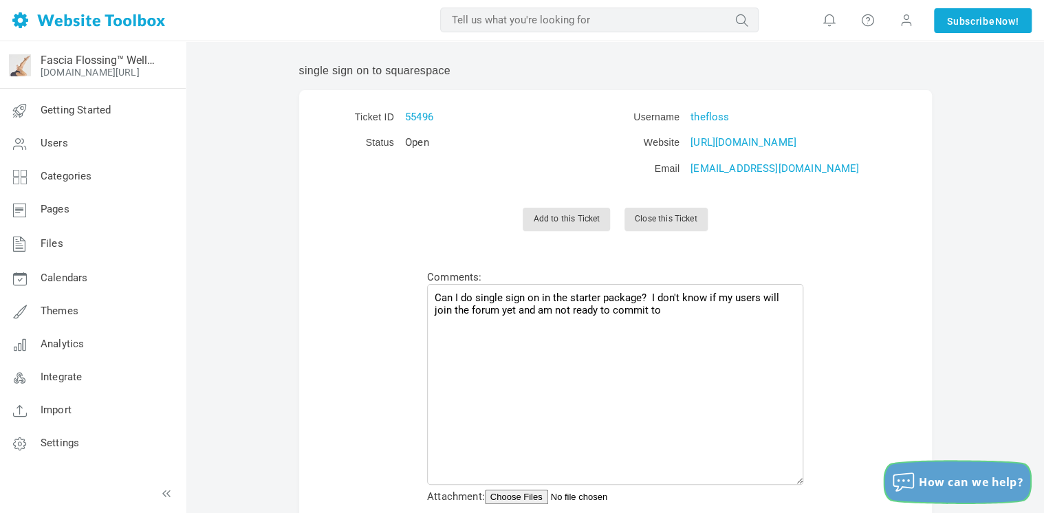
click at [946, 472] on div "How can we help?" at bounding box center [957, 482] width 146 height 22
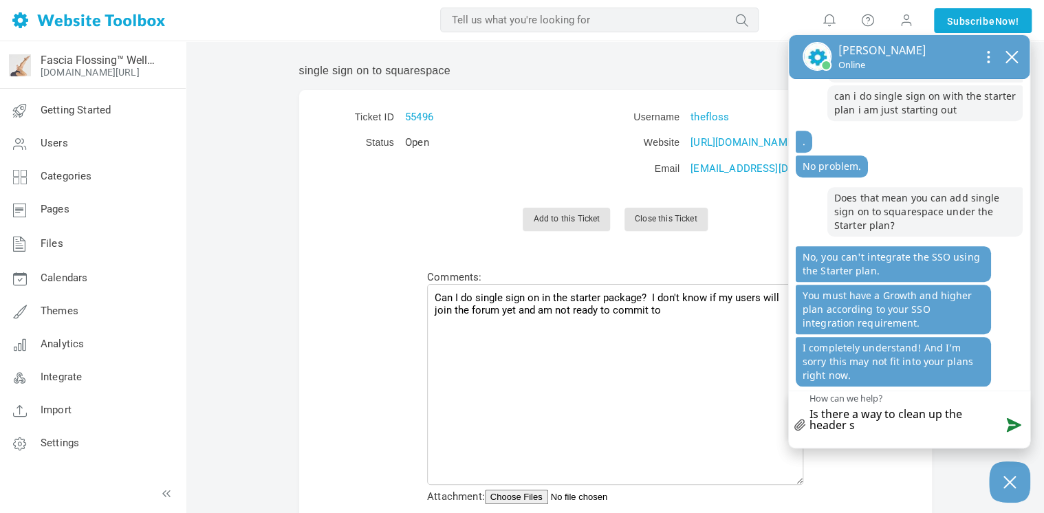
scroll to position [550, 0]
drag, startPoint x: 963, startPoint y: 432, endPoint x: 789, endPoint y: 411, distance: 175.3
click at [789, 411] on div "X icon a small x to signify cancel Is there a way to clean up the header so it …" at bounding box center [909, 416] width 241 height 50
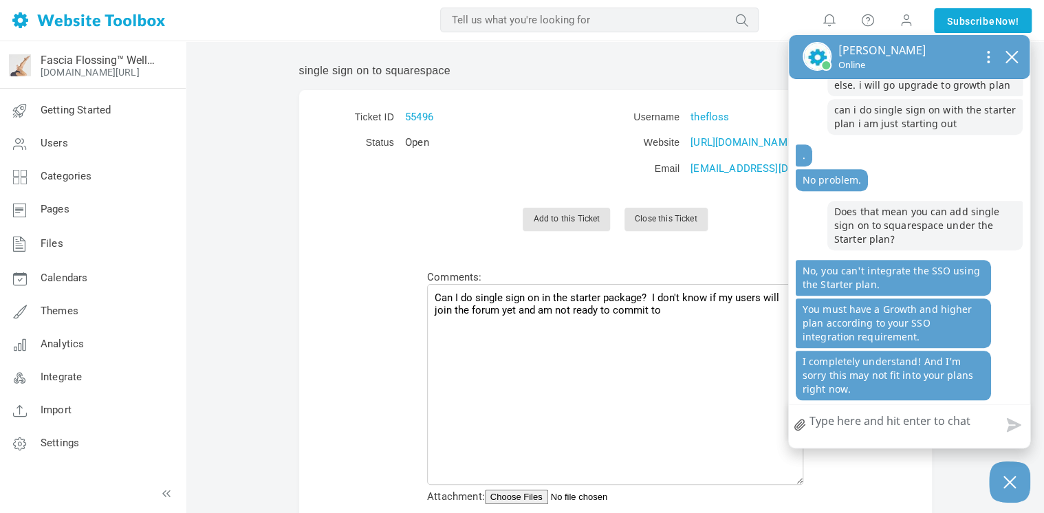
scroll to position [536, 0]
click at [932, 472] on div "single sign on to squarespace Ticket ID 55496 Status Open Username thefloss Web…" at bounding box center [615, 388] width 653 height 650
click at [1012, 60] on icon "close chatbox" at bounding box center [1012, 57] width 14 height 14
